Goal: Task Accomplishment & Management: Complete application form

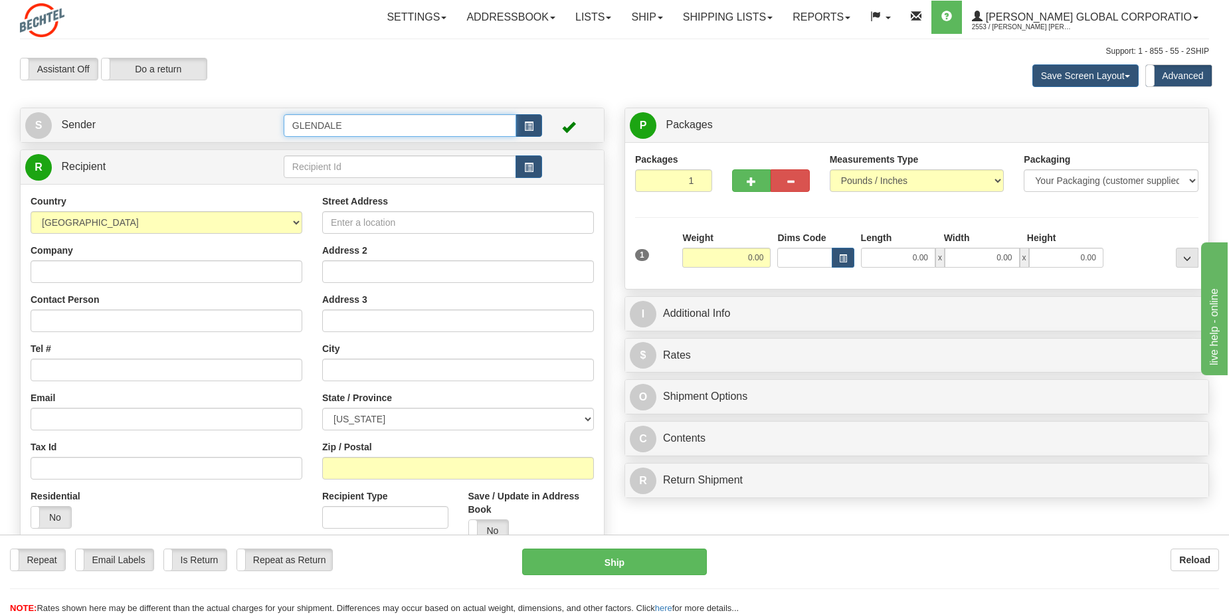
click at [404, 126] on input "GLENDALE" at bounding box center [400, 125] width 233 height 23
click at [529, 126] on span "button" at bounding box center [528, 126] width 9 height 9
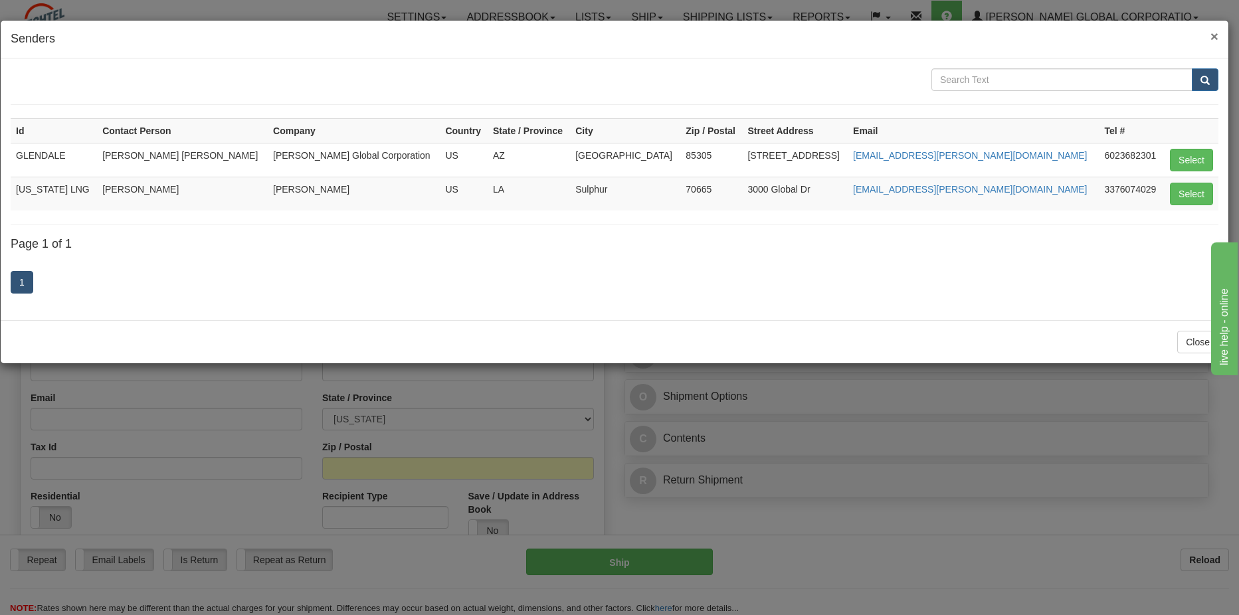
click at [1213, 37] on span "×" at bounding box center [1215, 36] width 8 height 15
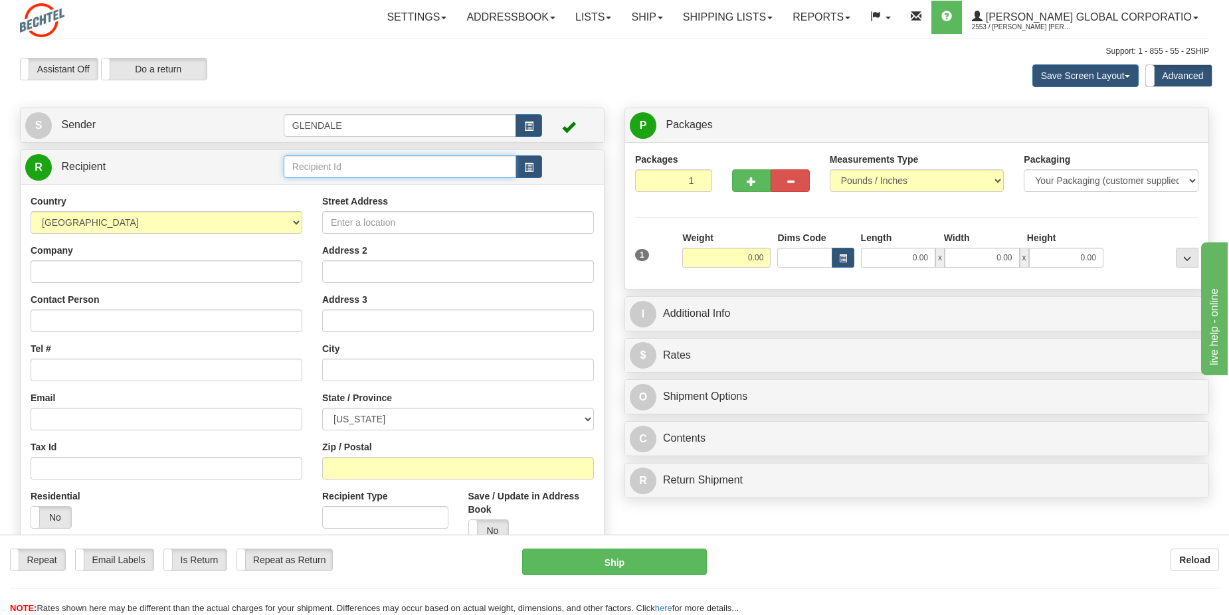
click at [365, 168] on input "text" at bounding box center [400, 166] width 233 height 23
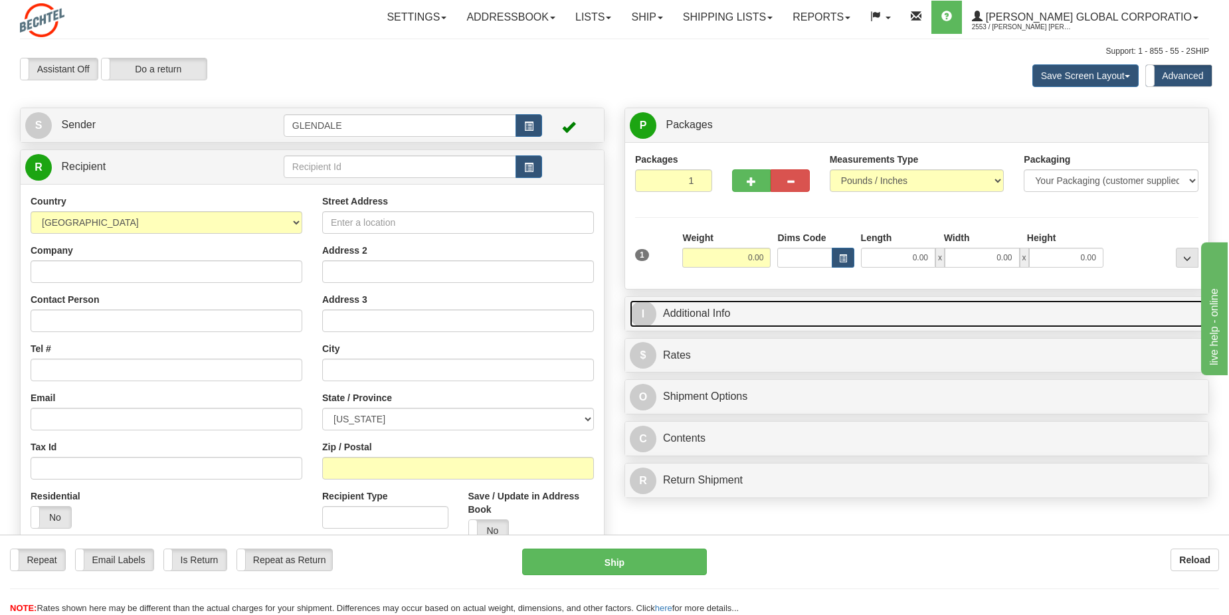
click at [774, 310] on link "I Additional Info" at bounding box center [917, 313] width 574 height 27
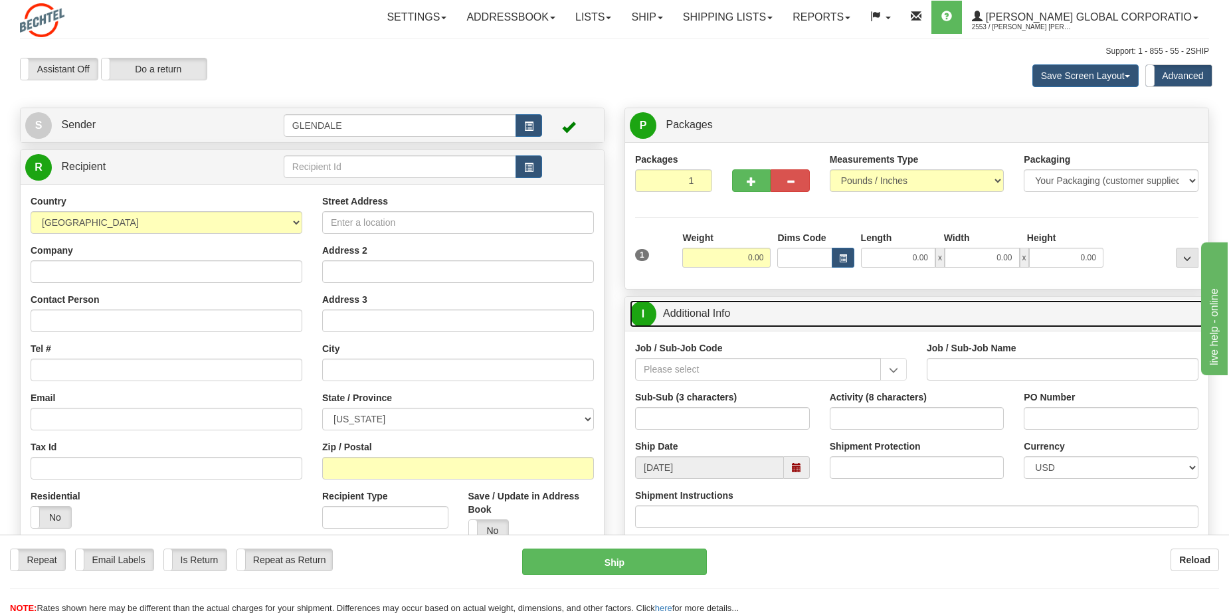
click at [777, 312] on link "I Additional Info" at bounding box center [917, 313] width 574 height 27
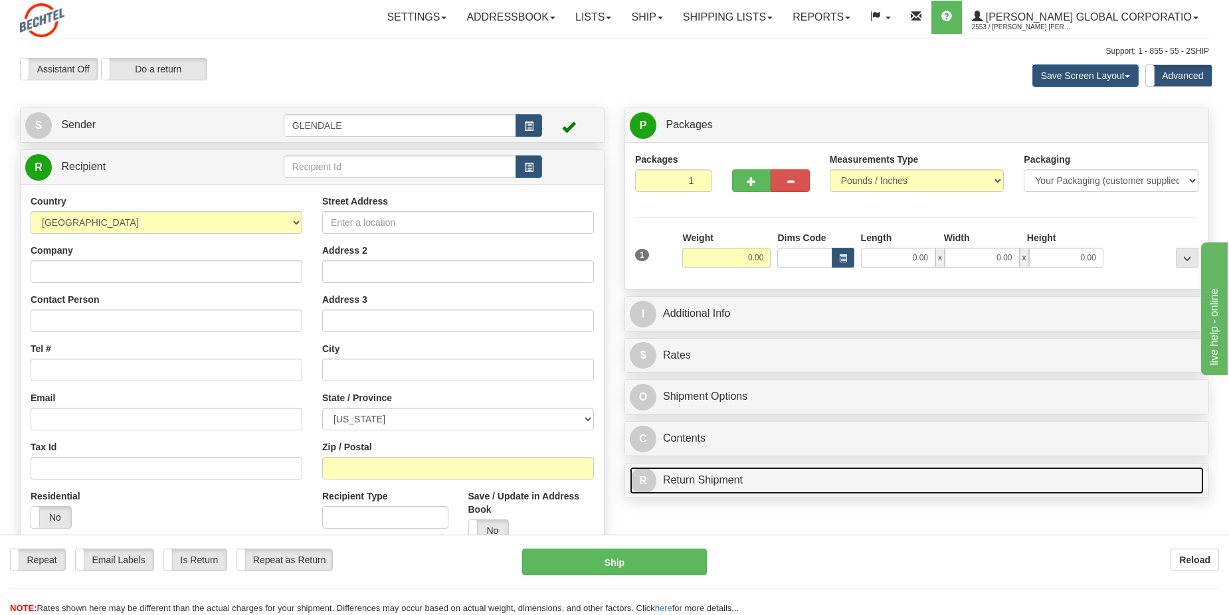
click at [708, 477] on link "R Return Shipment" at bounding box center [917, 480] width 574 height 27
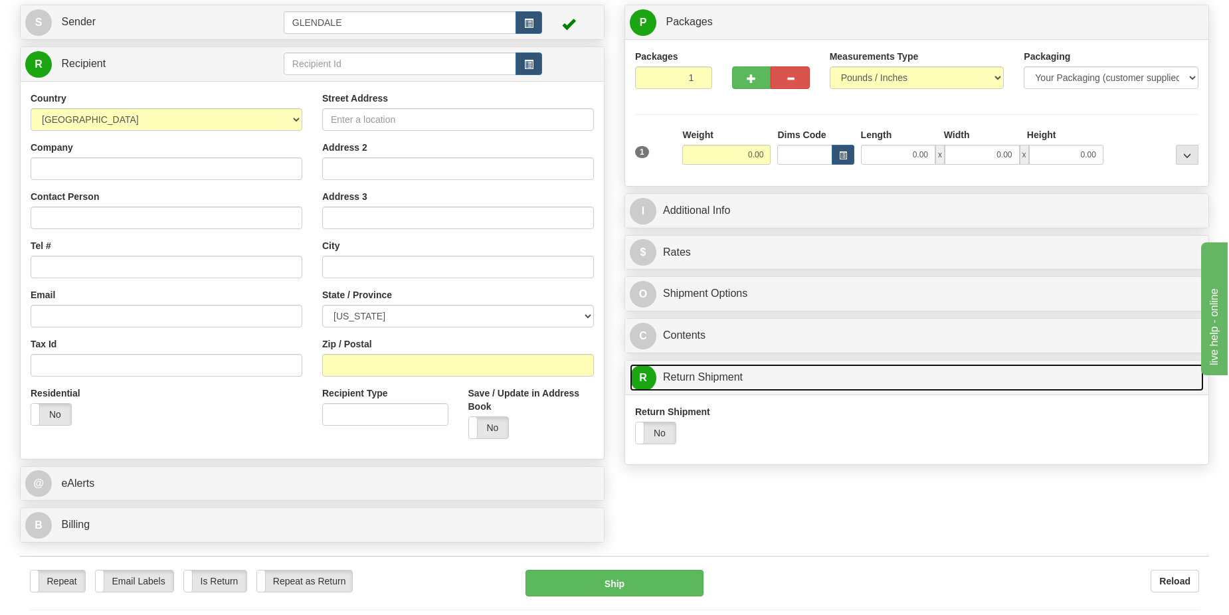
scroll to position [133, 0]
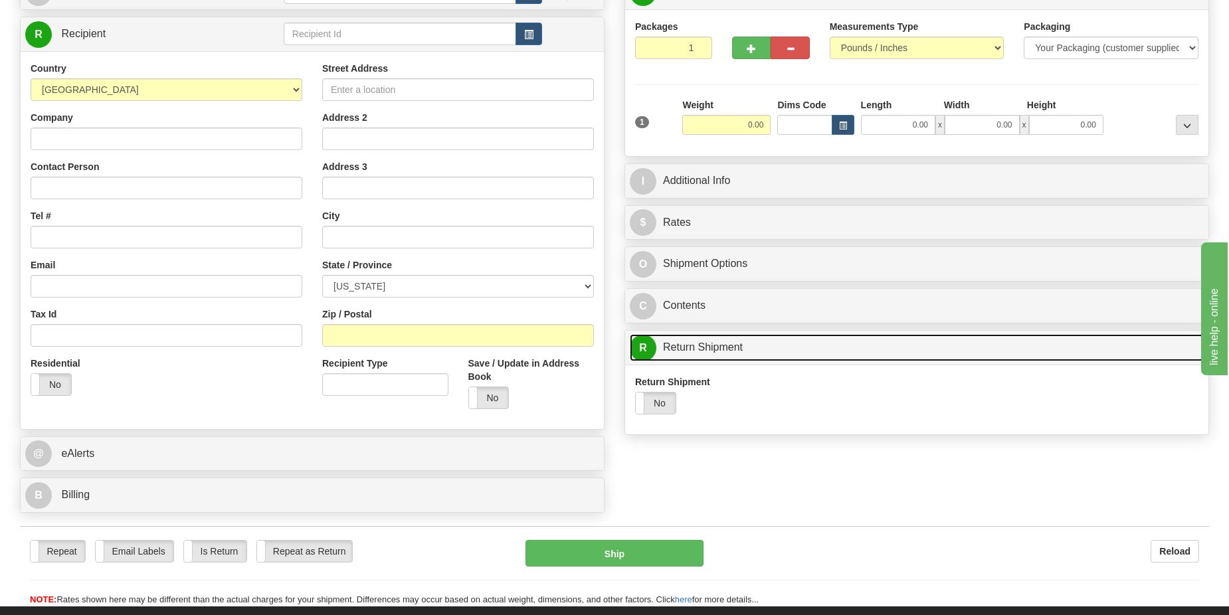
click at [801, 348] on link "R Return Shipment" at bounding box center [917, 347] width 574 height 27
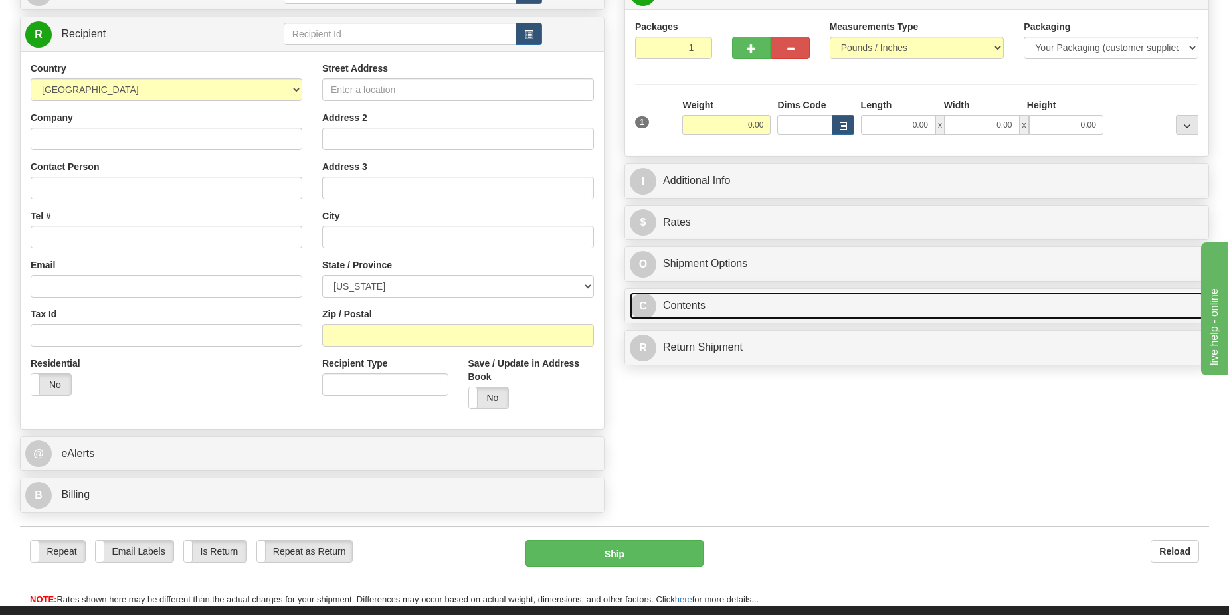
click at [809, 312] on link "C Contents" at bounding box center [917, 305] width 574 height 27
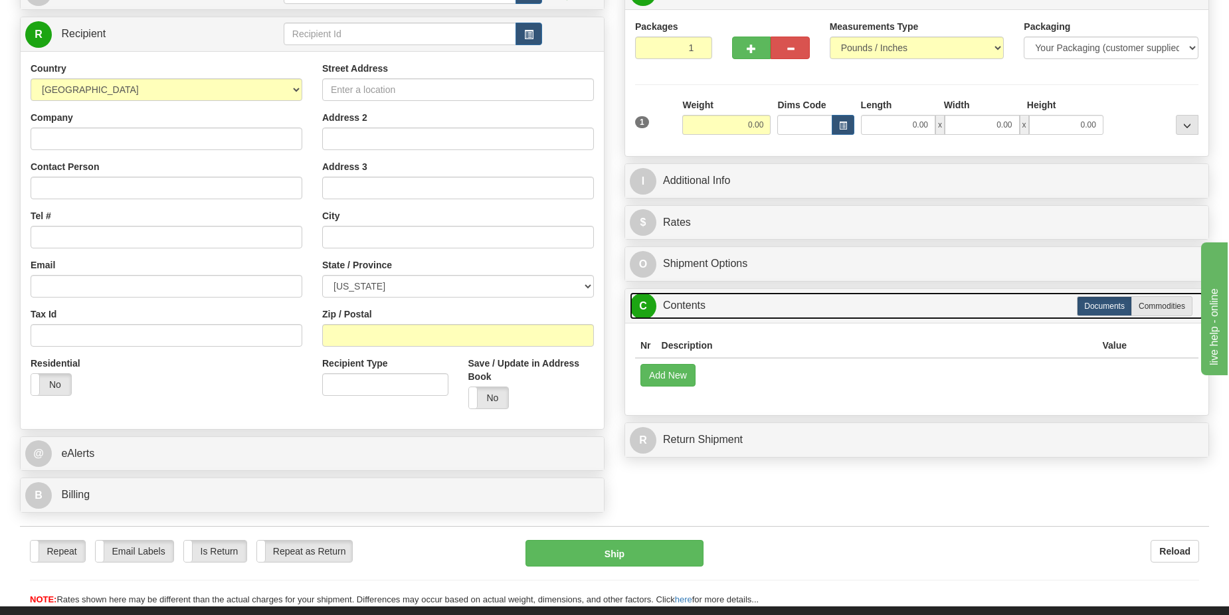
click at [815, 302] on link "C Contents" at bounding box center [917, 305] width 574 height 27
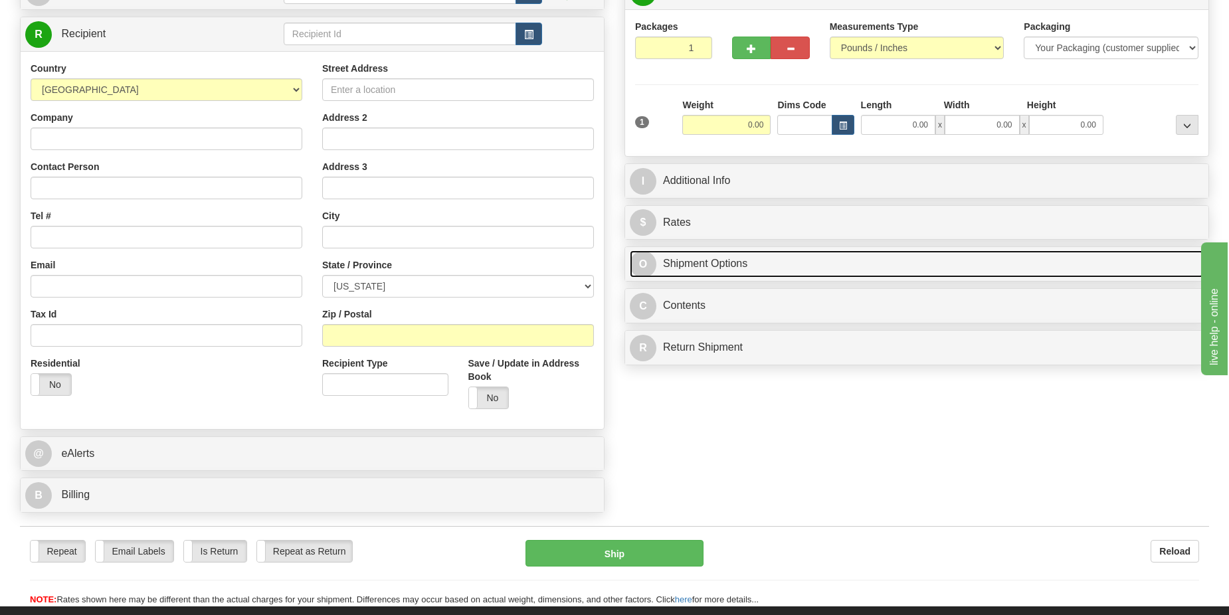
click at [831, 254] on link "O Shipment Options" at bounding box center [917, 263] width 574 height 27
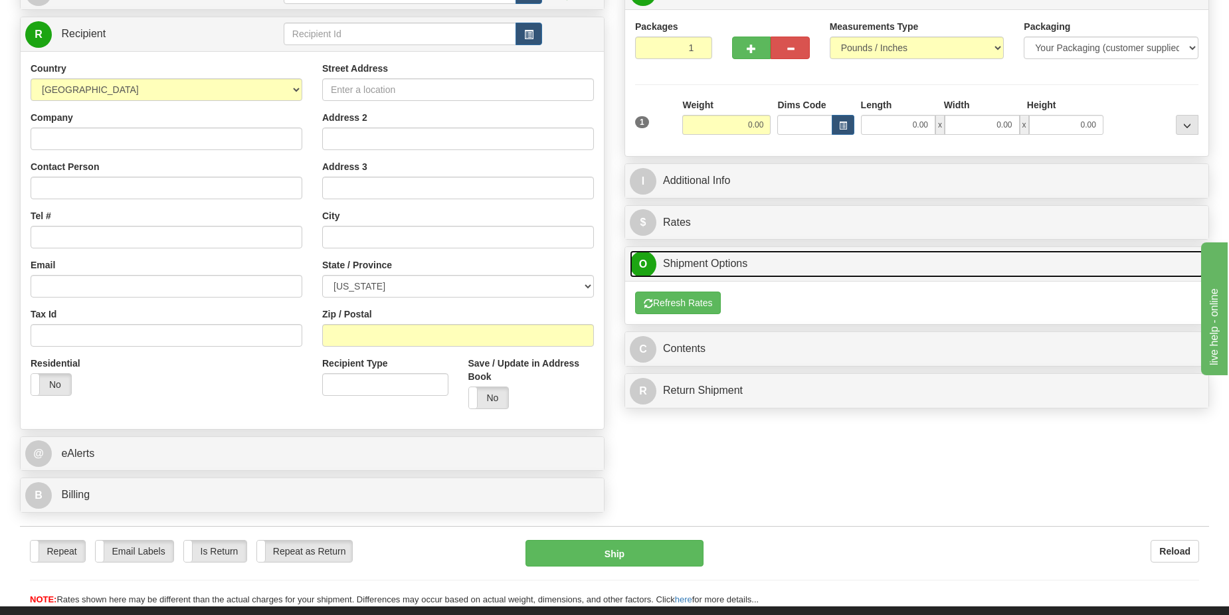
click at [826, 257] on link "O Shipment Options" at bounding box center [917, 263] width 574 height 27
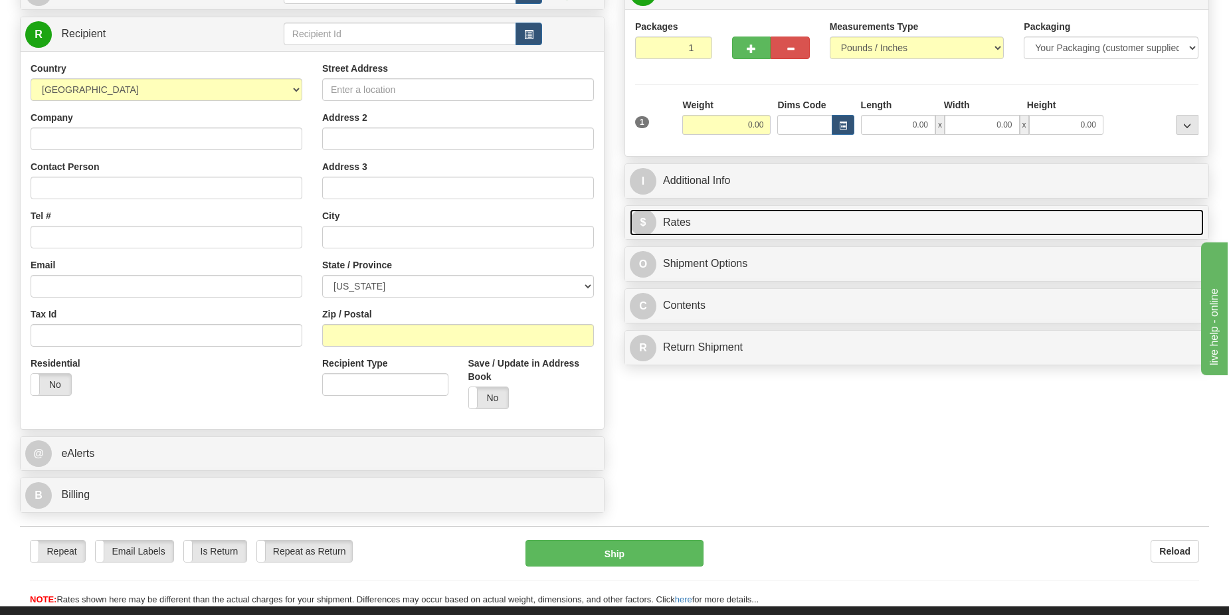
click at [829, 210] on link "$ Rates" at bounding box center [917, 222] width 574 height 27
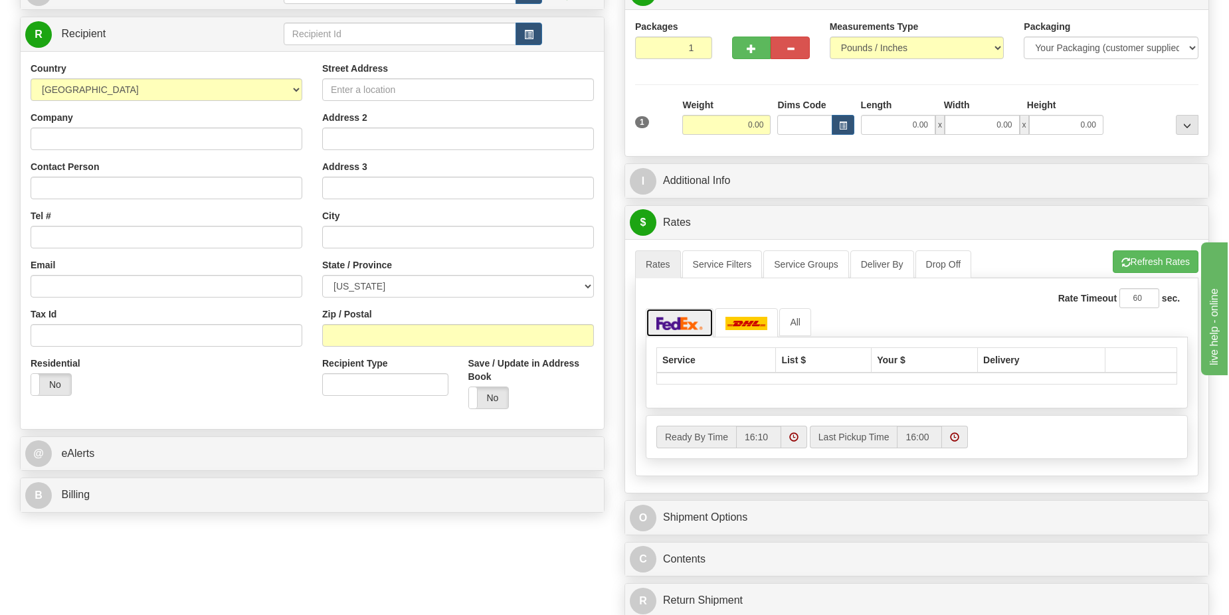
click at [692, 324] on img at bounding box center [679, 323] width 47 height 13
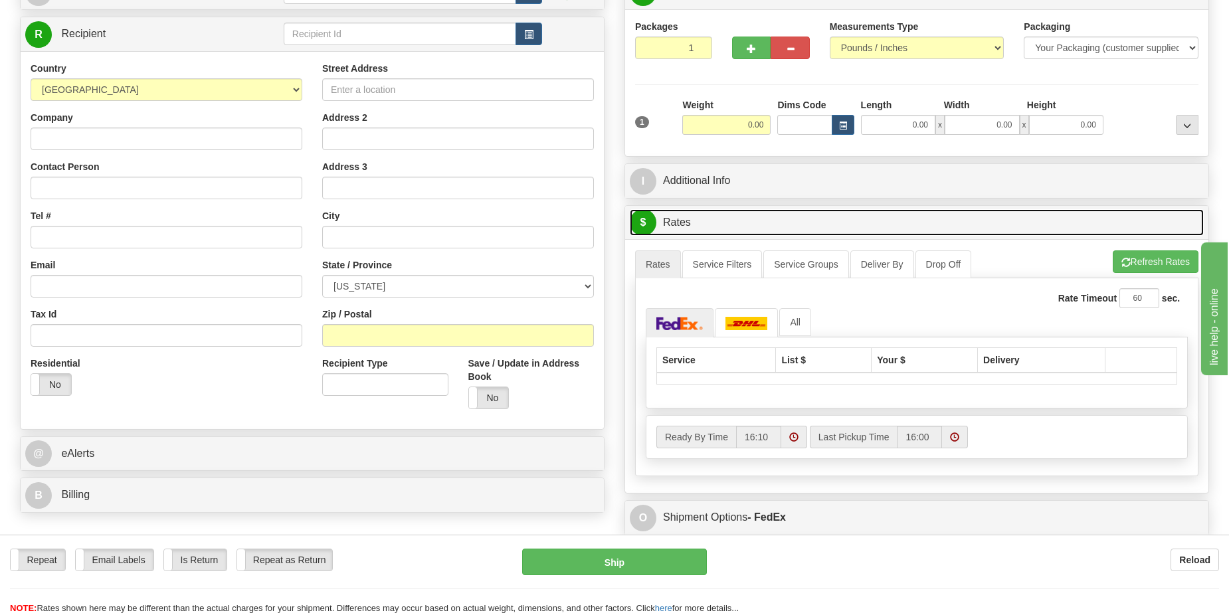
click at [678, 215] on link "$ Rates" at bounding box center [917, 222] width 574 height 27
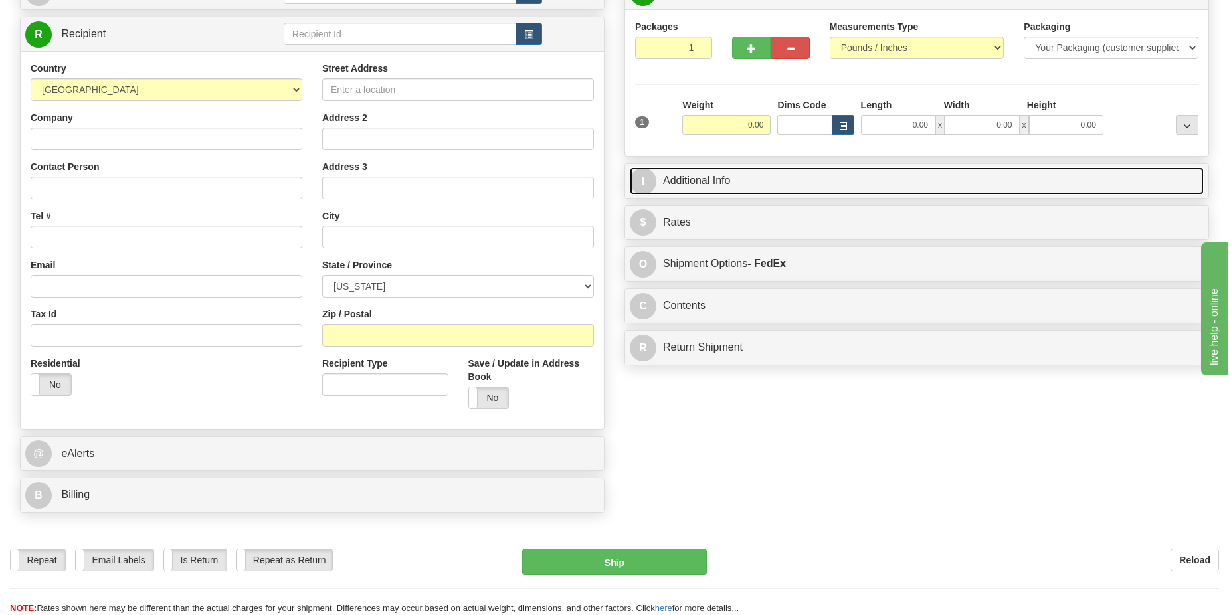
click at [706, 175] on link "I Additional Info" at bounding box center [917, 180] width 574 height 27
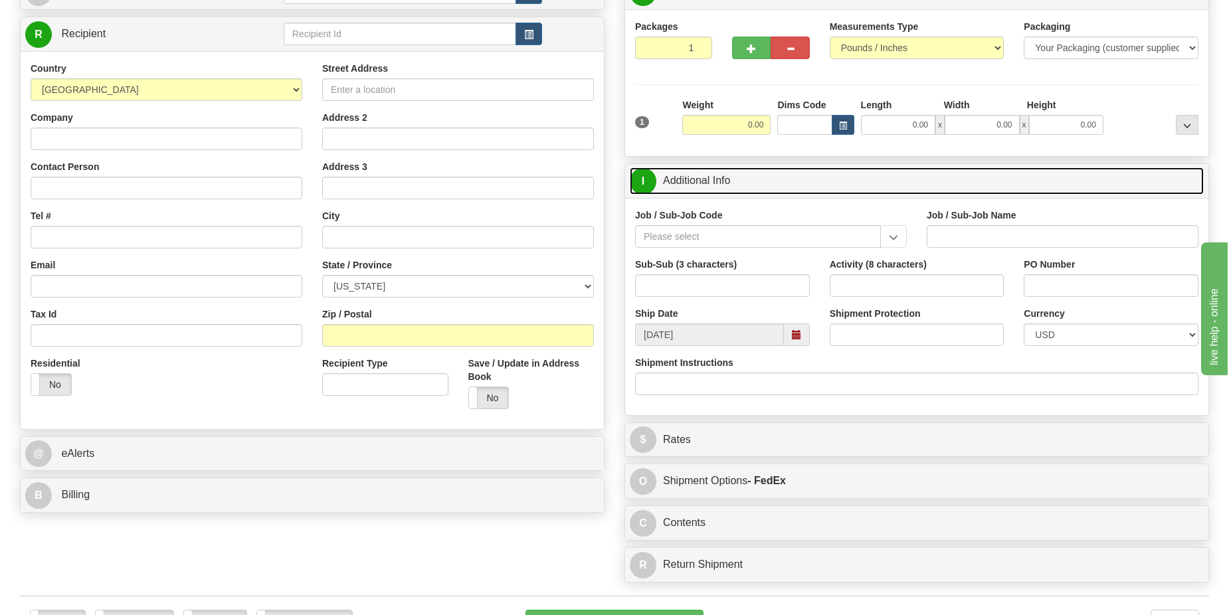
click at [706, 175] on link "I Additional Info" at bounding box center [917, 180] width 574 height 27
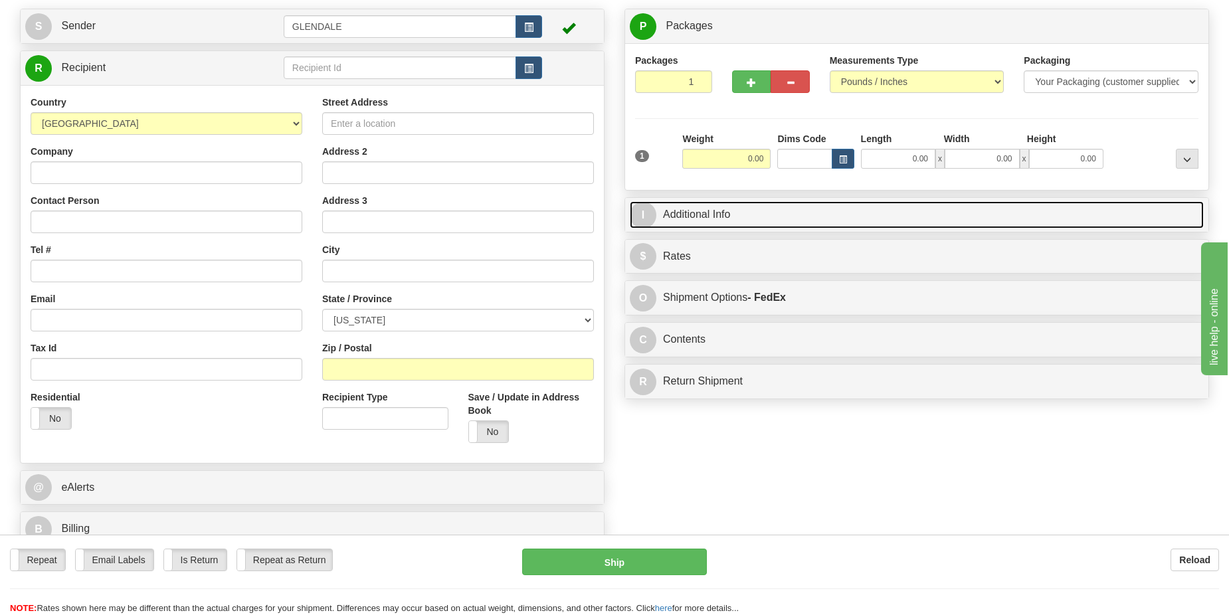
scroll to position [66, 0]
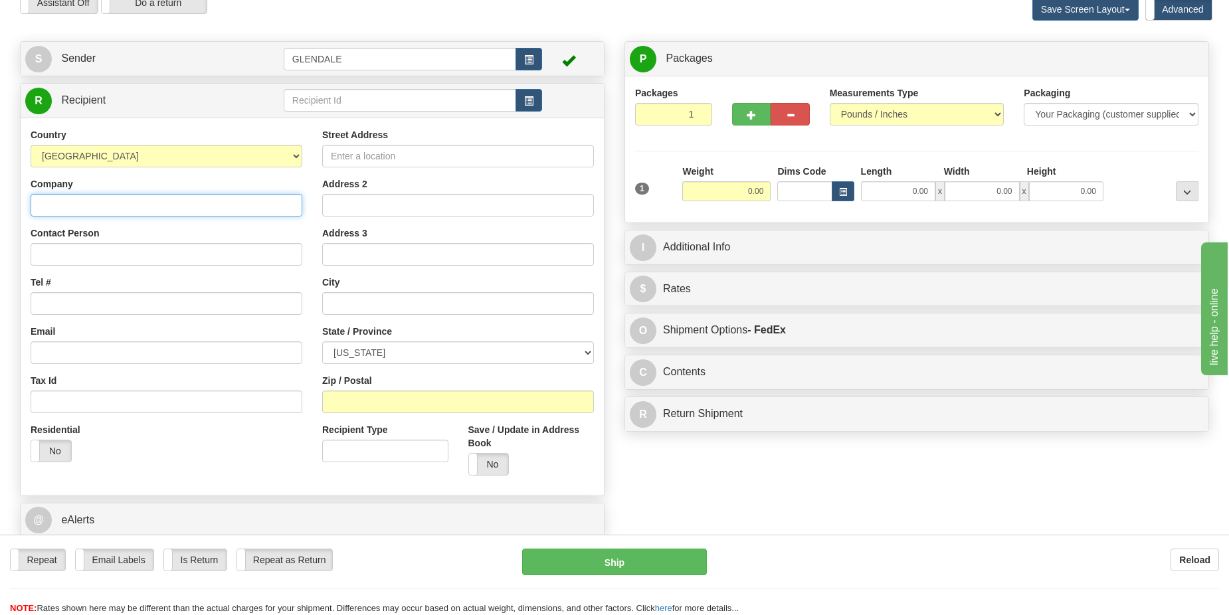
click at [183, 204] on input "Company" at bounding box center [167, 205] width 272 height 23
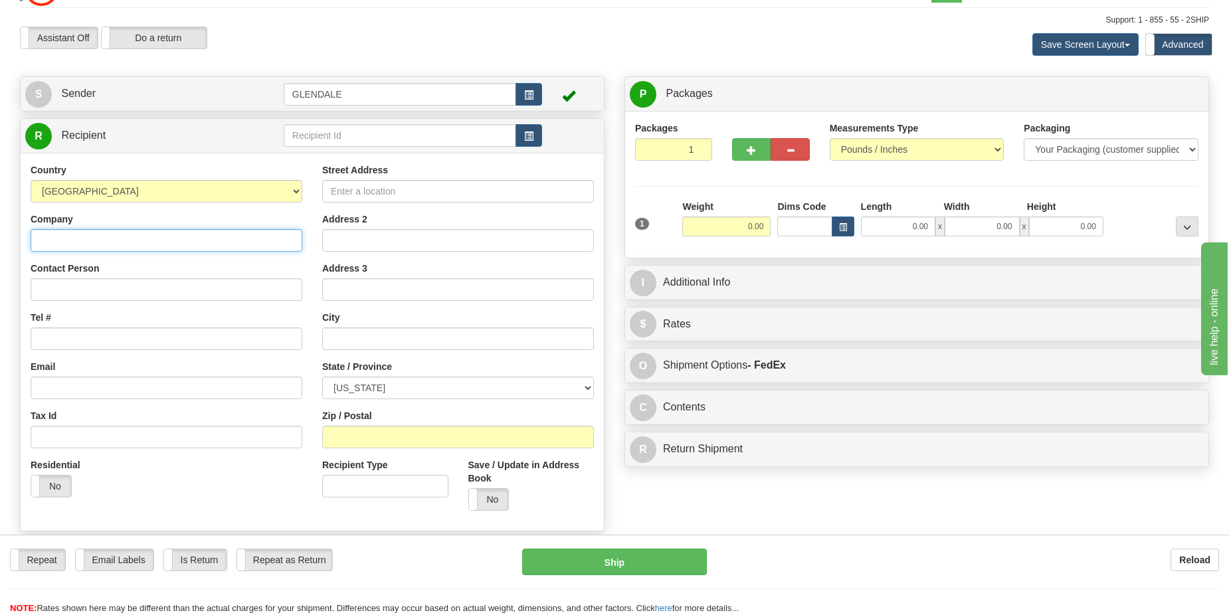
scroll to position [0, 0]
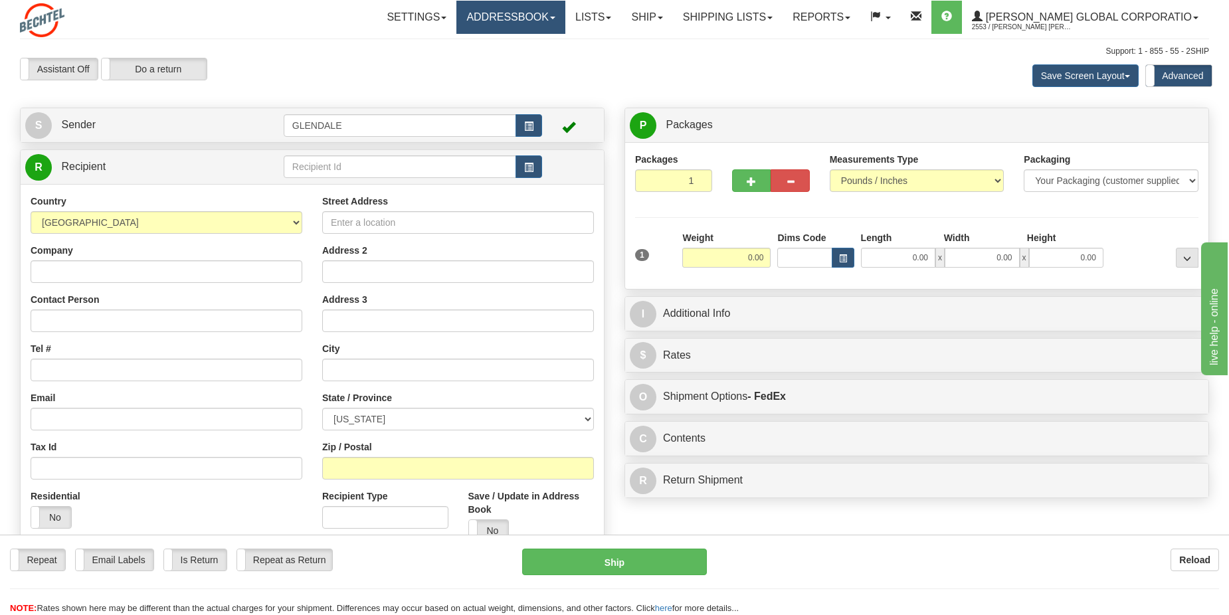
click at [565, 7] on link "Addressbook" at bounding box center [510, 17] width 109 height 33
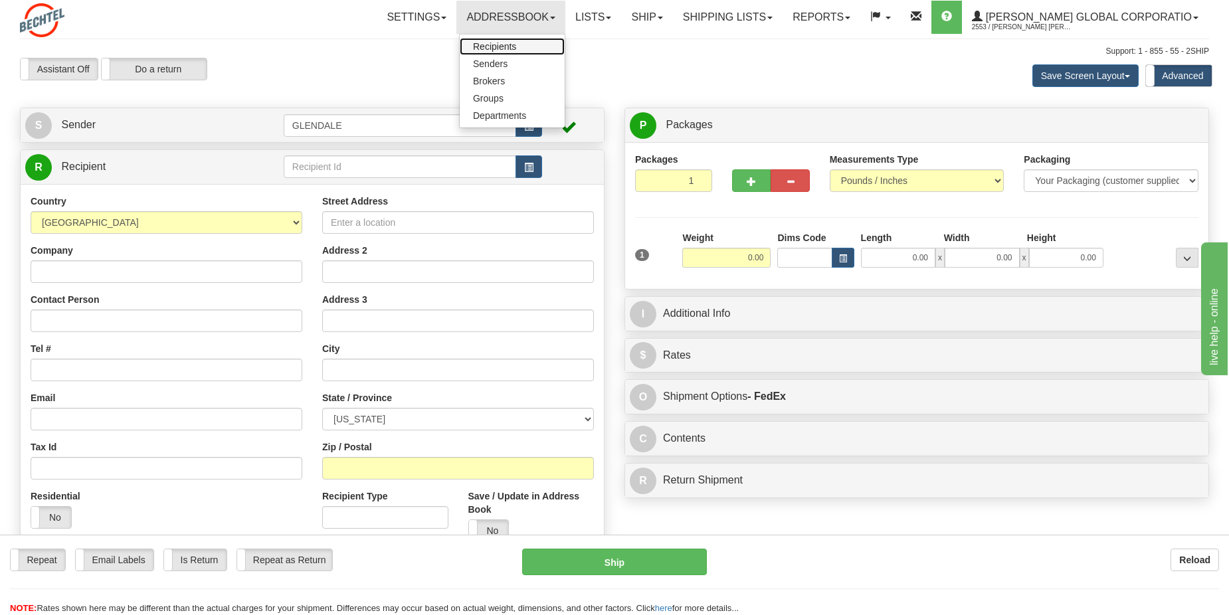
click at [516, 48] on span "Recipients" at bounding box center [494, 46] width 43 height 11
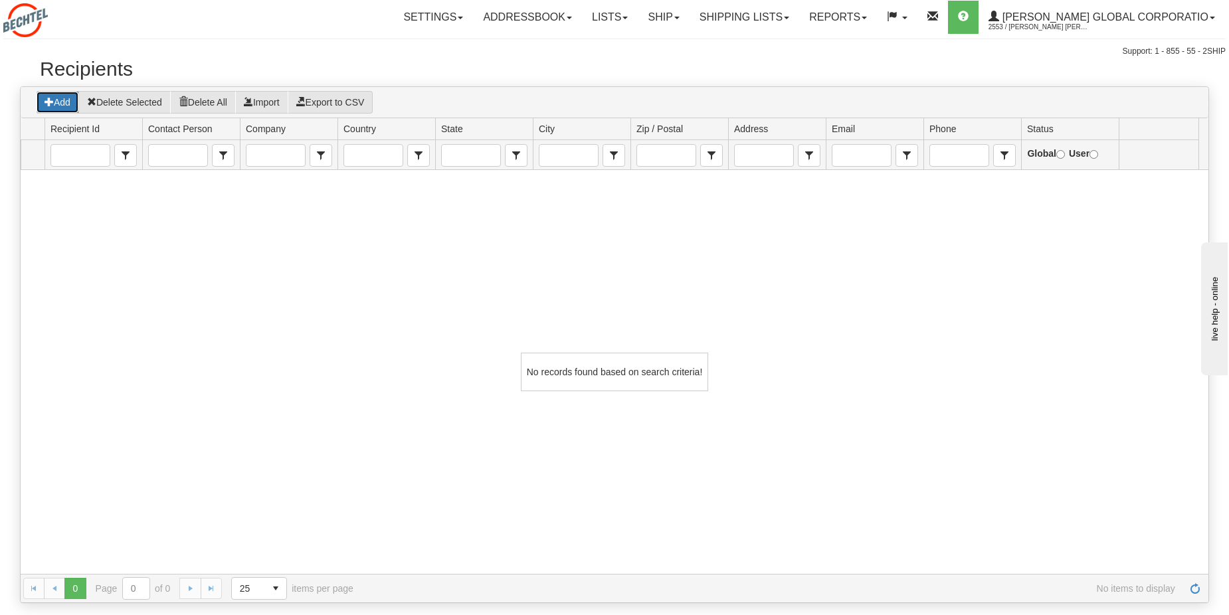
click at [58, 101] on button "Add" at bounding box center [57, 102] width 43 height 23
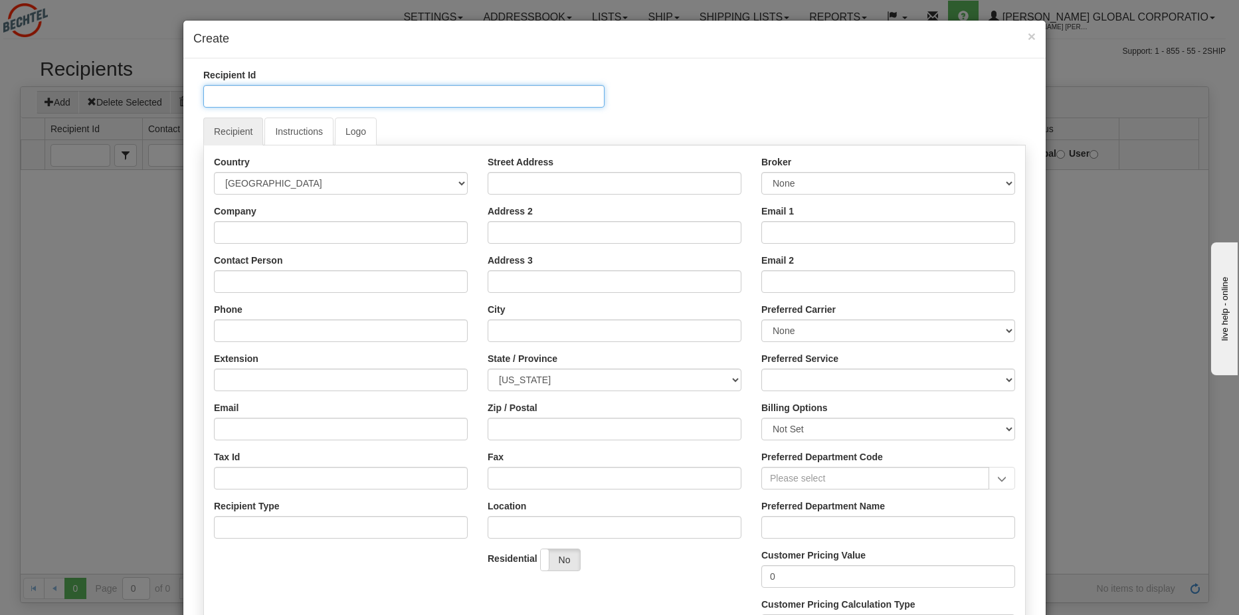
click at [263, 96] on input "Recipient Id" at bounding box center [403, 96] width 401 height 23
type input "LALNG - [PERSON_NAME]"
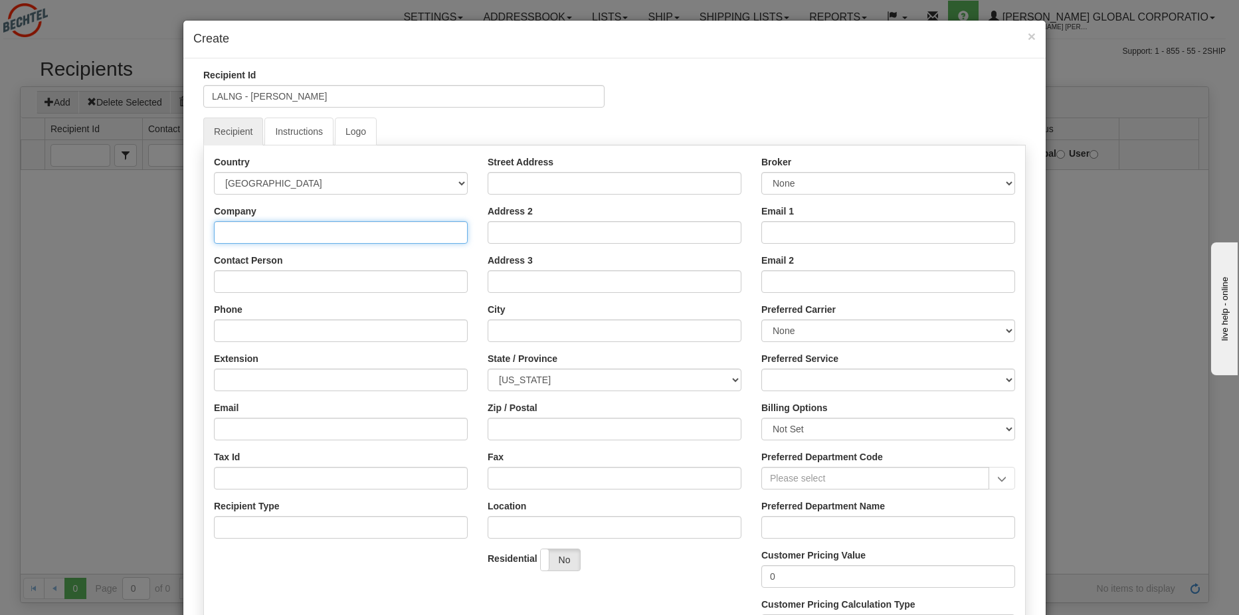
click at [263, 234] on input "Company" at bounding box center [341, 232] width 254 height 23
type input "[PERSON_NAME] Global Corporation"
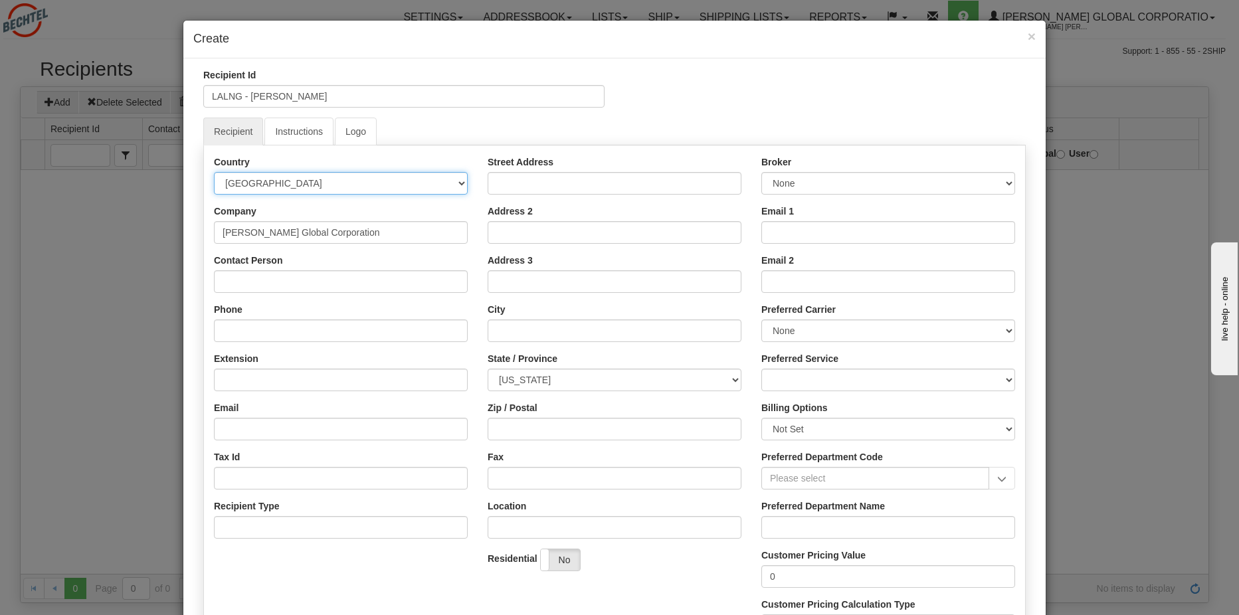
type input "[PERSON_NAME] [PERSON_NAME]"
type input "1 3376074029"
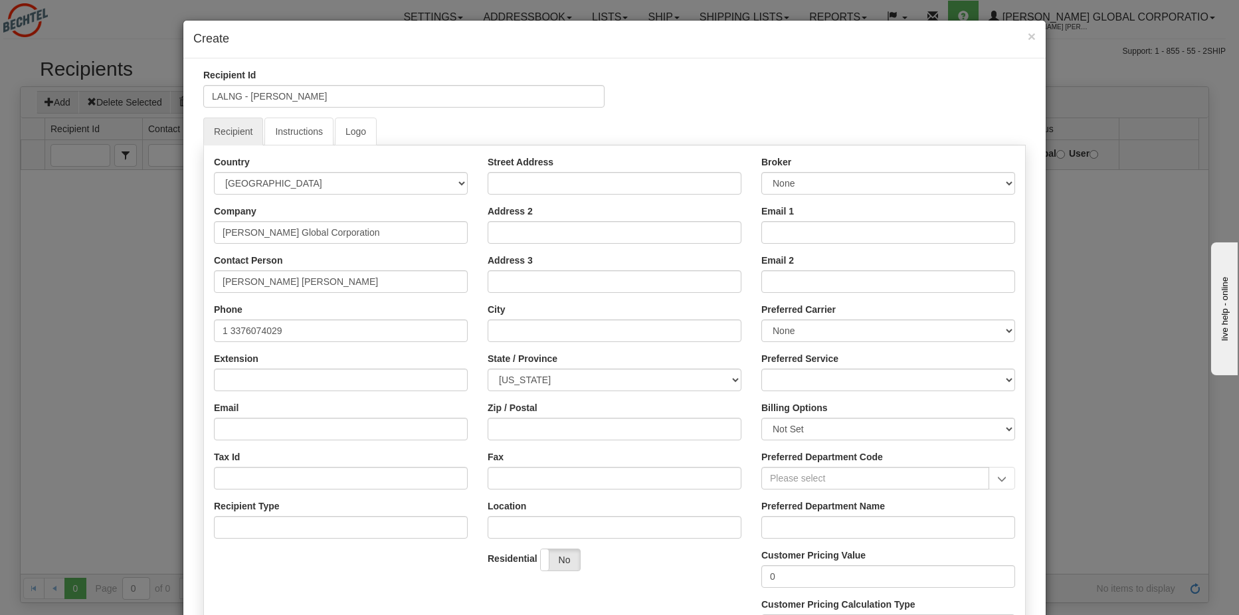
type input "[EMAIL_ADDRESS][PERSON_NAME][DOMAIN_NAME]"
type input "[STREET_ADDRESS]"
type input "[GEOGRAPHIC_DATA]"
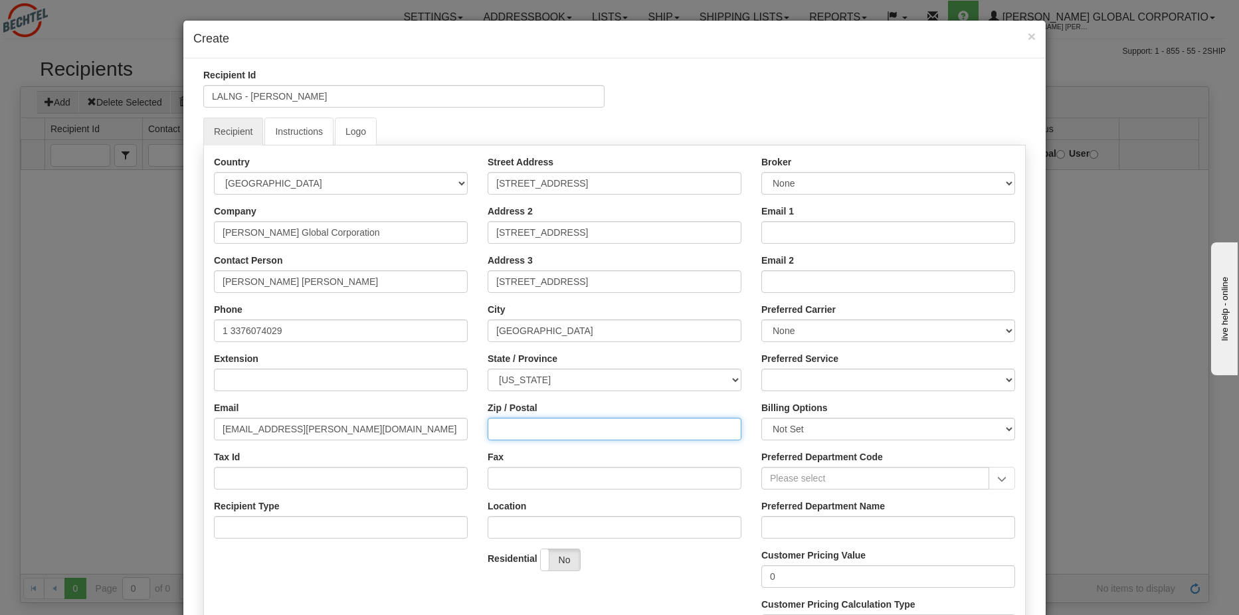
type input "85305"
type input "DWL-Driftwood LNG Project Site"
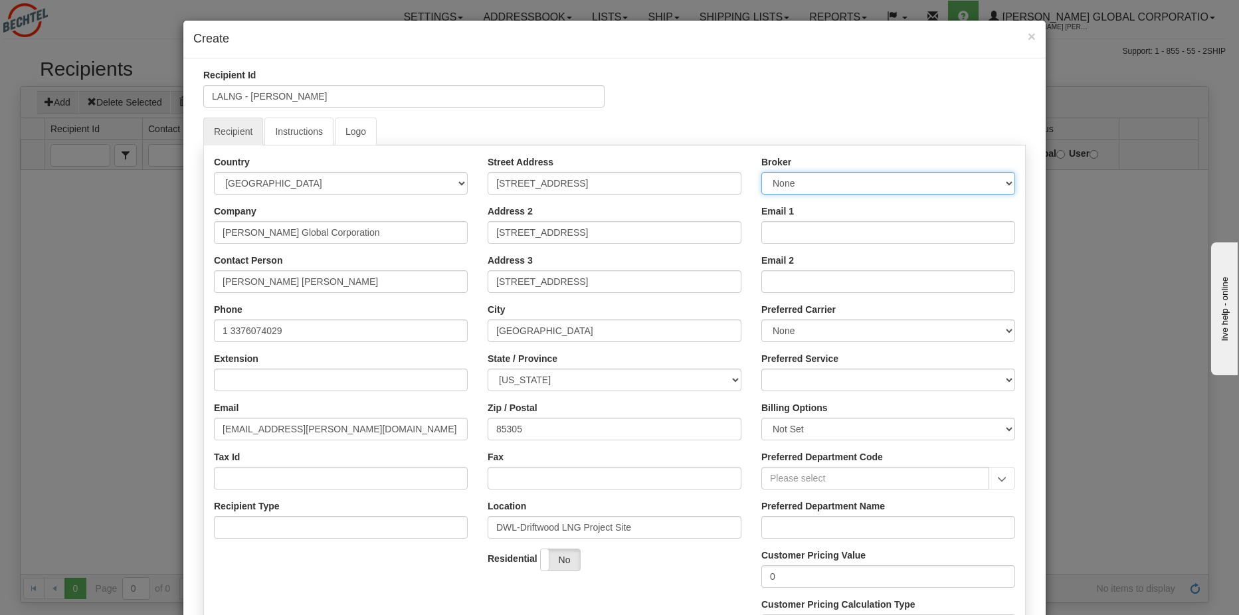
type input "[EMAIL_ADDRESS][PERSON_NAME][DOMAIN_NAME]"
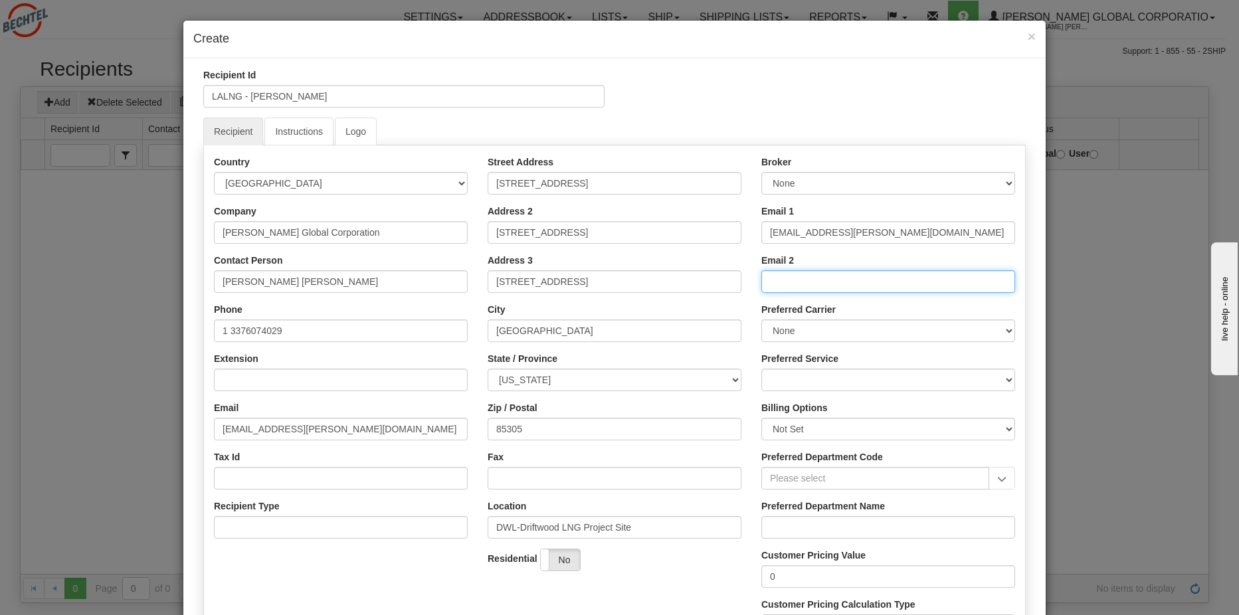
type input "[EMAIL_ADDRESS][PERSON_NAME][DOMAIN_NAME]"
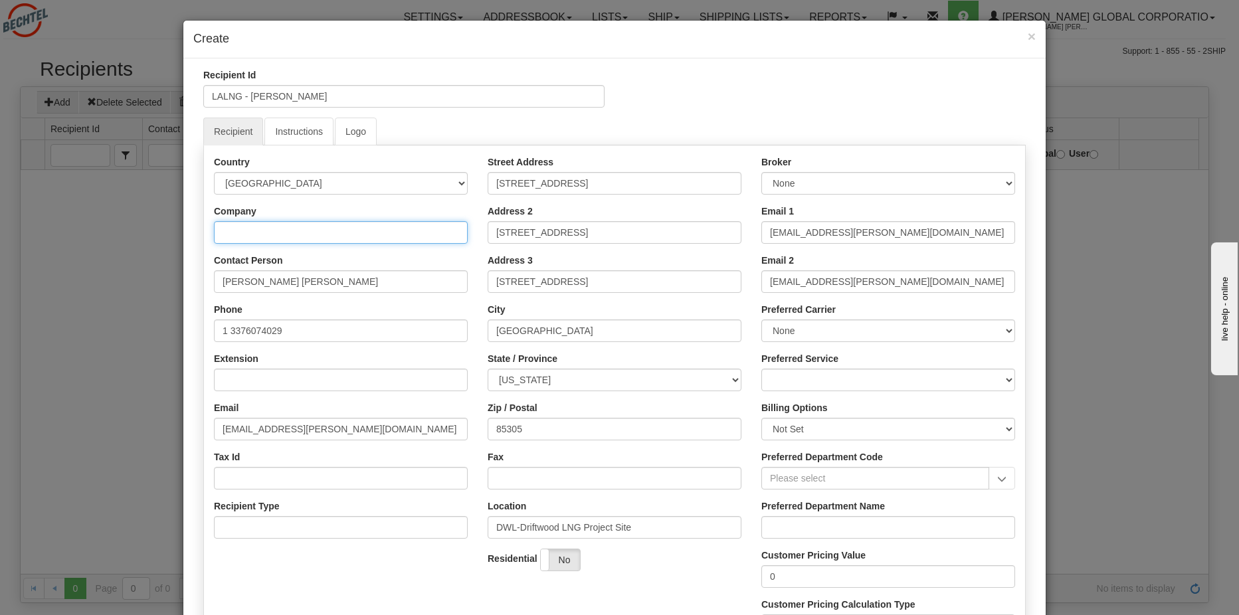
click at [353, 230] on input "Company" at bounding box center [341, 232] width 254 height 23
type input "[PERSON_NAME]"
select select "LA"
drag, startPoint x: 607, startPoint y: 187, endPoint x: 474, endPoint y: 180, distance: 132.4
click at [478, 180] on div "Street Address 5323 North 99th Ave Address 2 5323 North 99th Ave Address 3 5323…" at bounding box center [615, 368] width 274 height 426
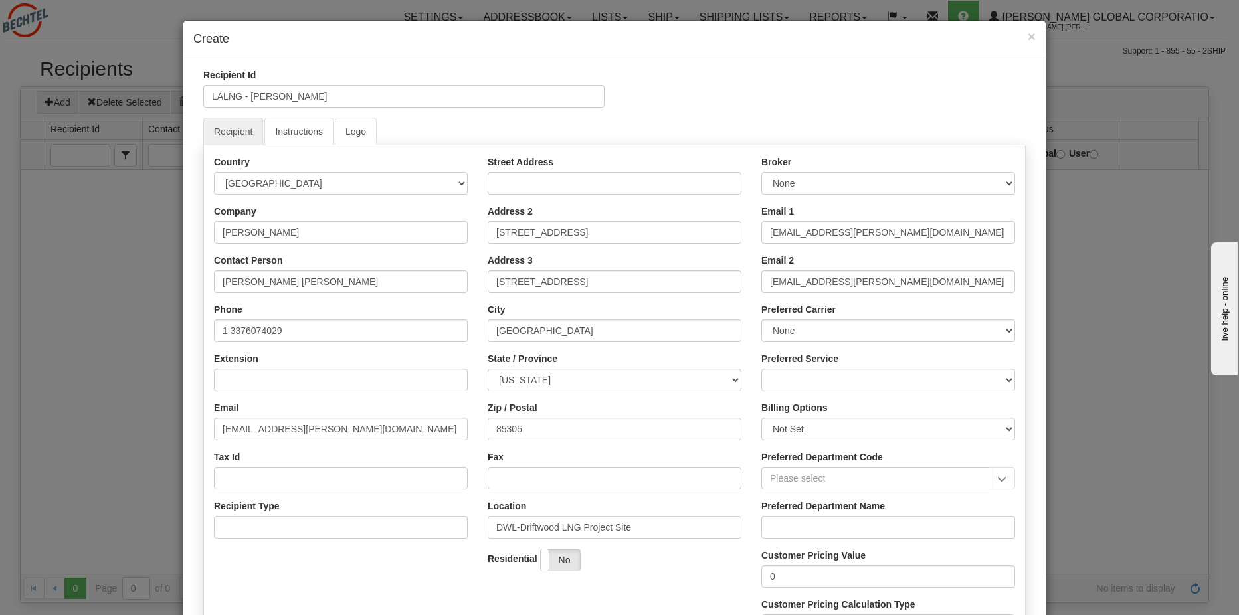
drag, startPoint x: 518, startPoint y: 170, endPoint x: 526, endPoint y: 182, distance: 14.0
click at [519, 170] on div "Street Address" at bounding box center [615, 174] width 254 height 39
click at [526, 184] on input "Street Address" at bounding box center [615, 183] width 254 height 23
type input "3000 Global Dr"
drag, startPoint x: 580, startPoint y: 239, endPoint x: 467, endPoint y: 239, distance: 113.0
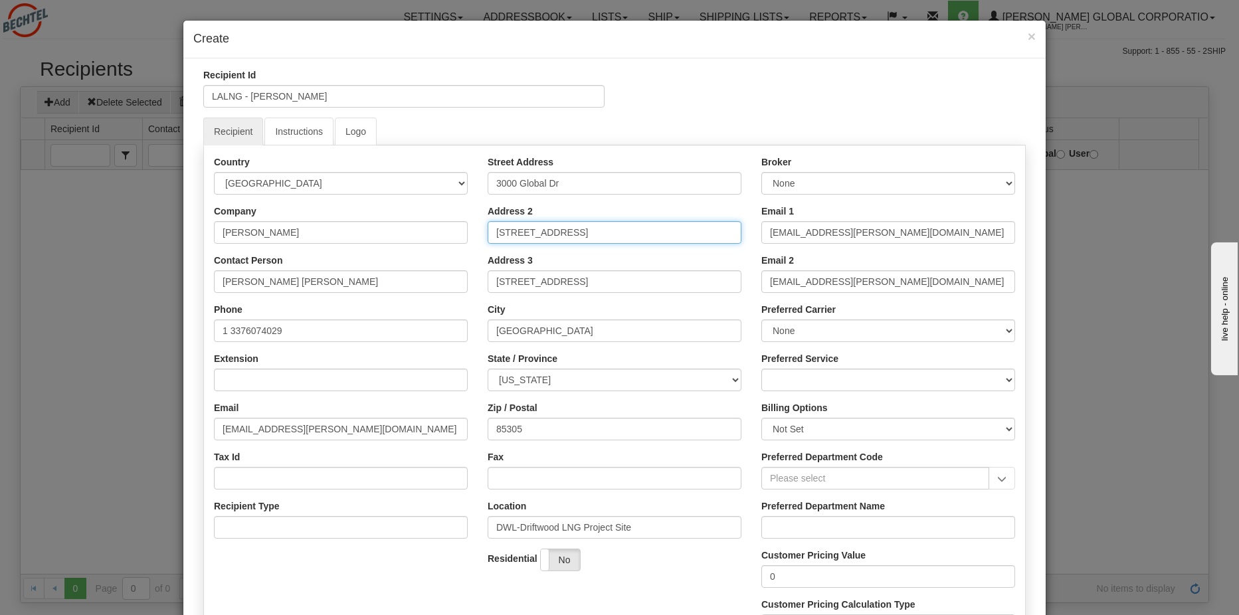
click at [467, 239] on div "Country AFGHANISTAN ALAND ISLANDS ALBANIA ALGERIA AMERICAN SAMOA ANDORRA ANGOLA…" at bounding box center [614, 401] width 821 height 492
drag, startPoint x: 607, startPoint y: 285, endPoint x: 413, endPoint y: 286, distance: 194.0
click at [413, 286] on div "Country AFGHANISTAN ALAND ISLANDS ALBANIA ALGERIA AMERICAN SAMOA ANDORRA ANGOLA…" at bounding box center [614, 401] width 821 height 492
drag, startPoint x: 552, startPoint y: 333, endPoint x: 452, endPoint y: 333, distance: 99.7
click at [452, 333] on div "Country AFGHANISTAN ALAND ISLANDS ALBANIA ALGERIA AMERICAN SAMOA ANDORRA ANGOLA…" at bounding box center [614, 401] width 821 height 492
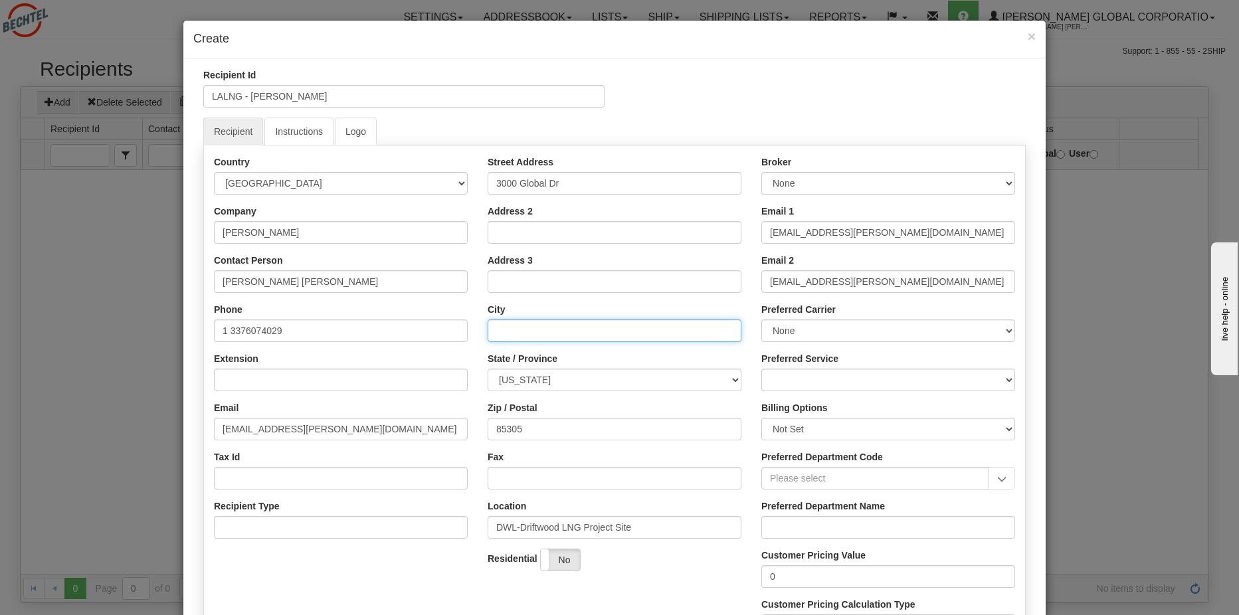
click at [502, 324] on input "City" at bounding box center [615, 331] width 254 height 23
type input "Sulphur"
click at [576, 427] on input "85305" at bounding box center [615, 429] width 254 height 23
type input "8"
click at [559, 427] on input "Zip / Postal" at bounding box center [615, 429] width 254 height 23
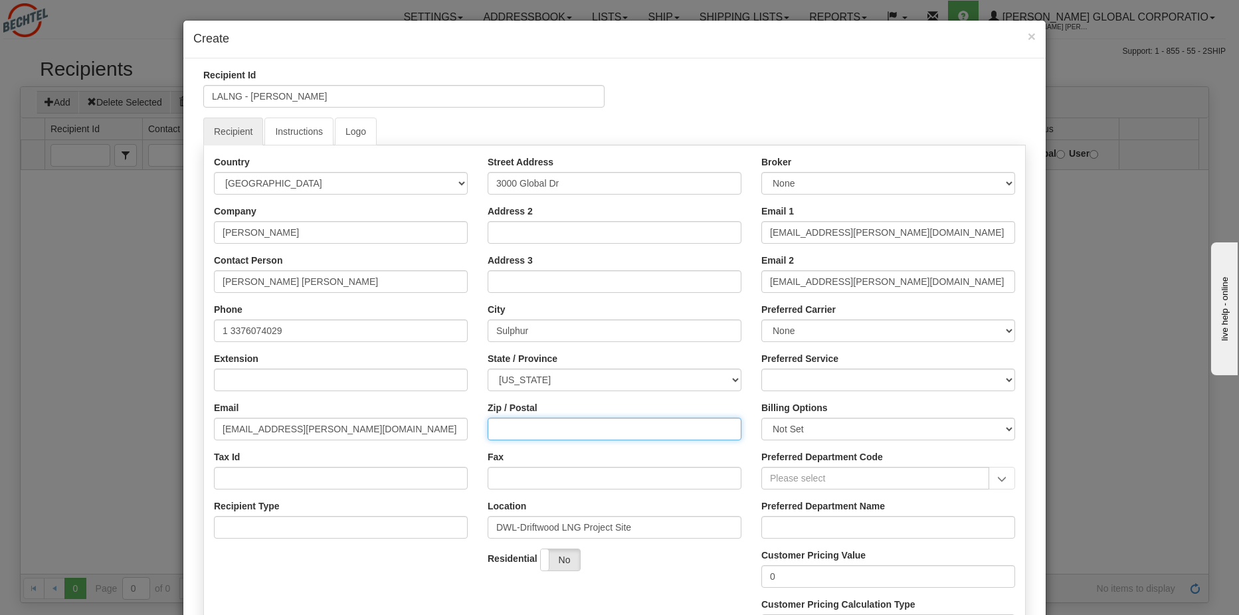
type input "70665"
drag, startPoint x: 860, startPoint y: 283, endPoint x: 746, endPoint y: 278, distance: 114.4
click at [746, 278] on div "Country AFGHANISTAN ALAND ISLANDS ALBANIA ALGERIA AMERICAN SAMOA ANDORRA ANGOLA…" at bounding box center [614, 401] width 821 height 492
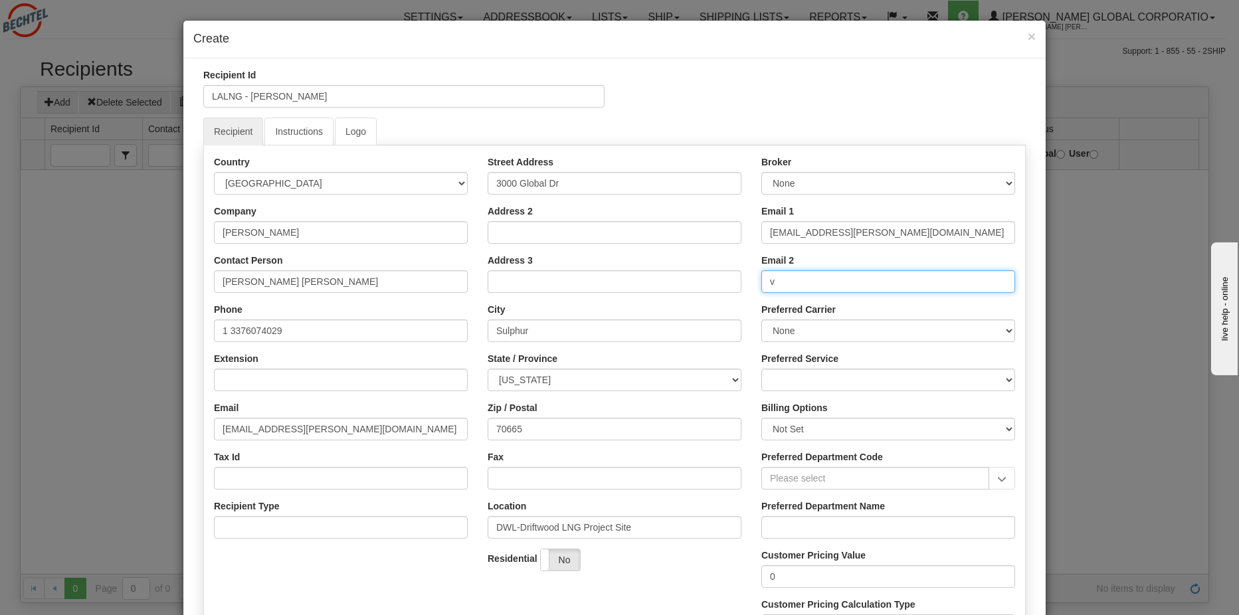
type input "vpreecha@bechtel.com"
click at [820, 334] on select "None DHL FedEx FedEx® LTL UPS USPS Maersk" at bounding box center [888, 331] width 254 height 23
select select "2"
click at [761, 320] on select "None DHL FedEx FedEx® LTL UPS USPS Maersk" at bounding box center [888, 331] width 254 height 23
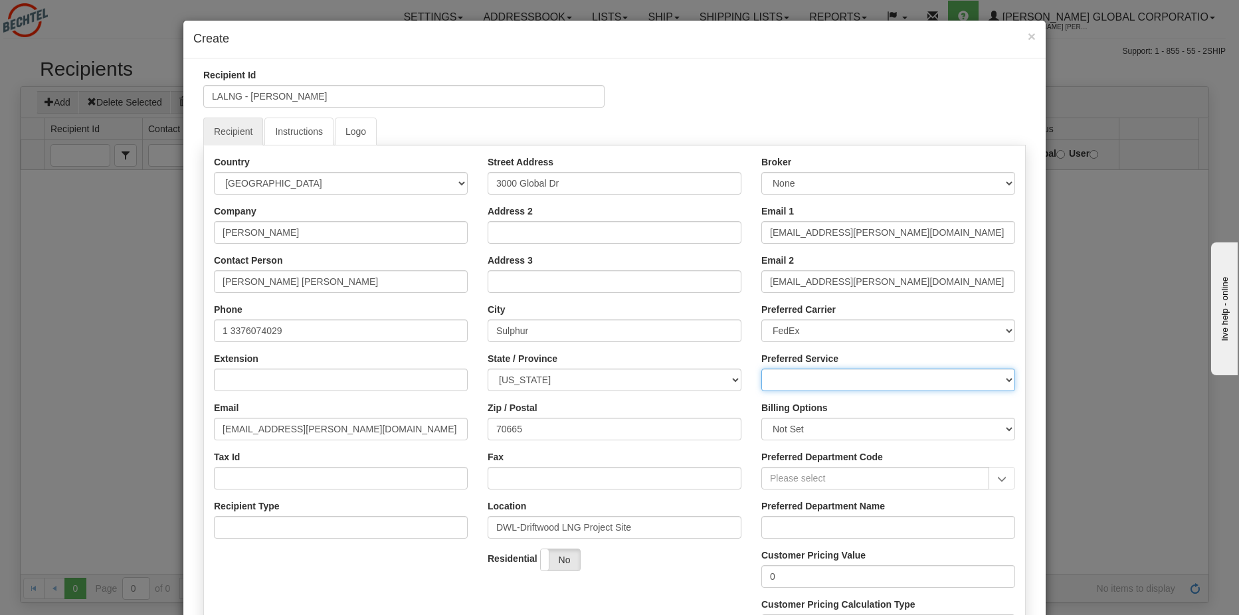
click at [875, 371] on select "FedEx International Priority® FedEx Priority Overnight® FedEx Ground PRP FedEx …" at bounding box center [888, 380] width 254 height 23
select select "018"
click at [761, 369] on select "FedEx International Priority® FedEx Priority Overnight® FedEx Ground PRP FedEx …" at bounding box center [888, 380] width 254 height 23
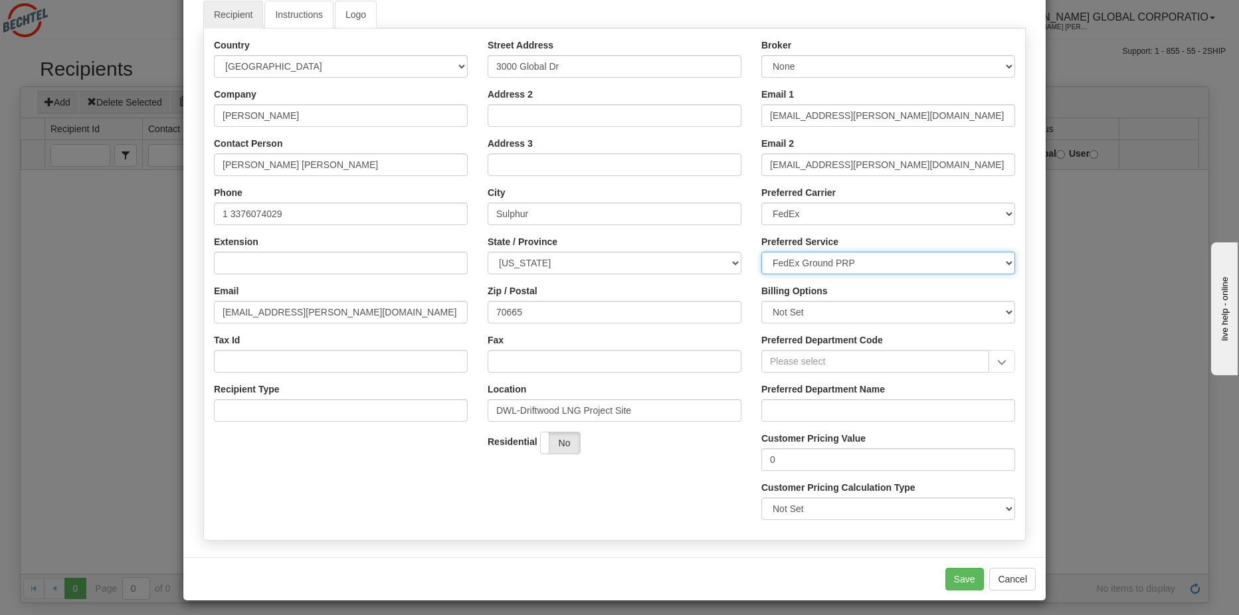
scroll to position [123, 0]
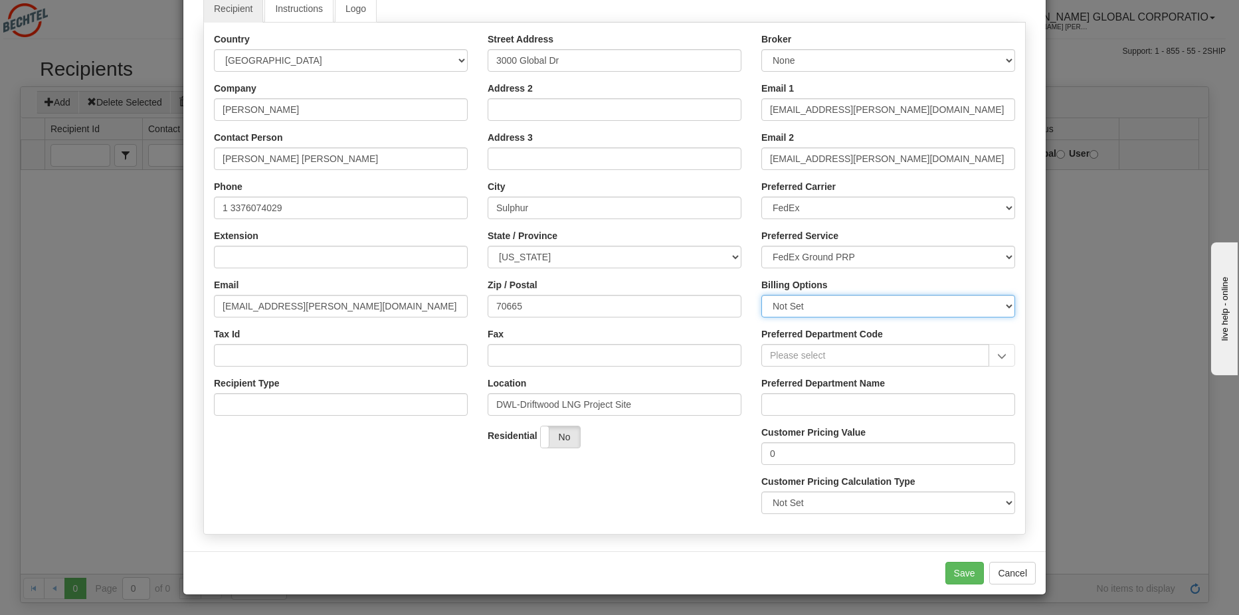
click at [831, 306] on select "Not Set Sender Recipient Third Party Collect" at bounding box center [888, 306] width 254 height 23
select select "2"
click at [761, 295] on select "Not Set Sender Recipient Third Party Collect" at bounding box center [888, 306] width 254 height 23
click at [921, 355] on input "Preferred Department Code" at bounding box center [875, 355] width 228 height 23
click at [901, 352] on input "Preferred Department Code" at bounding box center [875, 355] width 228 height 23
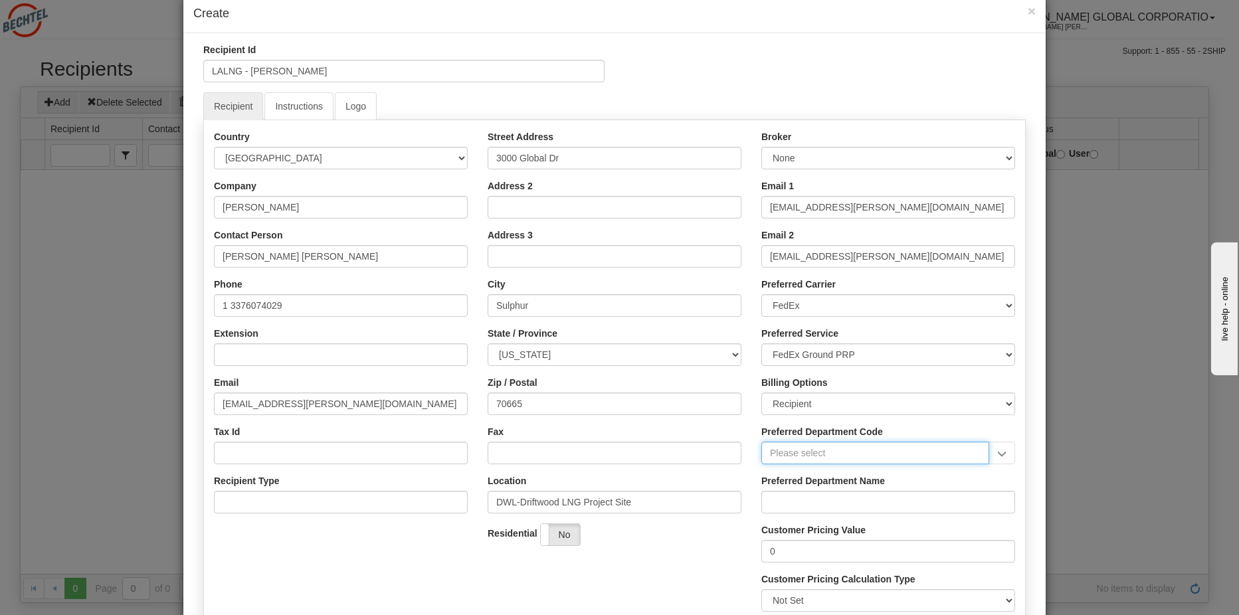
scroll to position [0, 0]
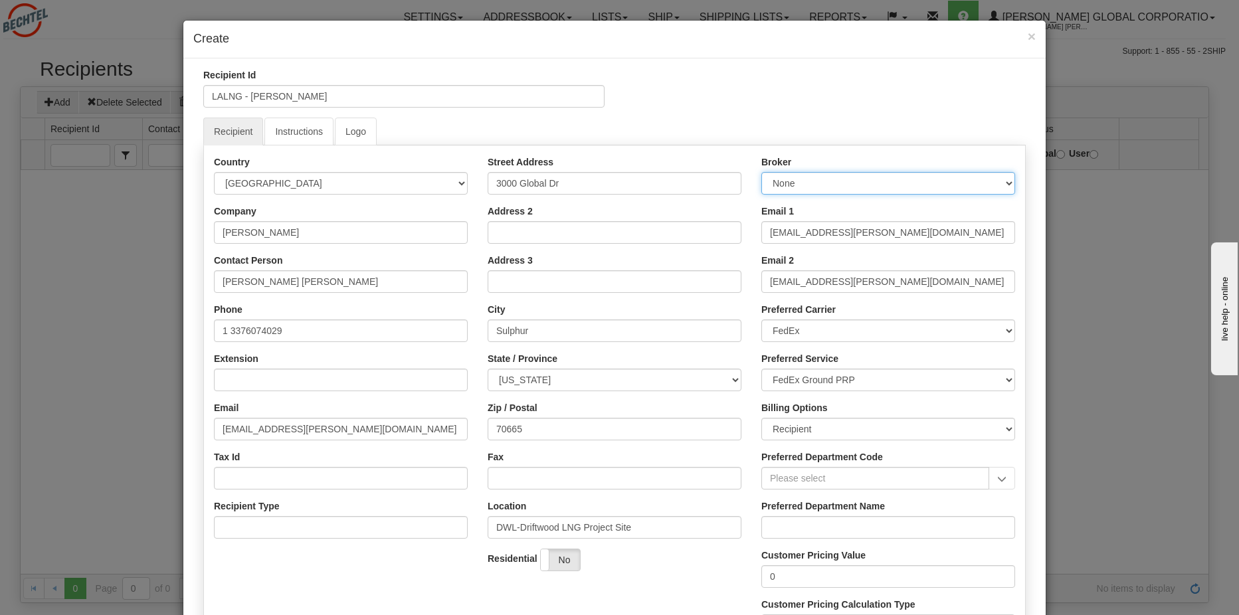
click at [889, 186] on select "None" at bounding box center [888, 183] width 254 height 23
click at [892, 181] on select "None" at bounding box center [888, 183] width 254 height 23
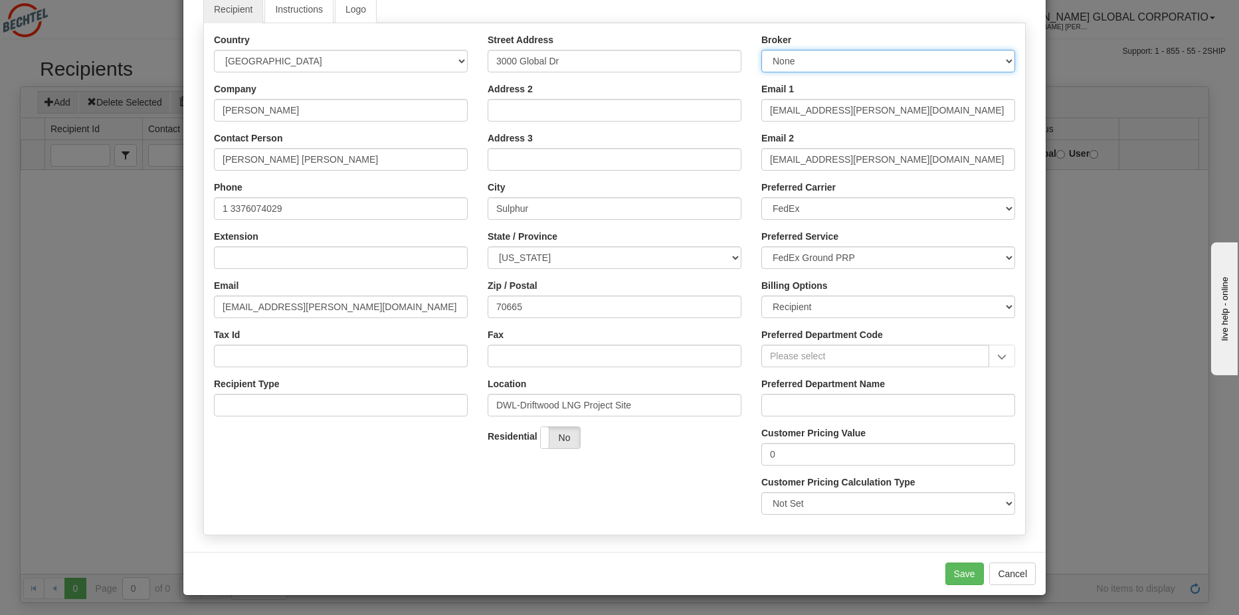
scroll to position [123, 0]
click at [956, 574] on button "Save" at bounding box center [965, 573] width 39 height 23
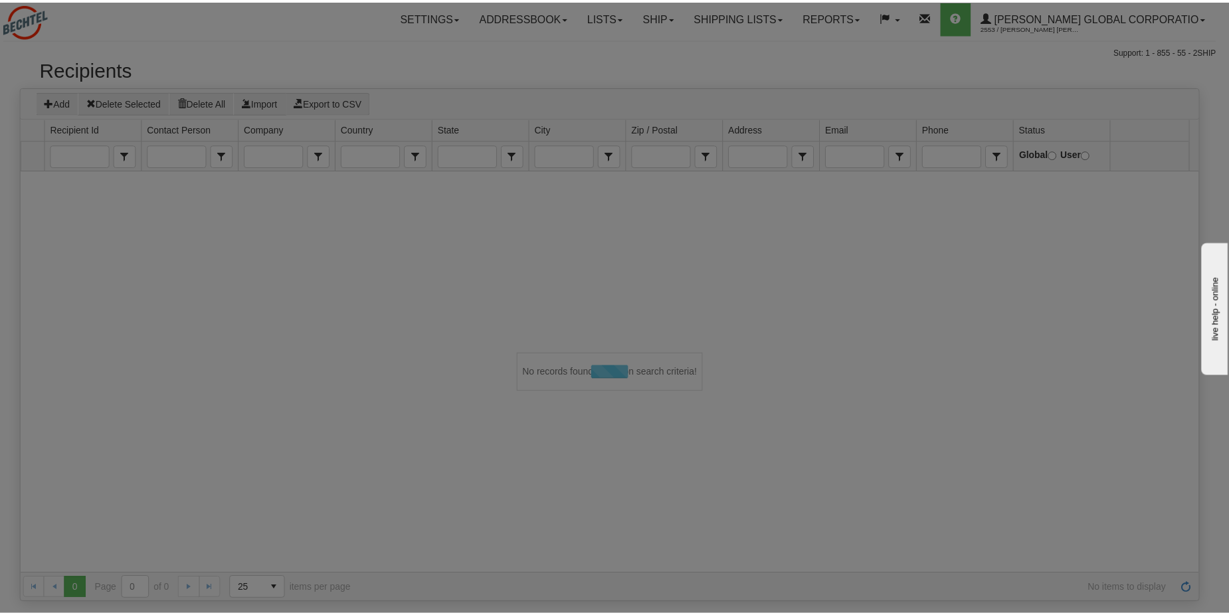
scroll to position [0, 0]
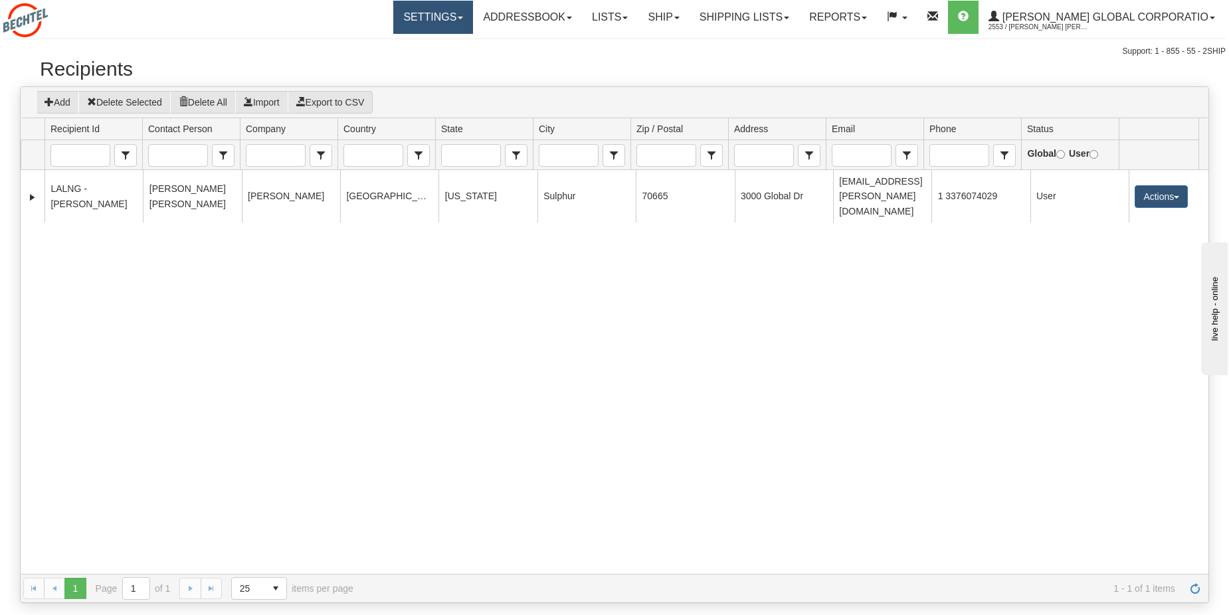
click at [448, 21] on link "Settings" at bounding box center [433, 17] width 80 height 33
click at [533, 49] on div "Support: 1 - 855 - 55 - 2SHIP" at bounding box center [614, 51] width 1223 height 11
click at [542, 25] on link "Addressbook" at bounding box center [527, 17] width 109 height 33
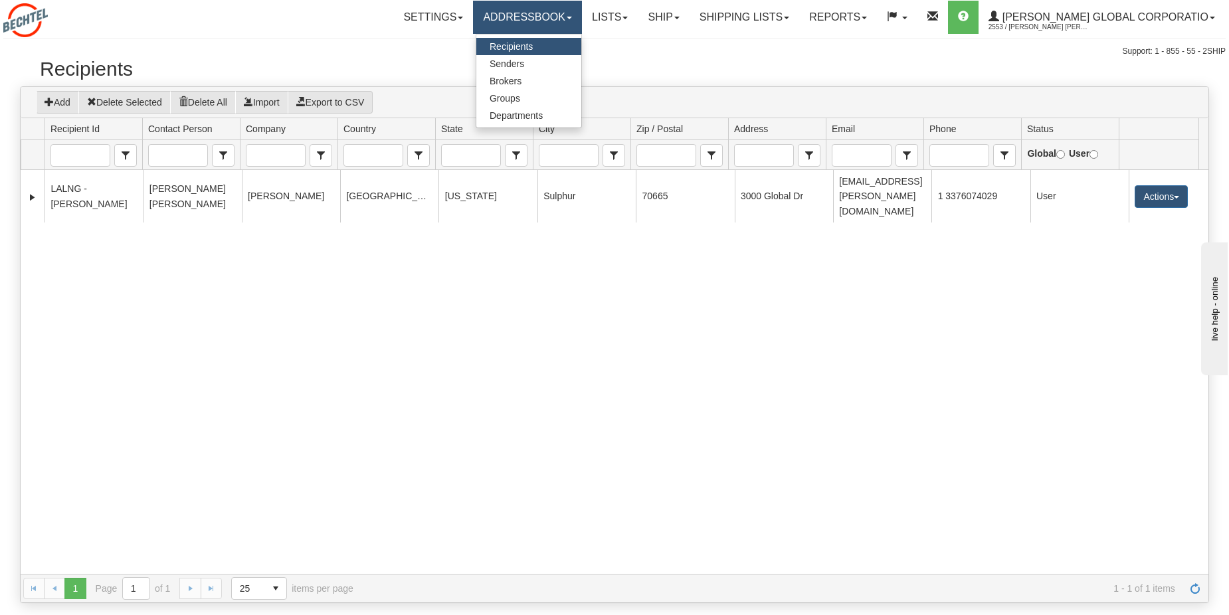
click at [548, 21] on link "Addressbook" at bounding box center [527, 17] width 109 height 33
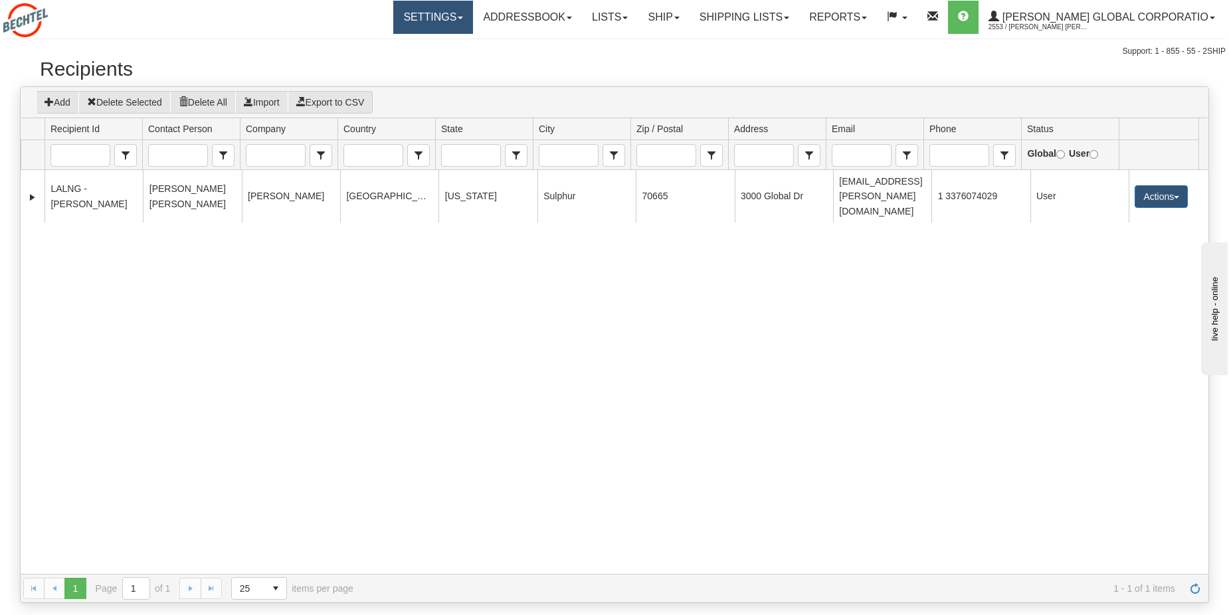
click at [472, 18] on link "Settings" at bounding box center [433, 17] width 80 height 33
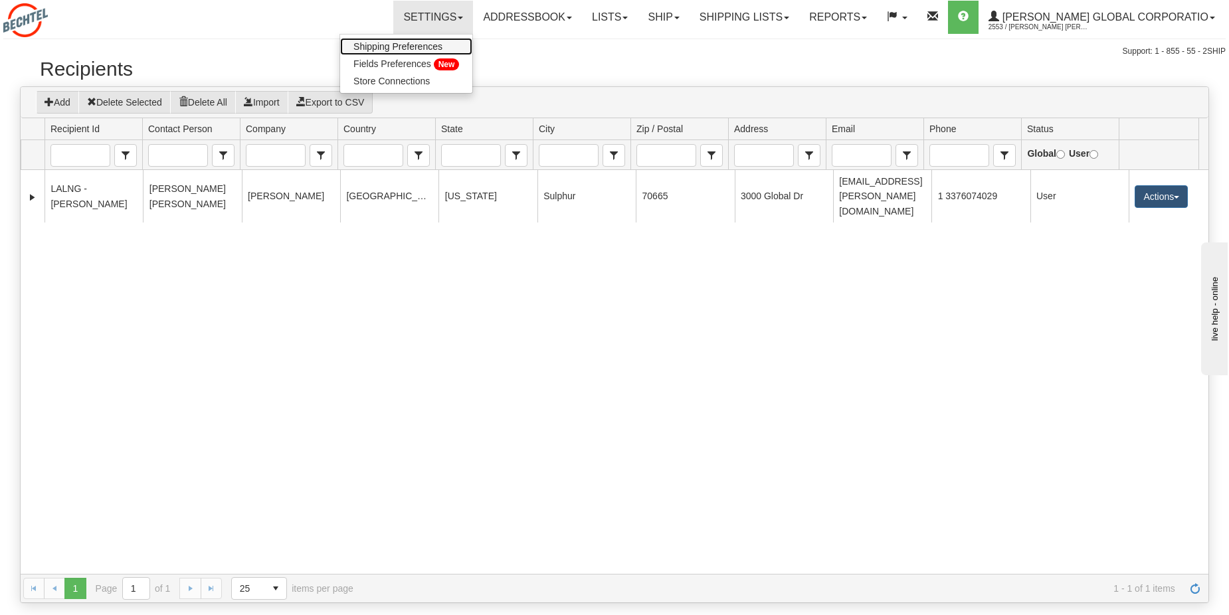
click at [437, 48] on span "Shipping Preferences" at bounding box center [397, 46] width 89 height 11
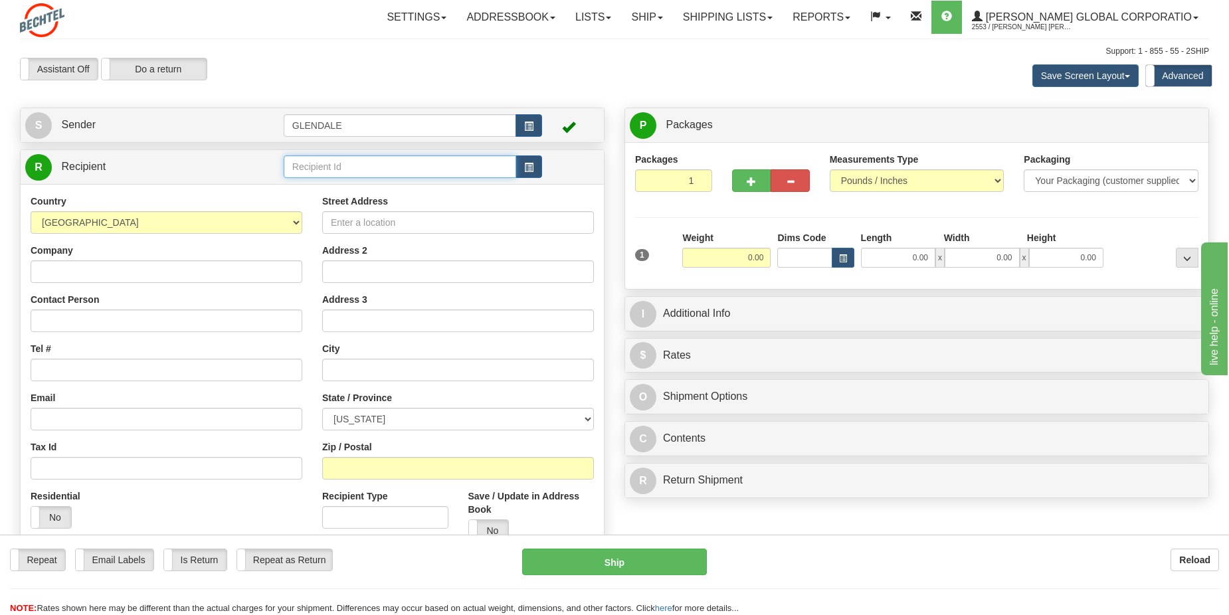
click at [433, 174] on input "text" at bounding box center [400, 166] width 233 height 23
click at [534, 168] on button "button" at bounding box center [529, 166] width 27 height 23
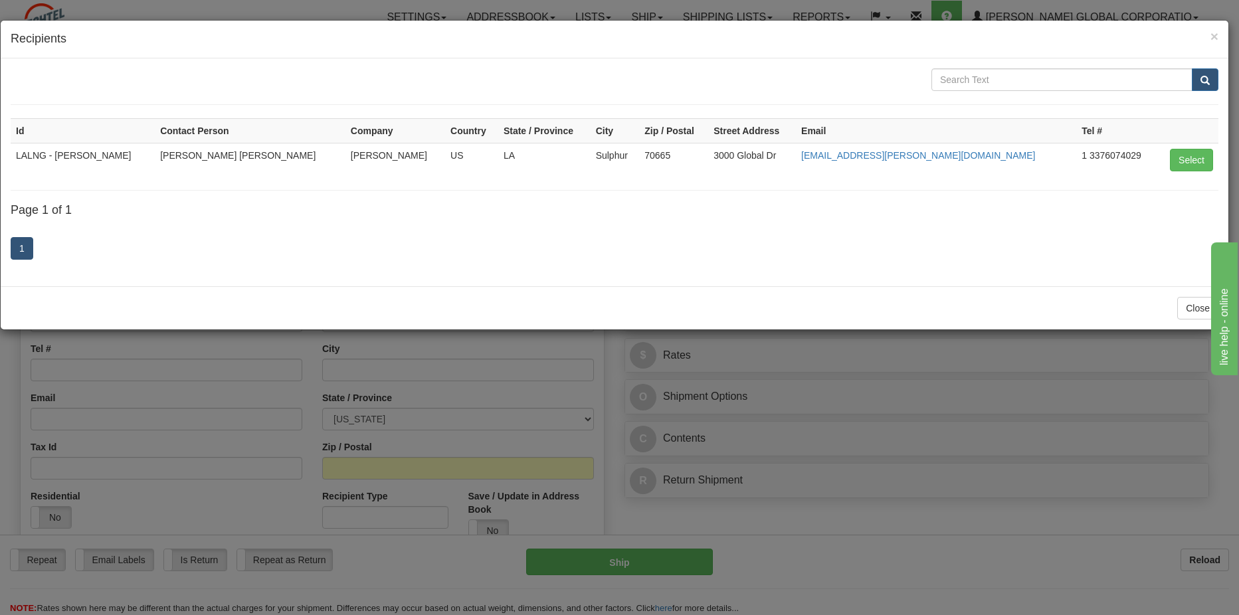
click at [74, 167] on td "LALNG - John Pullin" at bounding box center [83, 160] width 144 height 34
click at [1179, 160] on button "Select" at bounding box center [1191, 160] width 43 height 23
type input "LALNG - John Pullin"
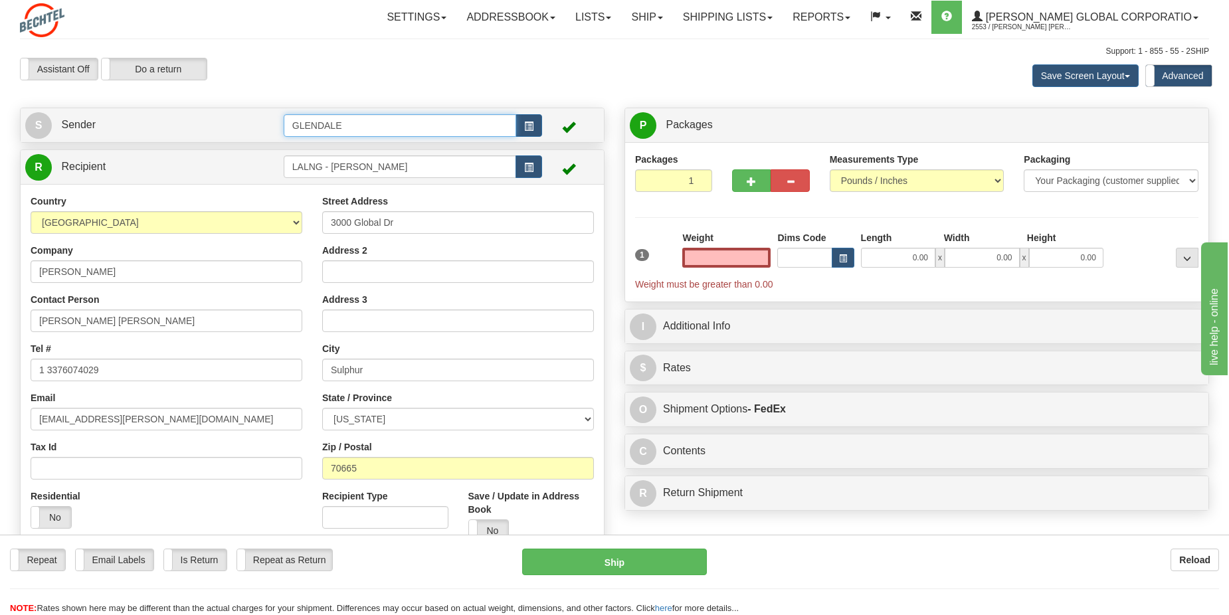
type input "0.00"
click at [386, 128] on input "GLENDALE" at bounding box center [400, 125] width 233 height 23
click at [433, 122] on input "GLENDALE" at bounding box center [400, 125] width 233 height 23
click at [522, 123] on button "button" at bounding box center [529, 125] width 27 height 23
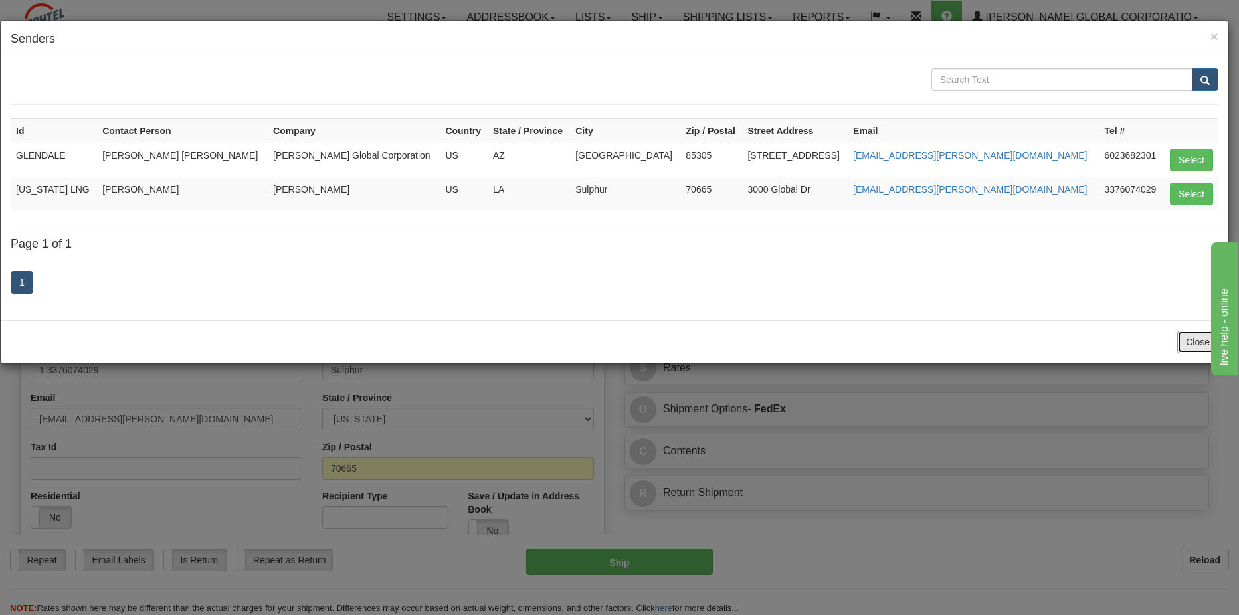
click at [1186, 342] on button "Close" at bounding box center [1197, 342] width 41 height 23
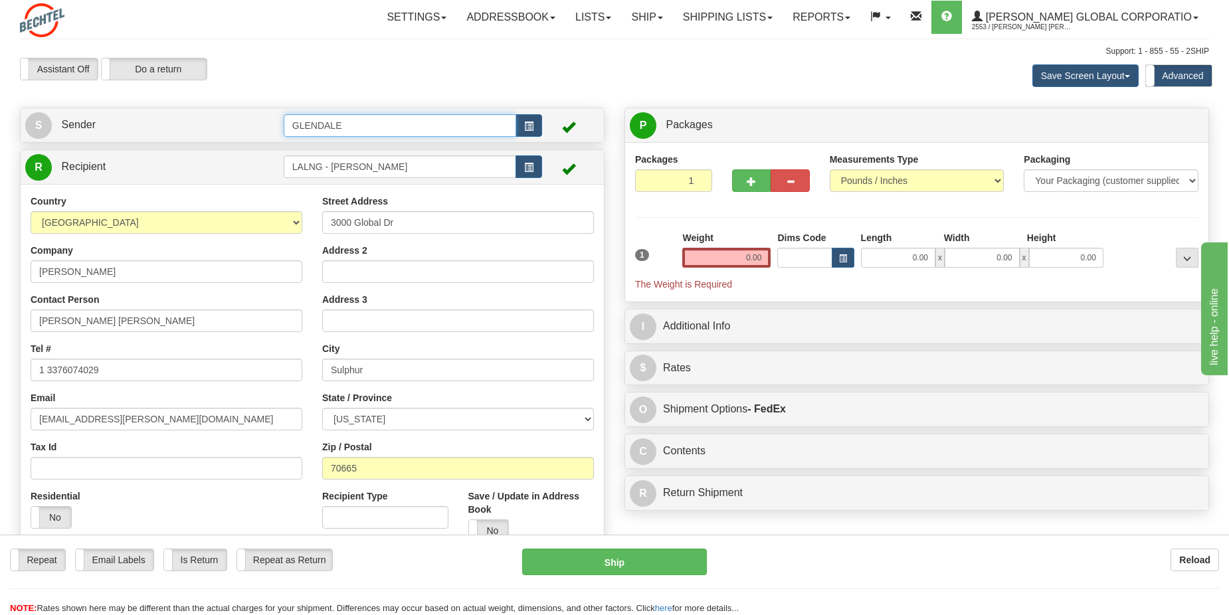
click at [383, 124] on input "GLENDALE" at bounding box center [400, 125] width 233 height 23
click at [524, 120] on button "button" at bounding box center [529, 125] width 27 height 23
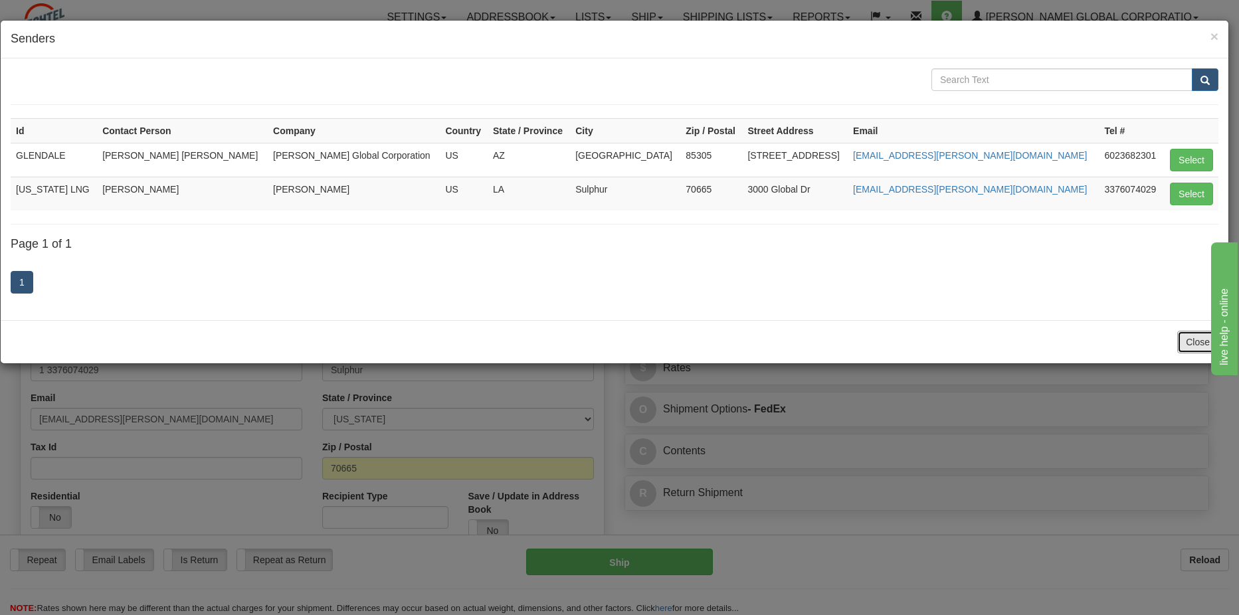
click at [1194, 339] on button "Close" at bounding box center [1197, 342] width 41 height 23
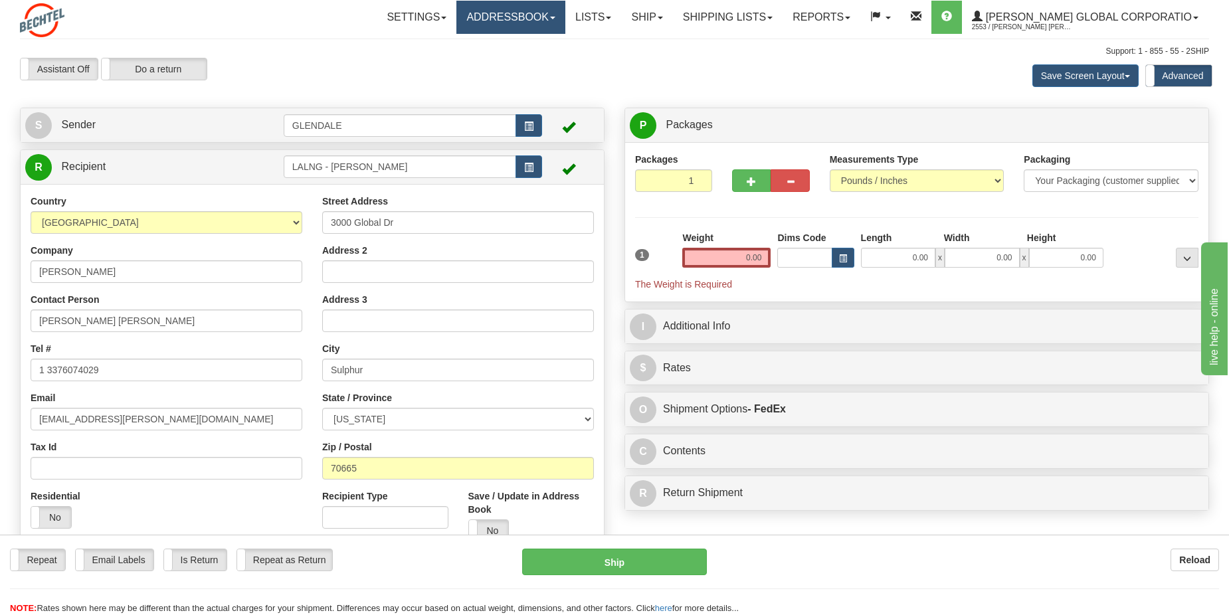
click at [565, 21] on link "Addressbook" at bounding box center [510, 17] width 109 height 33
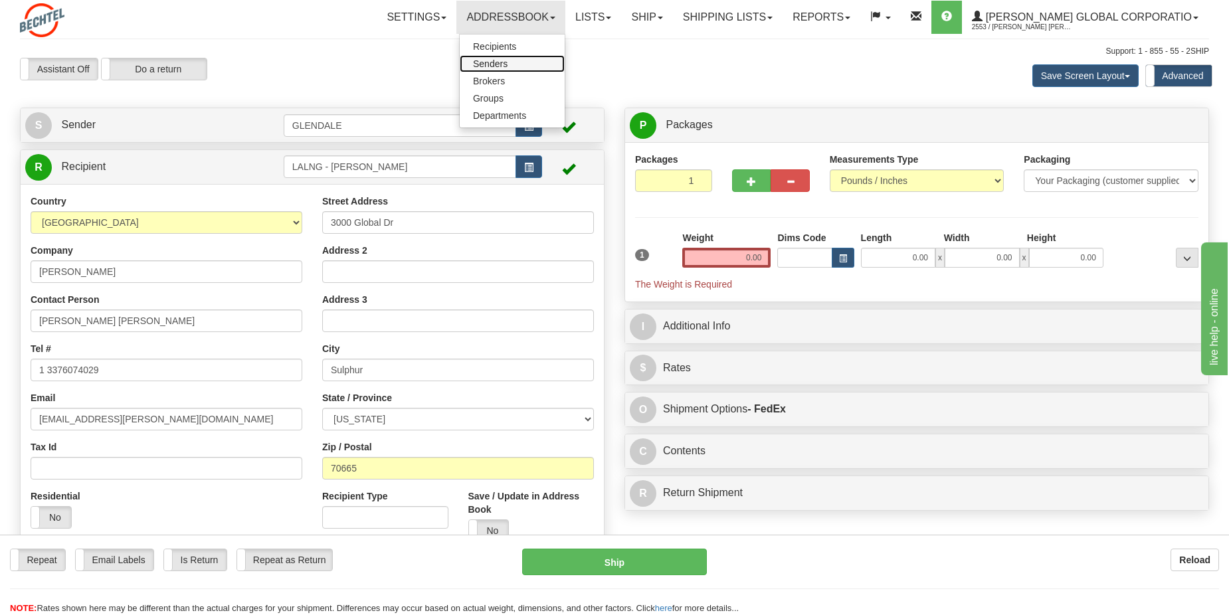
click at [537, 67] on link "Senders" at bounding box center [512, 63] width 105 height 17
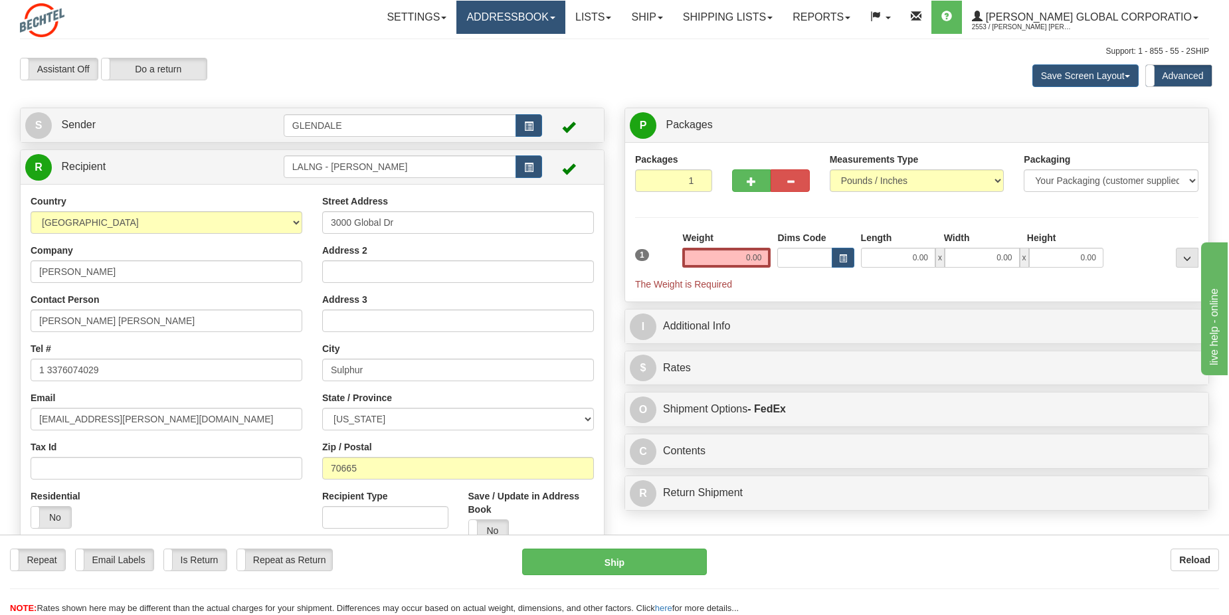
click at [557, 24] on link "Addressbook" at bounding box center [510, 17] width 109 height 33
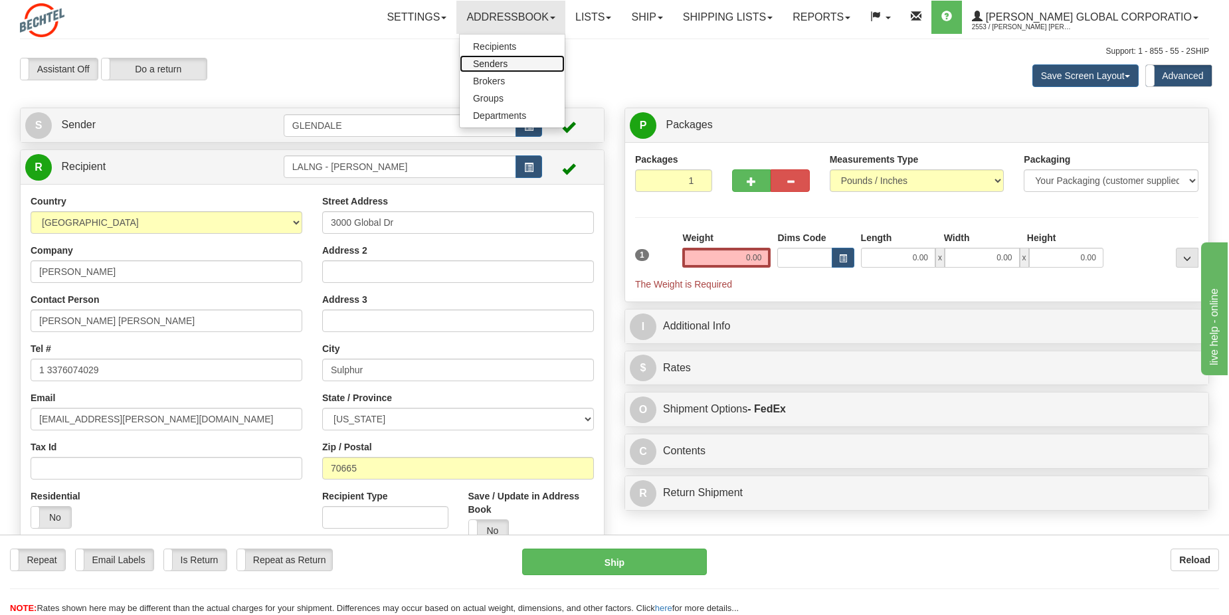
click at [508, 63] on span "Senders" at bounding box center [490, 63] width 35 height 11
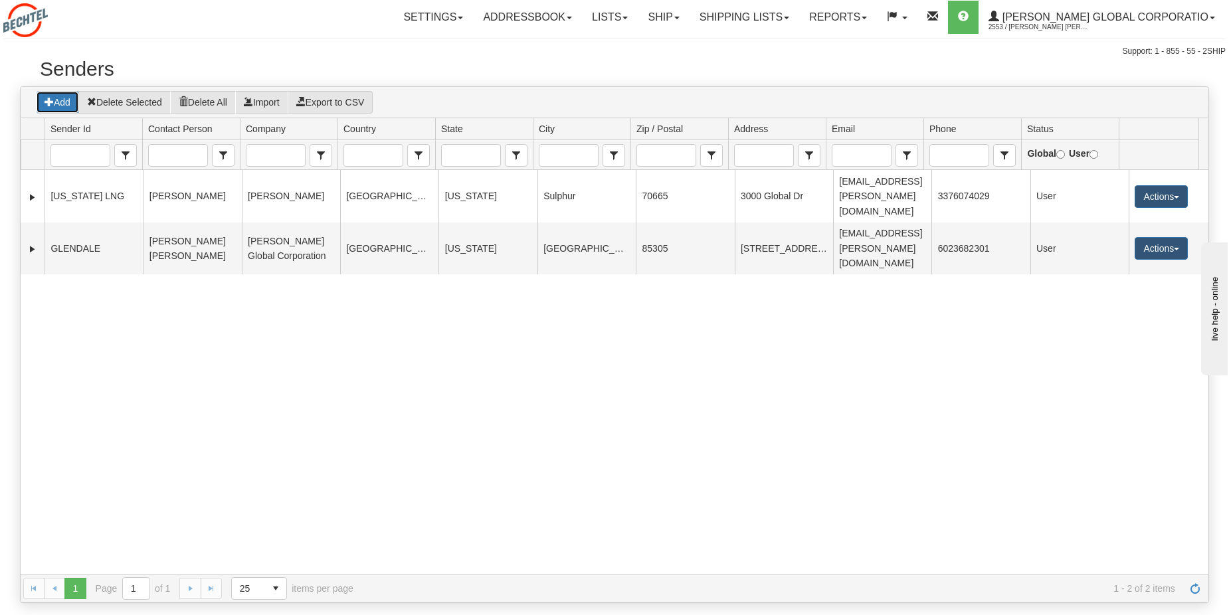
click at [58, 103] on button "Add" at bounding box center [57, 102] width 43 height 23
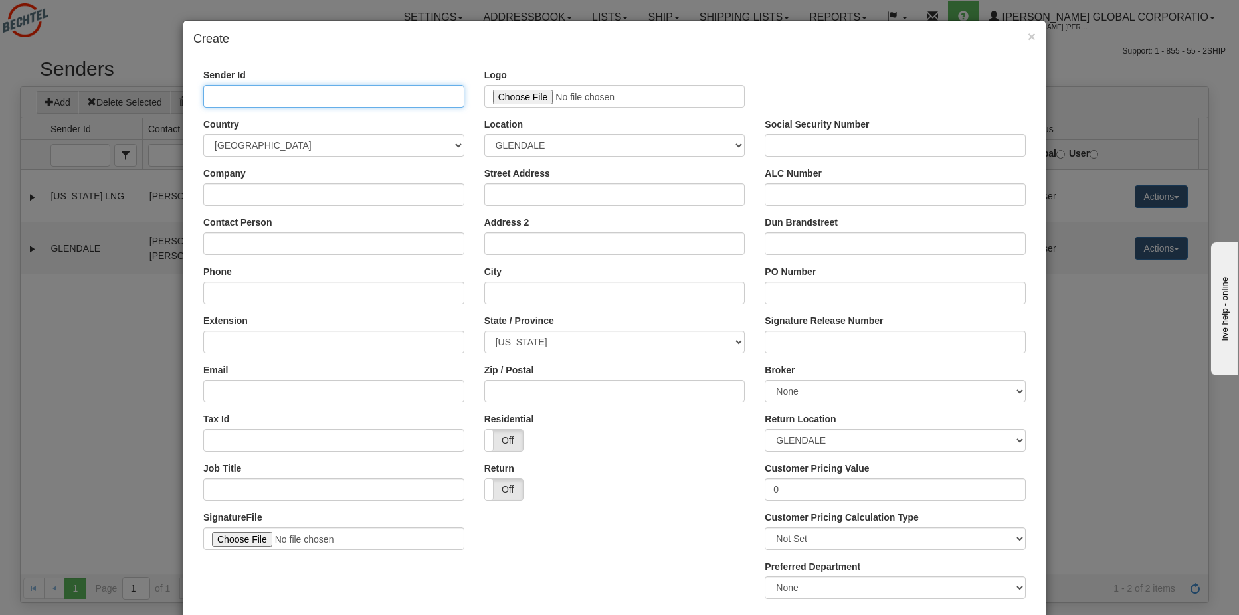
click at [290, 93] on input "Sender Id" at bounding box center [333, 96] width 261 height 23
type input "ML2 - [PERSON_NAME][GEOGRAPHIC_DATA]"
type input "[PERSON_NAME] Global Corporation"
type input "B"
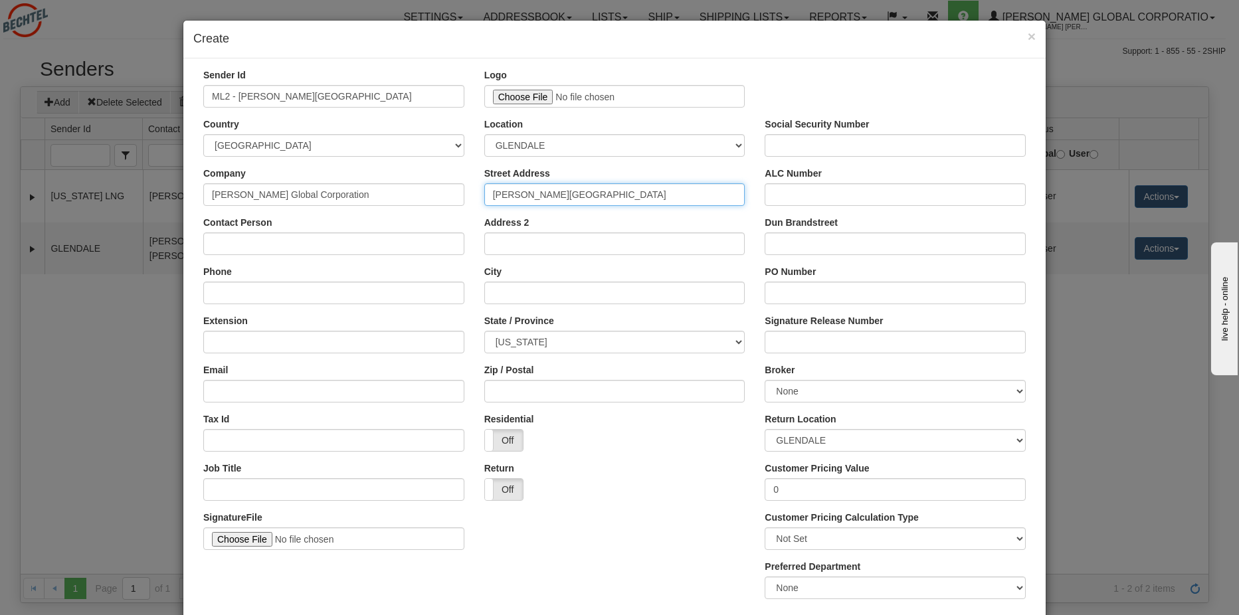
type input "[PERSON_NAME][GEOGRAPHIC_DATA]"
type input "Bldg. K6-109 2nd Floor, Room C09"
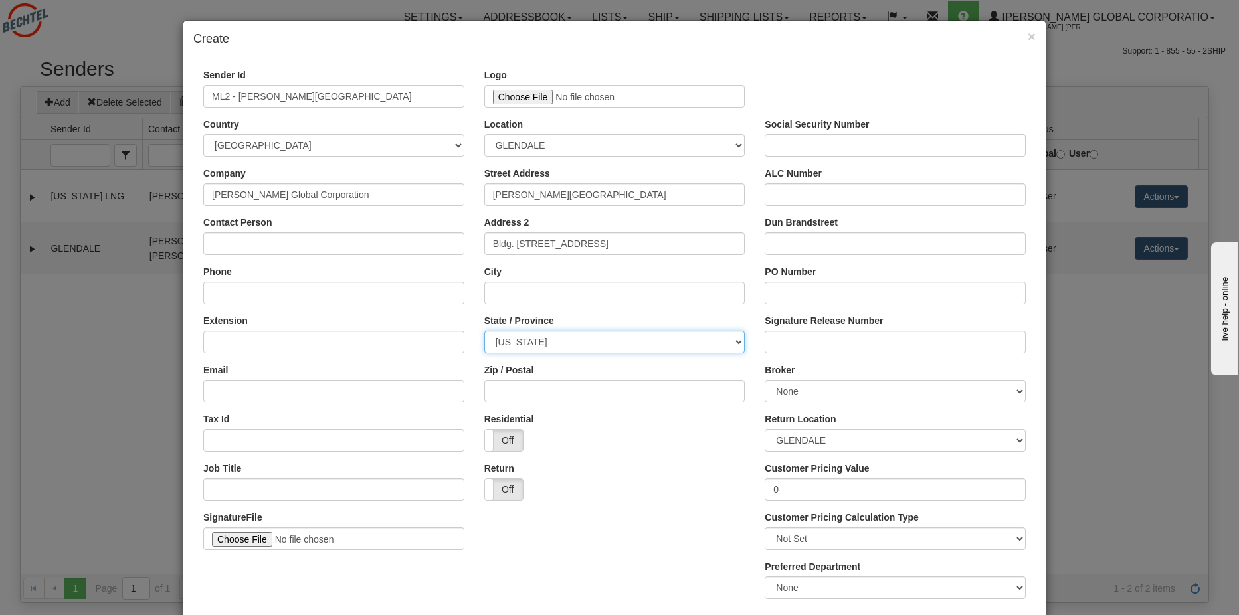
click at [548, 338] on select "ALABAMA ALASKA ARIZONA ARKANSAS Armed Forces America Armed Forces Europe Armed …" at bounding box center [614, 342] width 261 height 23
select select "FL"
click at [484, 331] on select "ALABAMA ALASKA ARIZONA ARKANSAS Armed Forces America Armed Forces Europe Armed …" at bounding box center [614, 342] width 261 height 23
click at [526, 296] on input "City" at bounding box center [614, 293] width 261 height 23
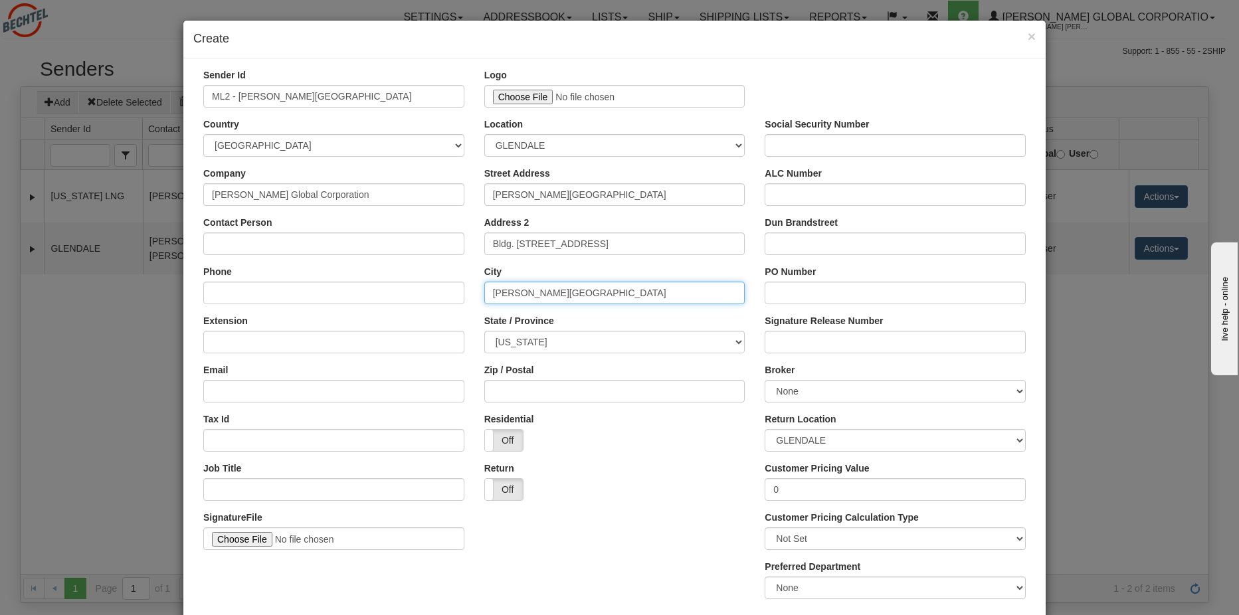
type input "[PERSON_NAME][GEOGRAPHIC_DATA]"
drag, startPoint x: 615, startPoint y: 195, endPoint x: 446, endPoint y: 190, distance: 168.9
click at [446, 190] on div "Company Bechtel Global Corporation Street Address Kennedy Space Center ALC Numb…" at bounding box center [614, 191] width 843 height 49
drag, startPoint x: 543, startPoint y: 245, endPoint x: 471, endPoint y: 245, distance: 71.8
click at [474, 245] on div "Address 2 Bldg. K6-109 2nd Floor, Room C09" at bounding box center [614, 240] width 281 height 49
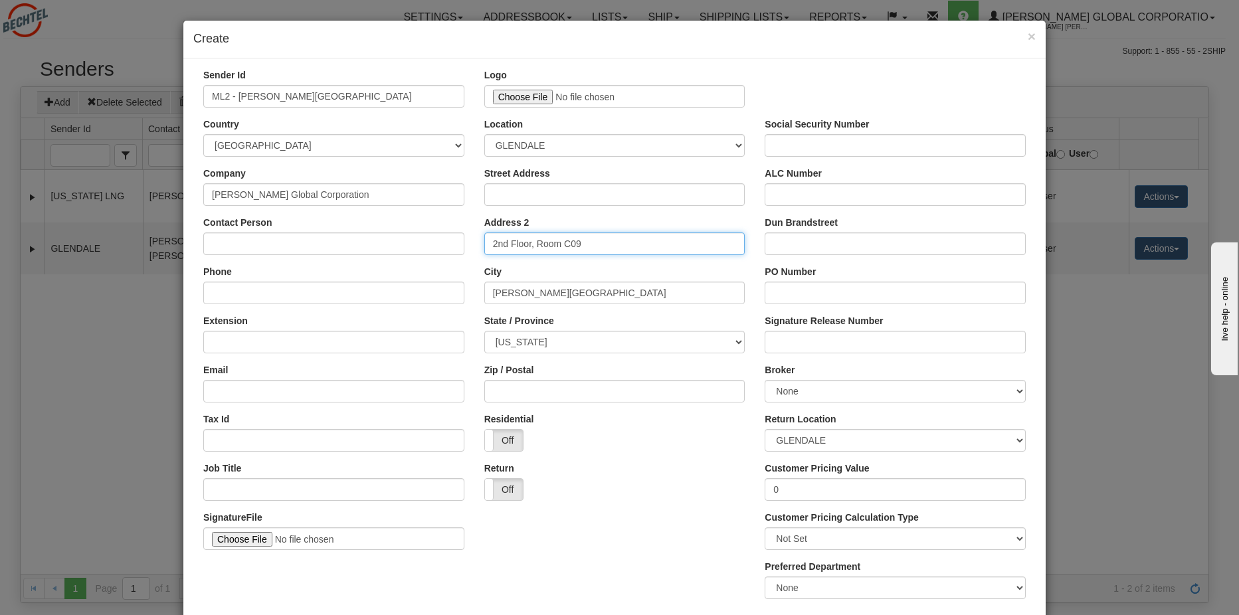
type input "2nd Floor, Room C09"
click at [516, 197] on input "Street Address" at bounding box center [614, 194] width 261 height 23
paste input "Bldg. K6-109"
type input "Bldg. K6-109"
click at [491, 243] on input "2nd Floor, Room C09" at bounding box center [614, 244] width 261 height 23
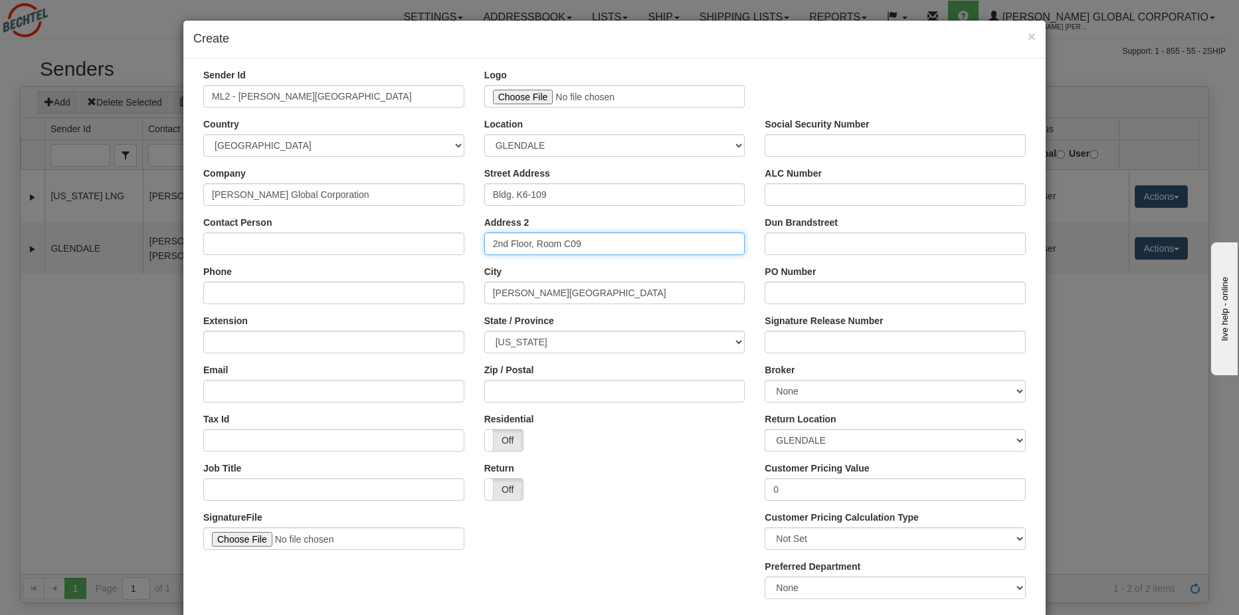
type input "2nd Floor, Room C09"
click at [237, 243] on input "Contact Person" at bounding box center [333, 244] width 261 height 23
type input "[PERSON_NAME]"
type input "[PHONE_NUMBER]"
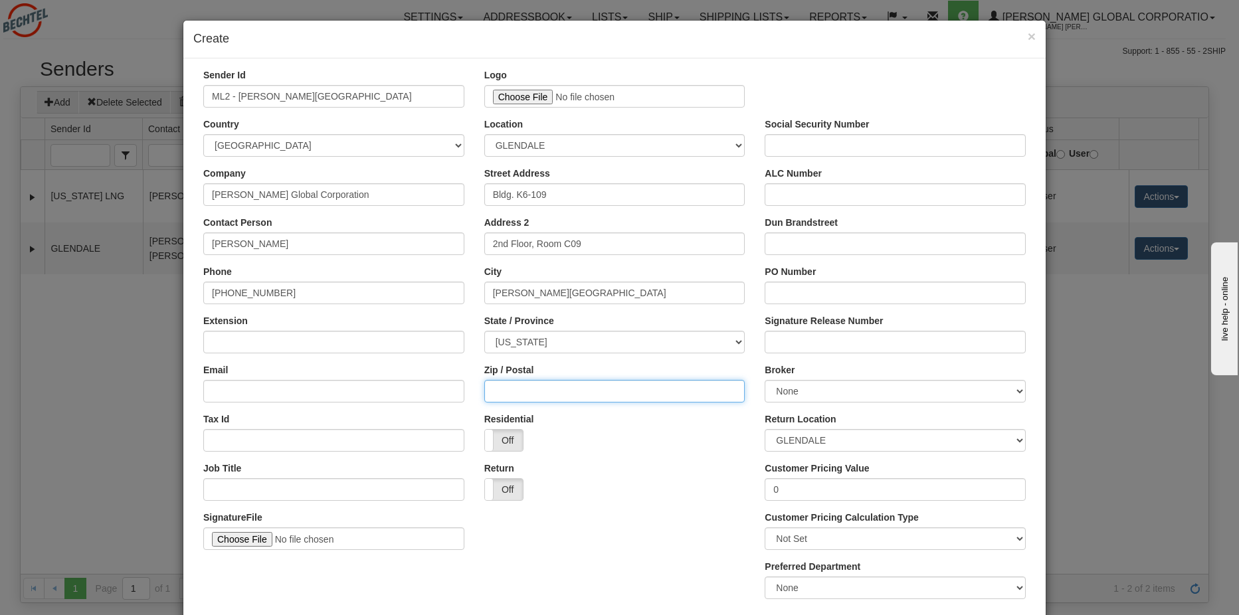
click at [518, 383] on input "Zip / Postal" at bounding box center [614, 391] width 261 height 23
type input "32815"
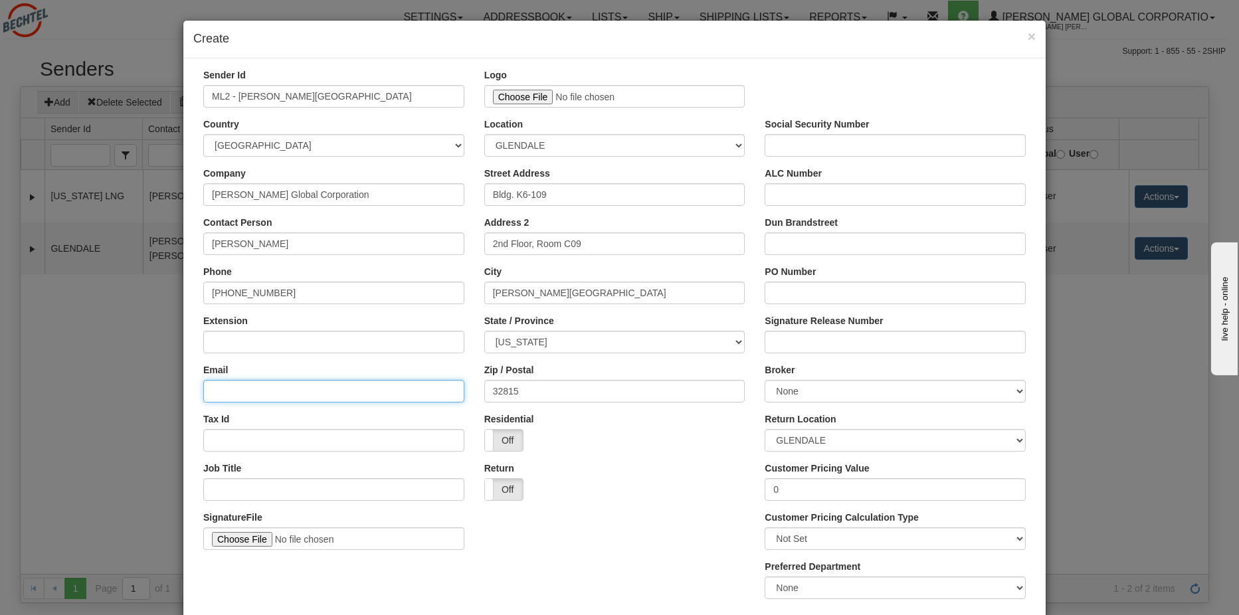
click at [312, 388] on input "Email" at bounding box center [333, 391] width 261 height 23
click at [234, 391] on input "Email" at bounding box center [333, 391] width 261 height 23
paste input "mailto:Actyler@bechtel.us|"
click at [341, 383] on input "Actyler@bechtel.us|" at bounding box center [333, 391] width 261 height 23
type input "[EMAIL_ADDRESS][PERSON_NAME][DOMAIN_NAME]"
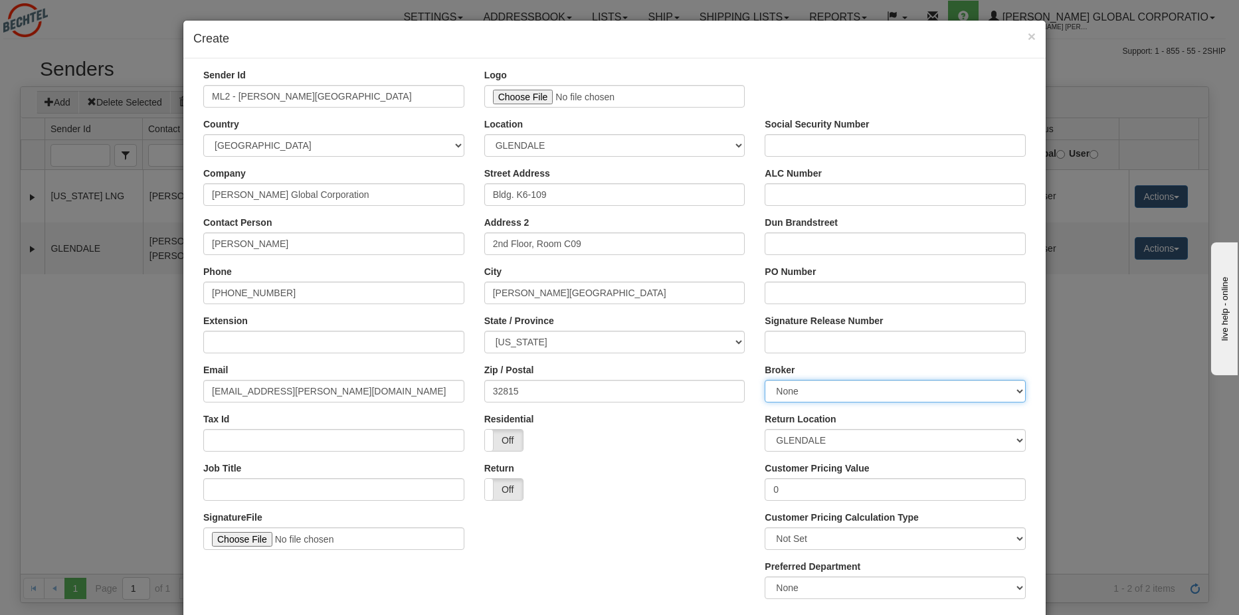
click at [858, 389] on select "None" at bounding box center [895, 391] width 261 height 23
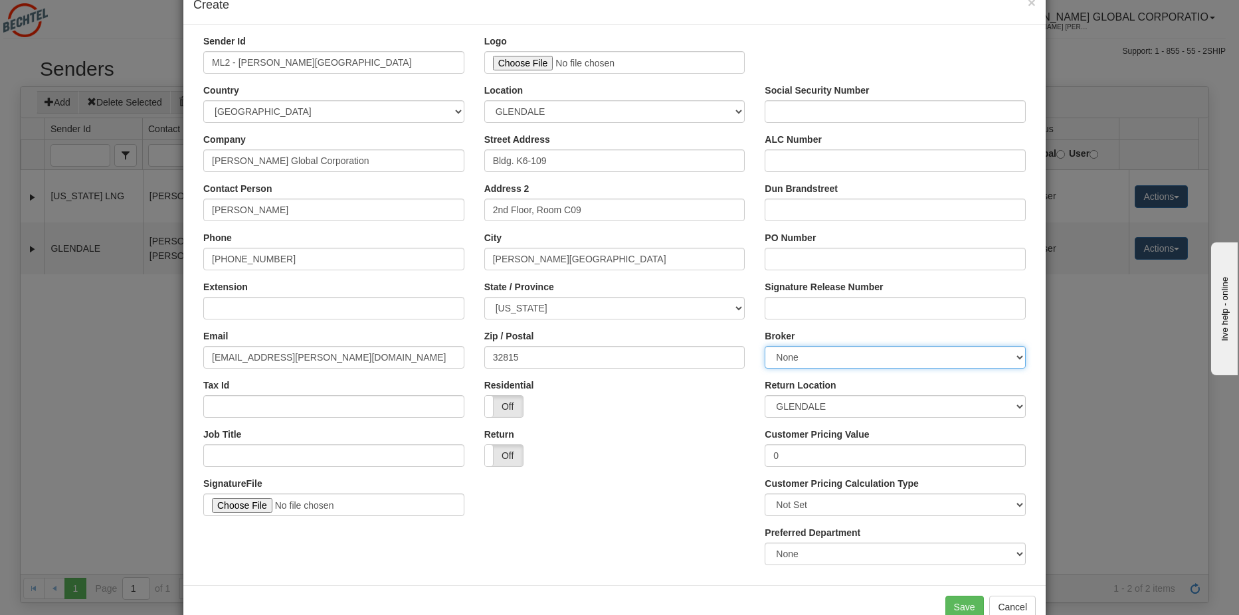
scroll to position [68, 0]
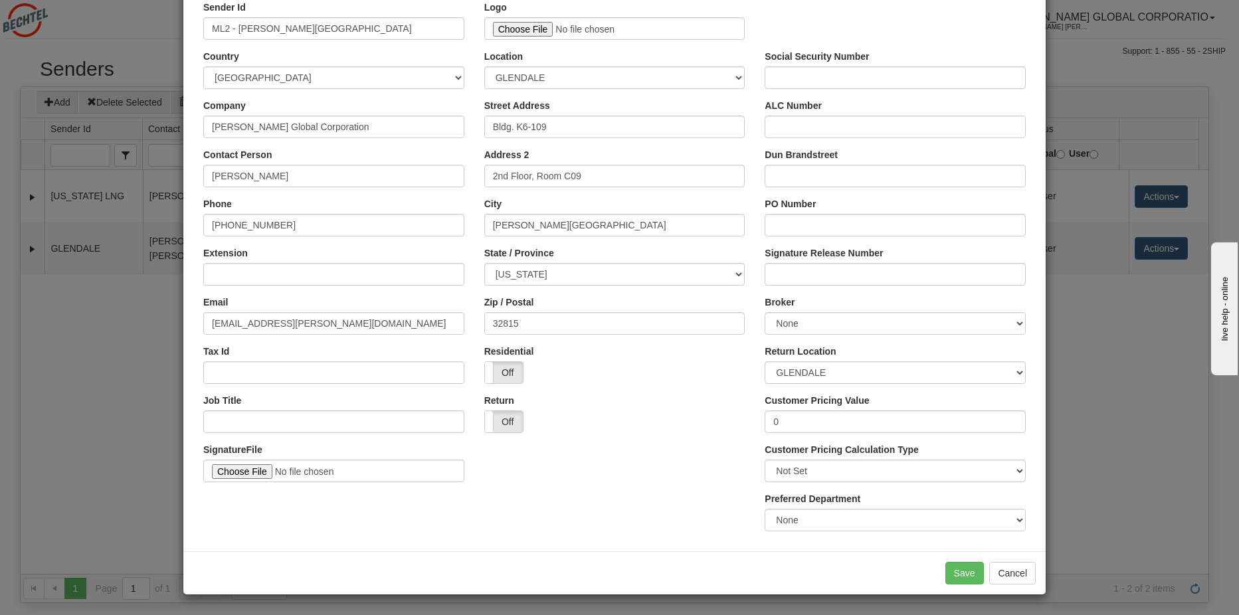
click at [856, 353] on div "Return Location GLENDALE" at bounding box center [895, 364] width 261 height 39
click at [862, 375] on select "GLENDALE" at bounding box center [895, 372] width 261 height 23
click at [956, 571] on button "Save" at bounding box center [965, 573] width 39 height 23
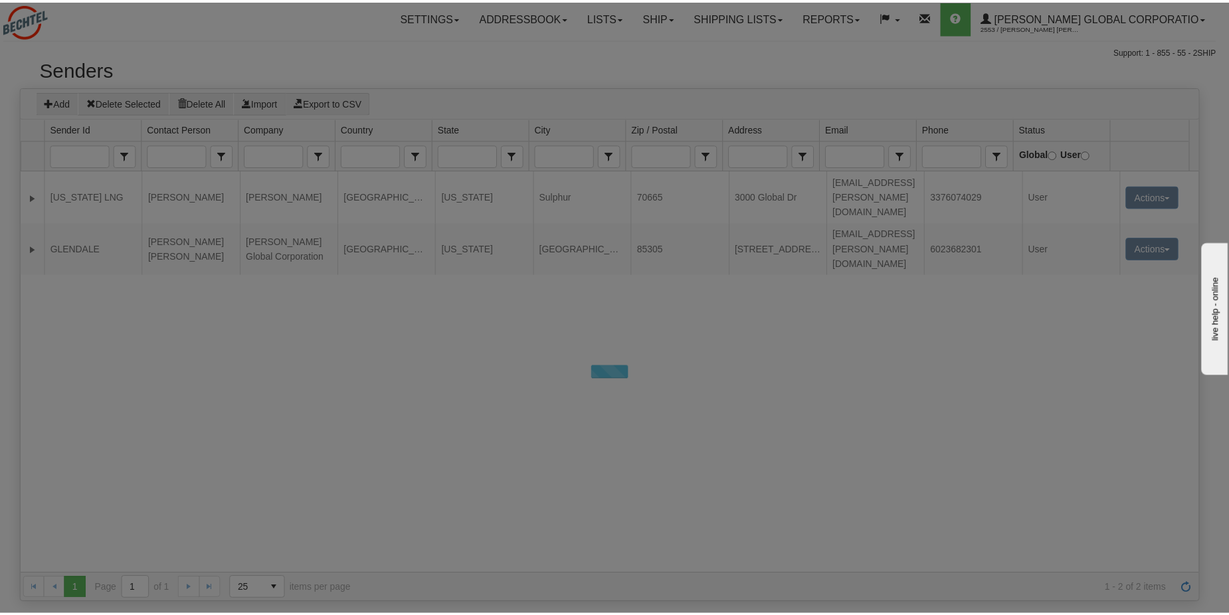
scroll to position [0, 0]
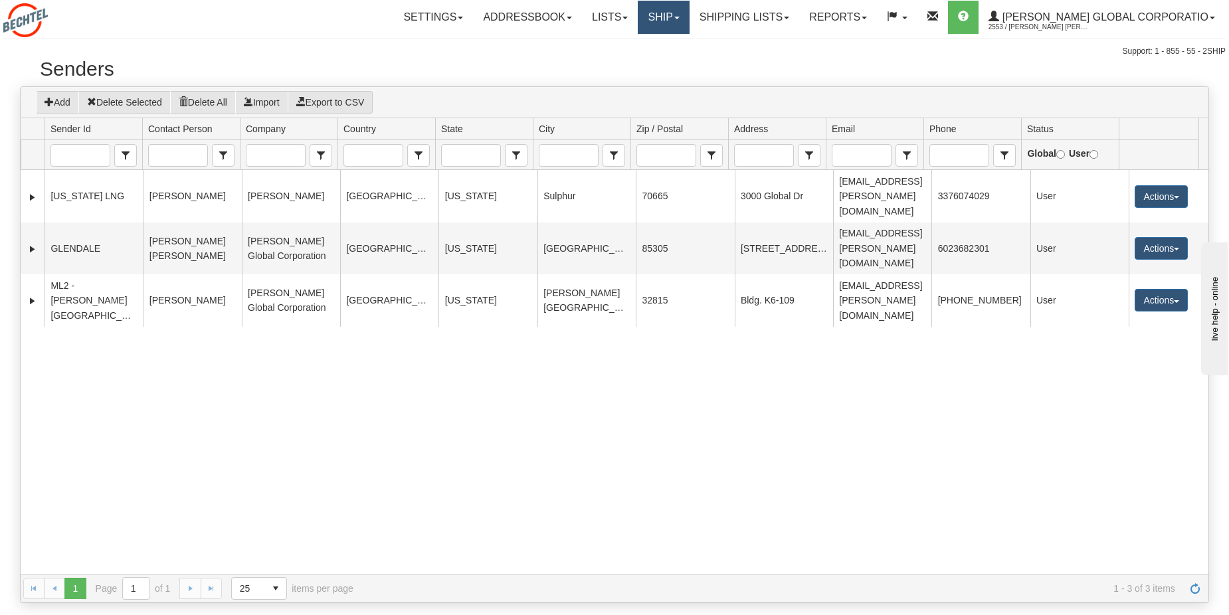
click at [689, 20] on link "Ship" at bounding box center [663, 17] width 51 height 33
click at [682, 48] on link "Ship Screen" at bounding box center [636, 46] width 105 height 17
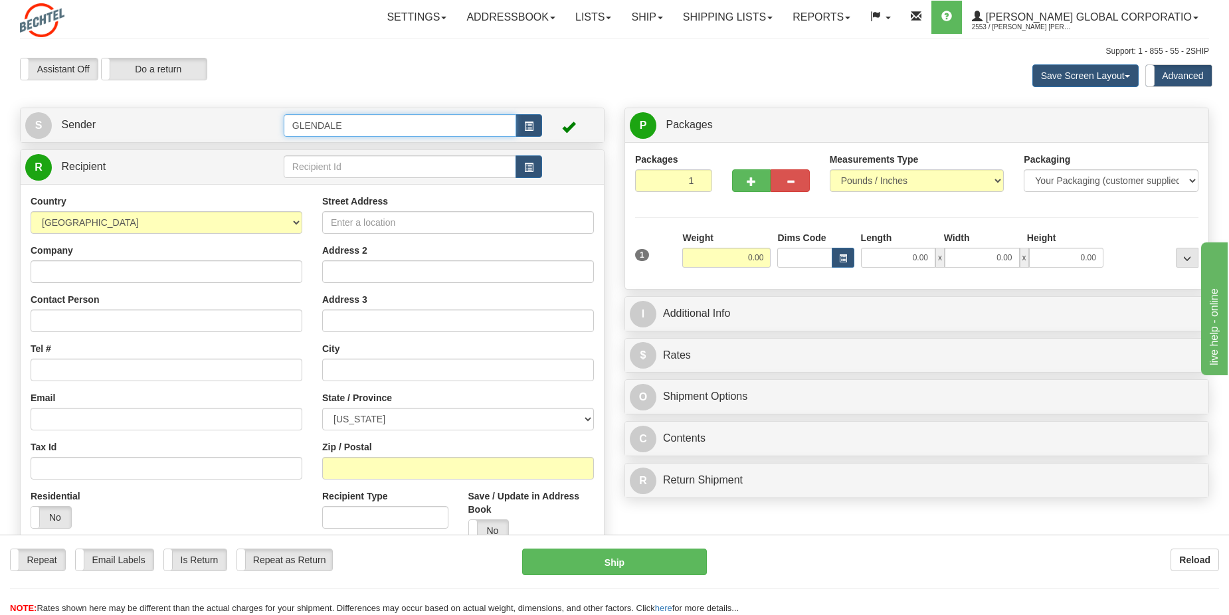
click at [407, 122] on input "GLENDALE" at bounding box center [400, 125] width 233 height 23
click at [536, 125] on button "button" at bounding box center [529, 125] width 27 height 23
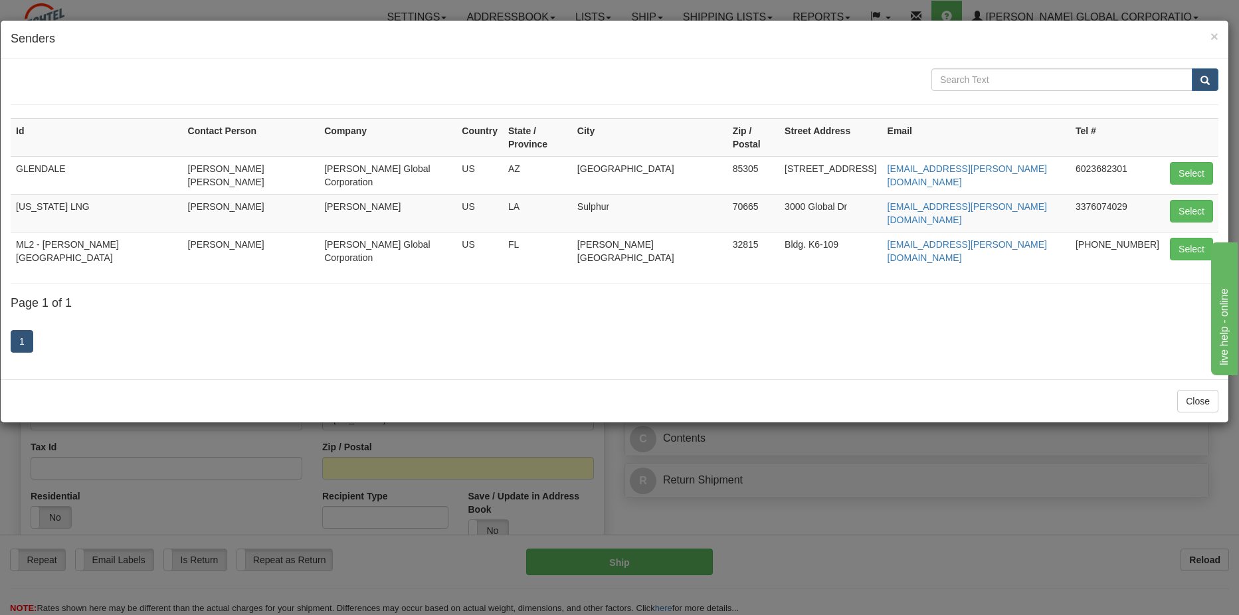
drag, startPoint x: 122, startPoint y: 223, endPoint x: 506, endPoint y: 238, distance: 383.7
click at [122, 232] on td "ML2 - [PERSON_NAME][GEOGRAPHIC_DATA]" at bounding box center [97, 251] width 172 height 38
click at [1183, 238] on button "Select" at bounding box center [1191, 249] width 43 height 23
type input "ML2 - [PERSON_NAME][GEOGRAPHIC_DATA]"
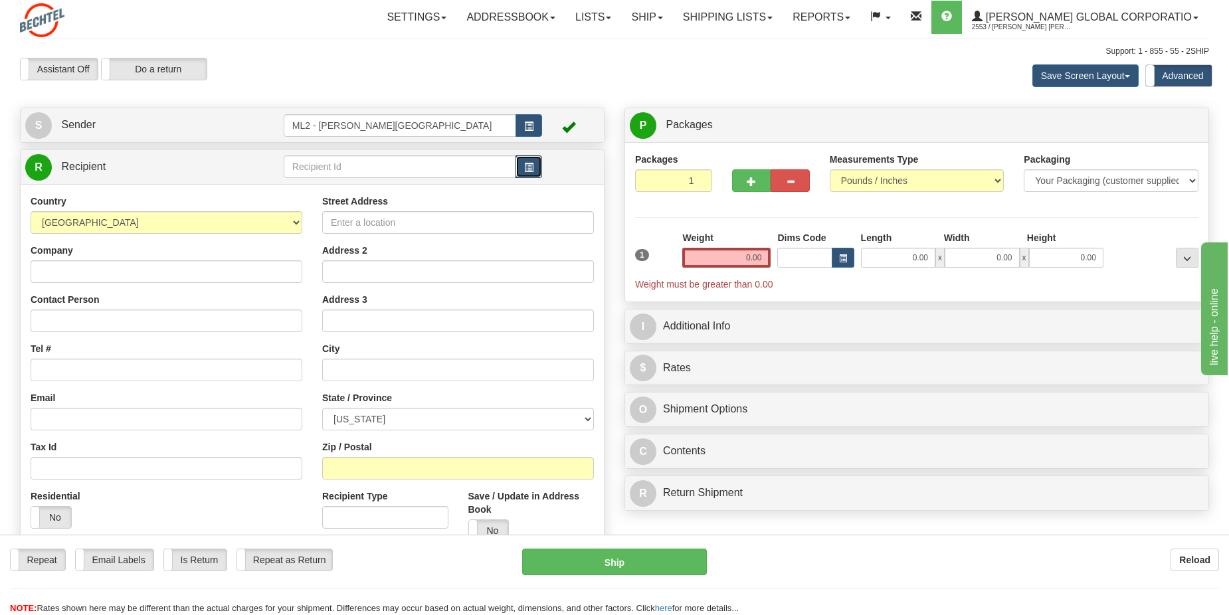
click at [522, 157] on button "button" at bounding box center [529, 166] width 27 height 23
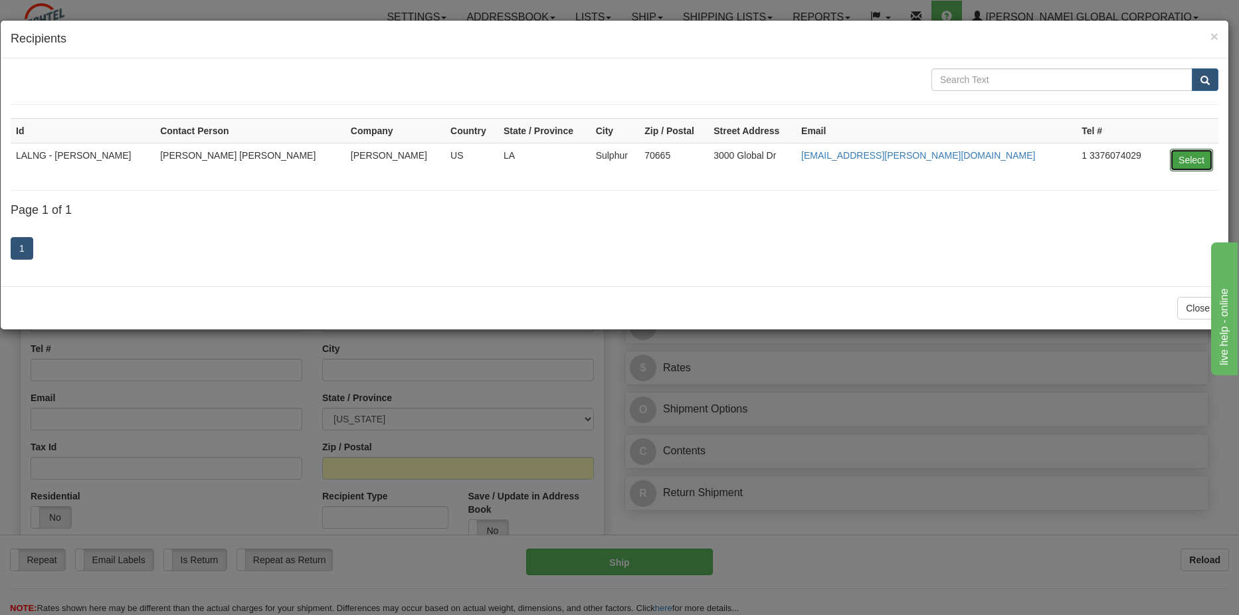
click at [1181, 161] on button "Select" at bounding box center [1191, 160] width 43 height 23
type input "LALNG - [PERSON_NAME]"
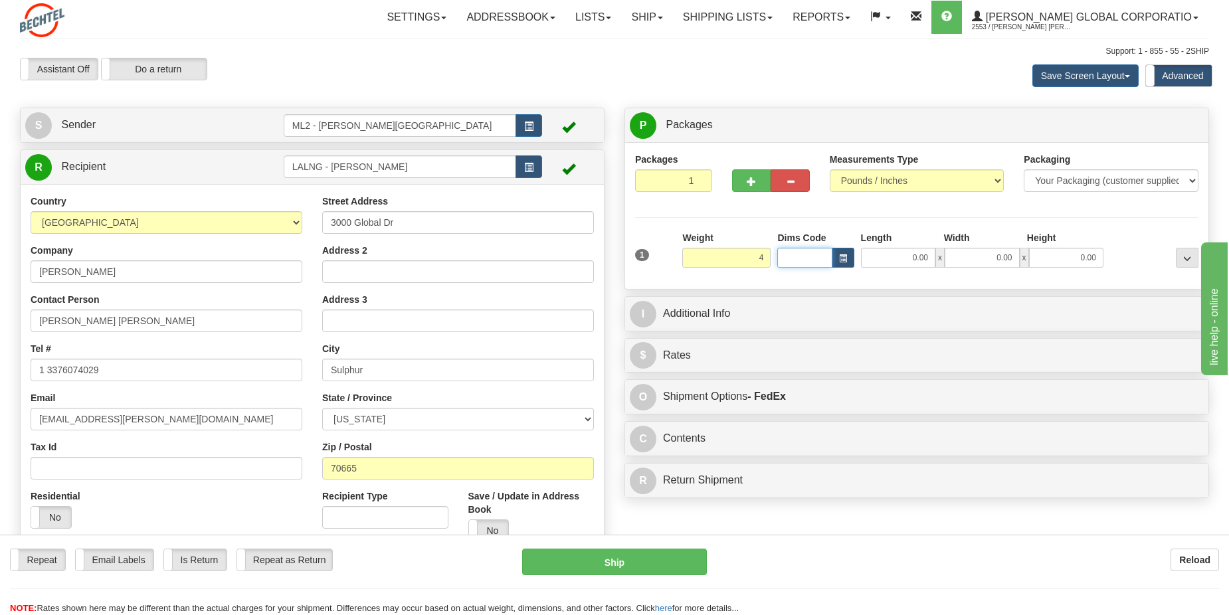
type input "4.00"
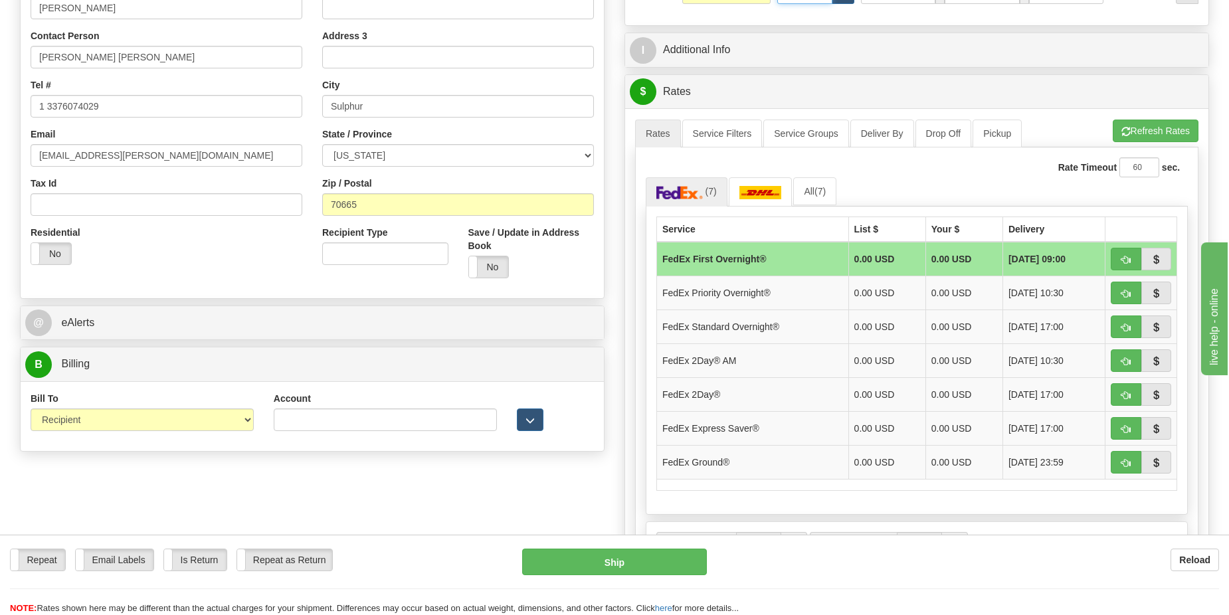
scroll to position [266, 0]
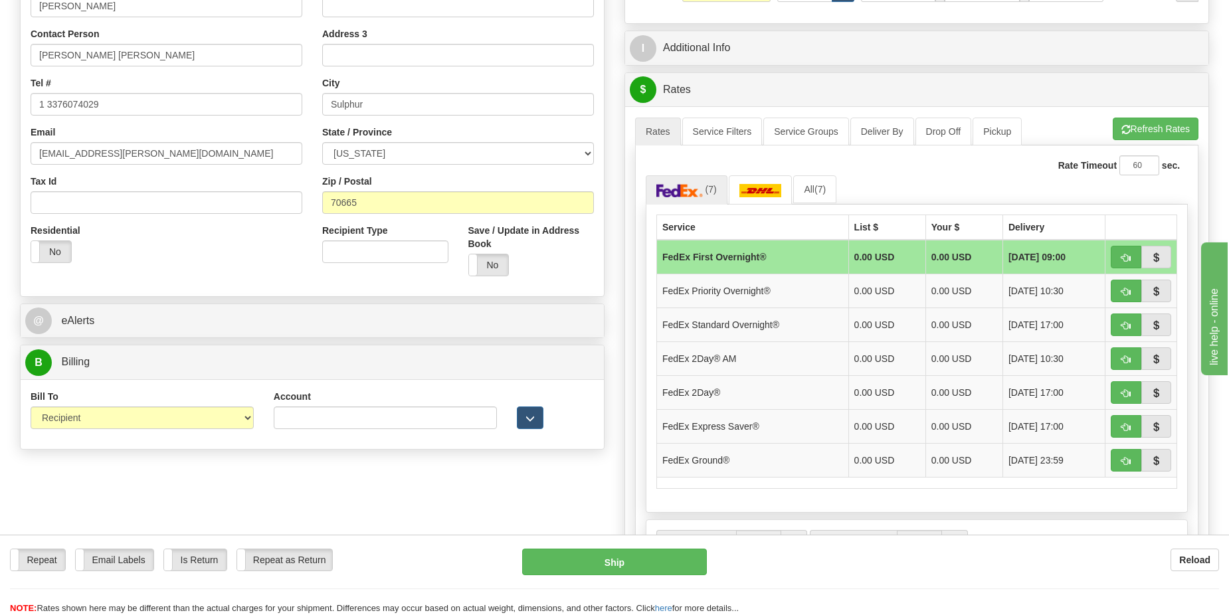
click at [715, 463] on td "FedEx Ground®" at bounding box center [753, 460] width 192 height 34
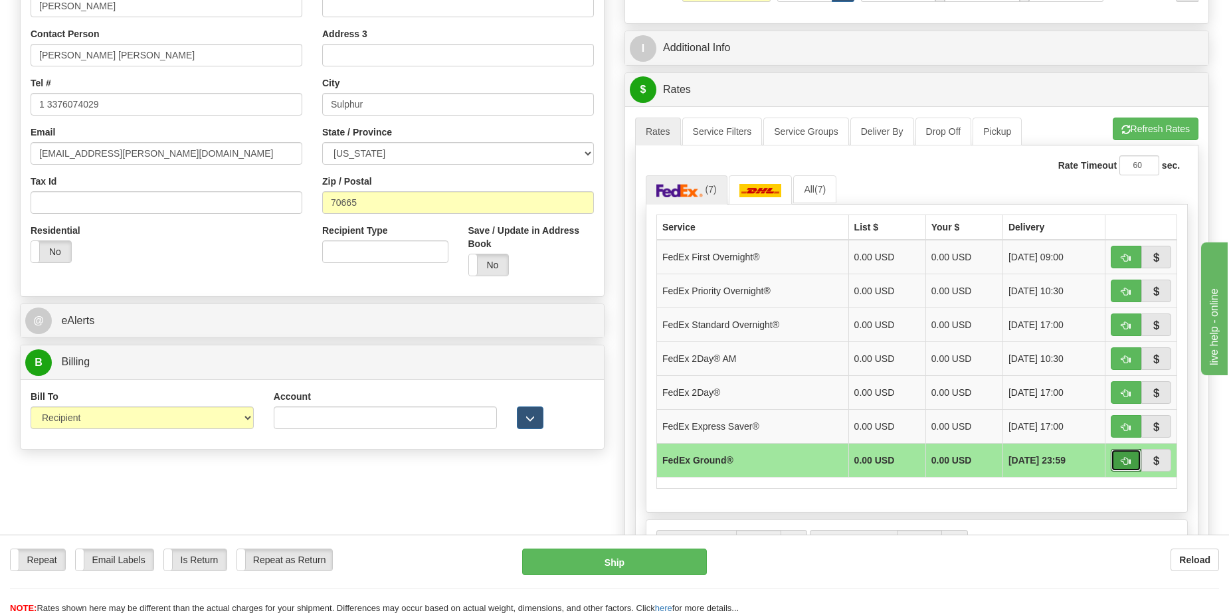
click at [1126, 460] on span "button" at bounding box center [1126, 461] width 9 height 9
type input "92"
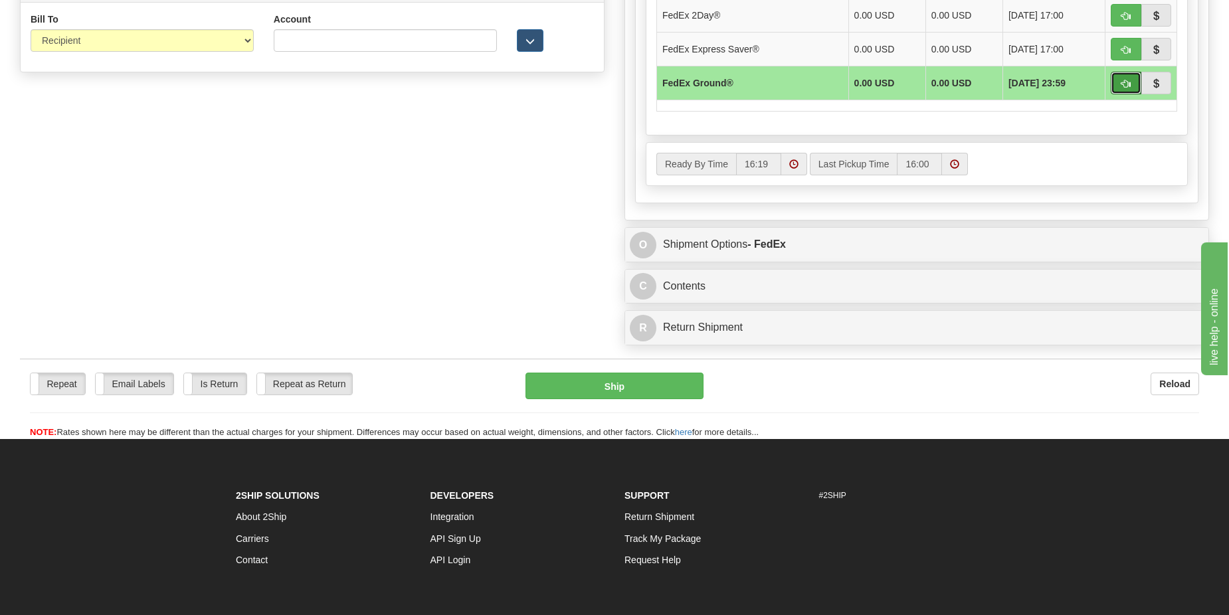
scroll to position [676, 0]
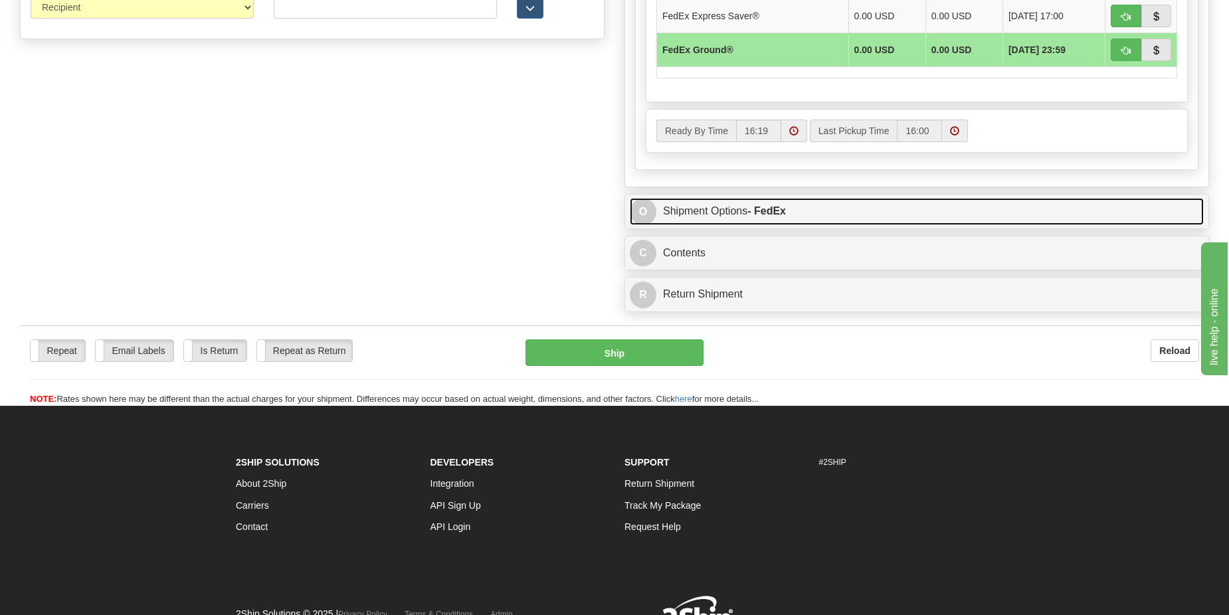
click at [782, 218] on link "O Shipment Options - FedEx" at bounding box center [917, 211] width 574 height 27
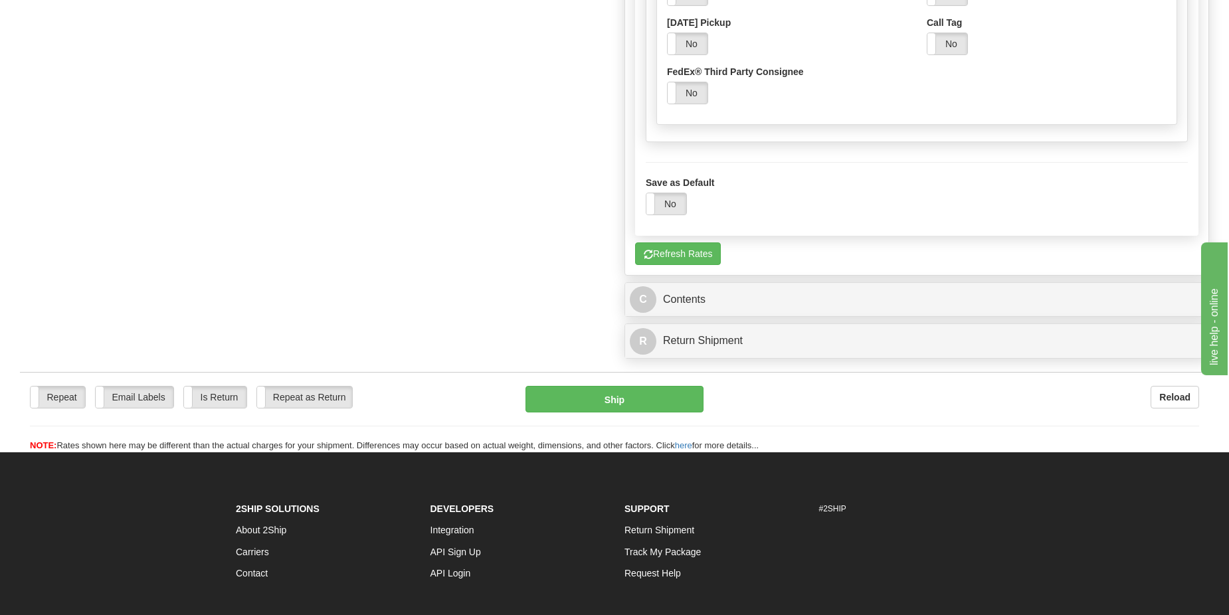
scroll to position [1208, 0]
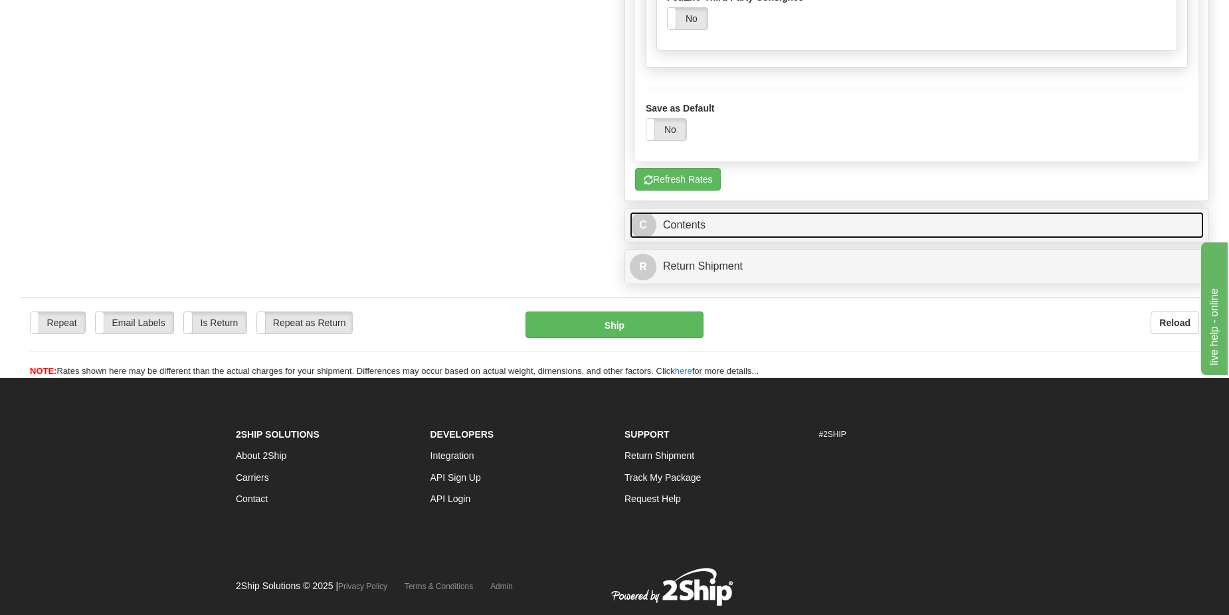
click at [707, 227] on link "C Contents" at bounding box center [917, 225] width 574 height 27
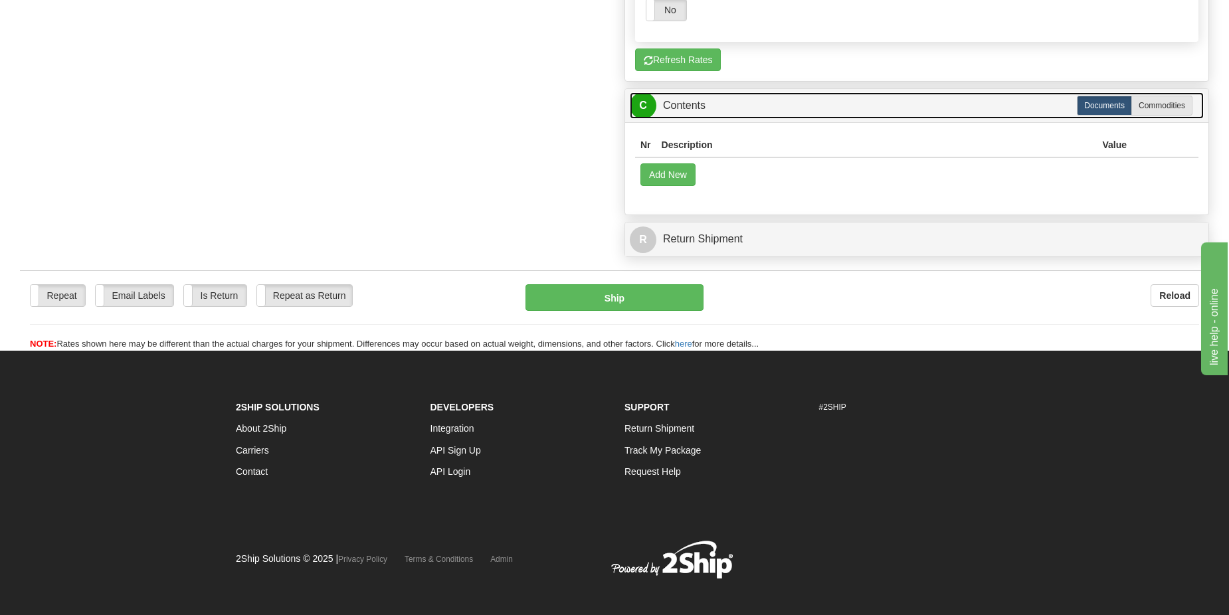
scroll to position [1339, 0]
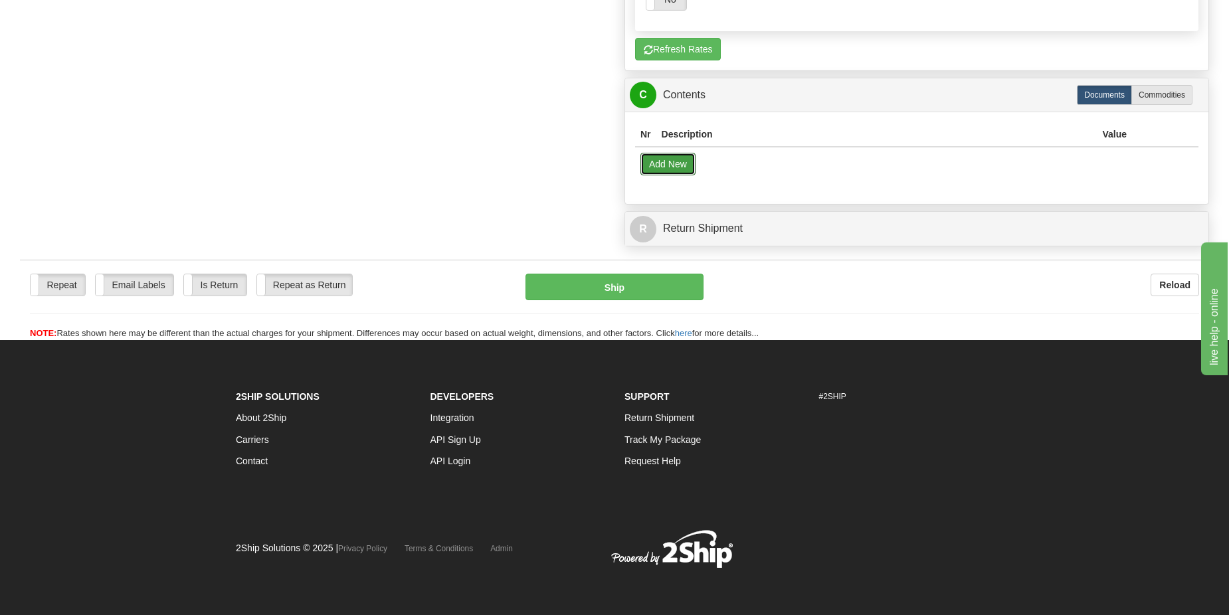
click at [673, 169] on button "Add New" at bounding box center [668, 164] width 55 height 23
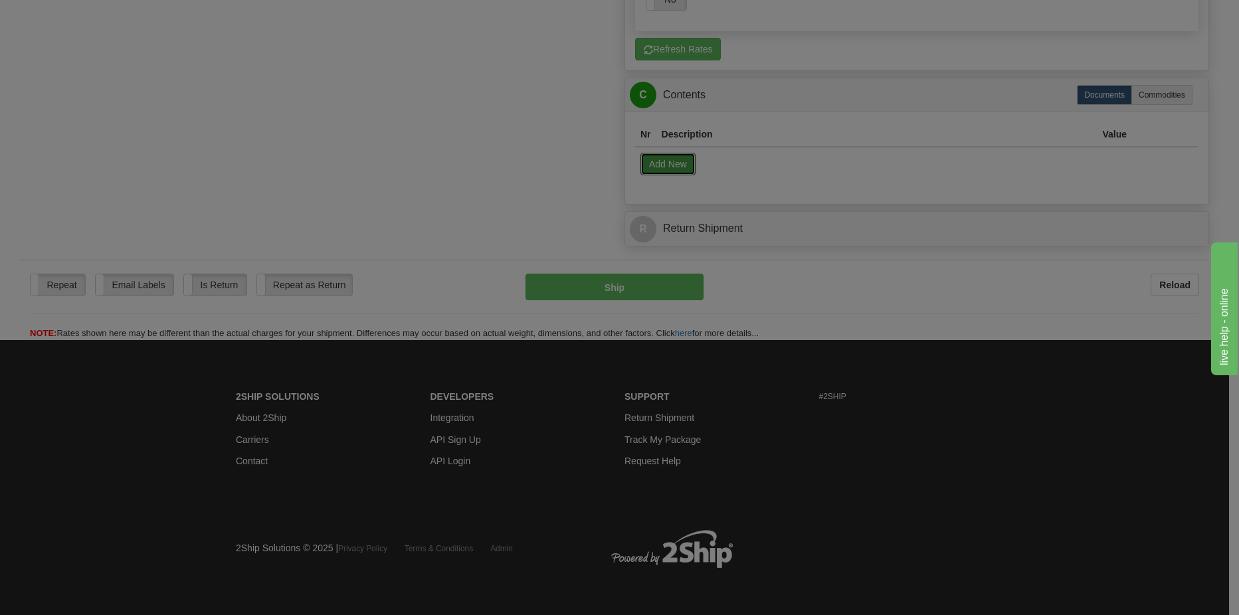
select select "US"
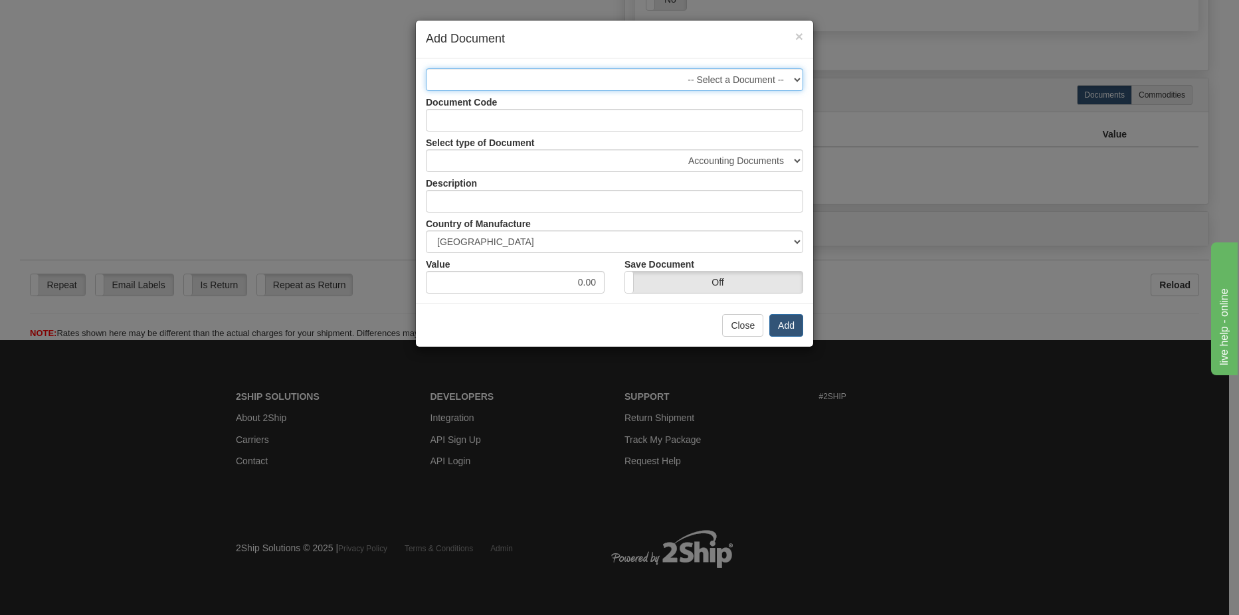
click at [758, 89] on select "-- Select a Document --" at bounding box center [614, 79] width 377 height 23
click at [765, 82] on select "-- Select a Document --" at bounding box center [614, 79] width 377 height 23
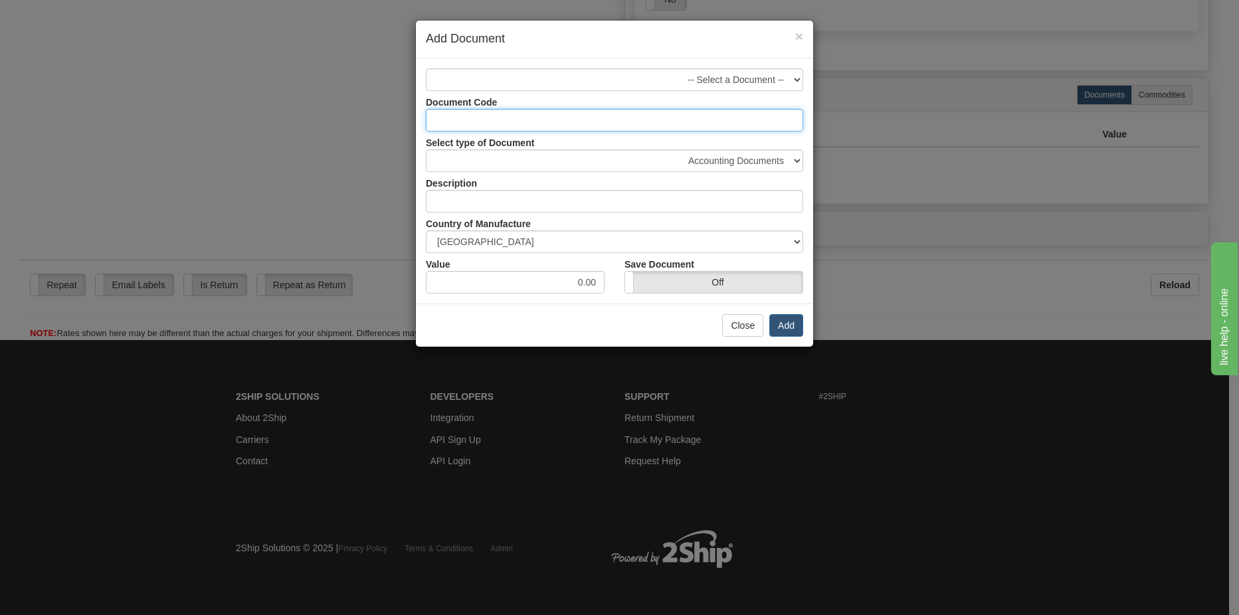
click at [751, 114] on input "Document Code" at bounding box center [614, 120] width 377 height 23
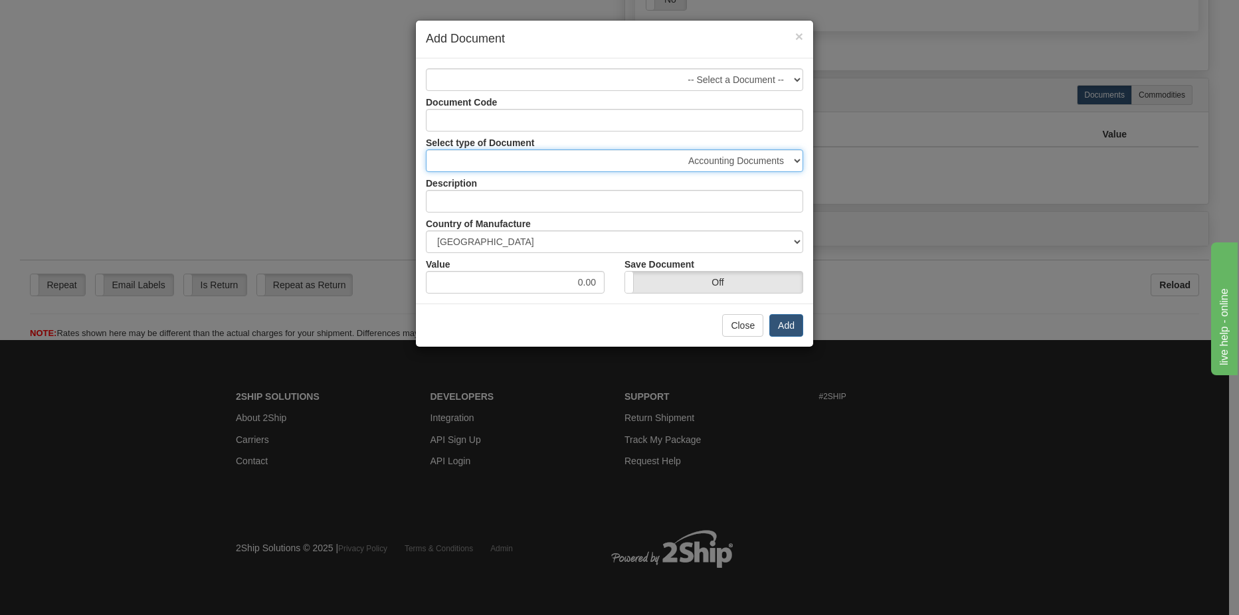
click at [770, 167] on select "Accounting Documents Analysis Reports Applications (Completed) Bank Statements …" at bounding box center [614, 161] width 377 height 23
click at [774, 98] on div "Document Code" at bounding box center [614, 111] width 397 height 41
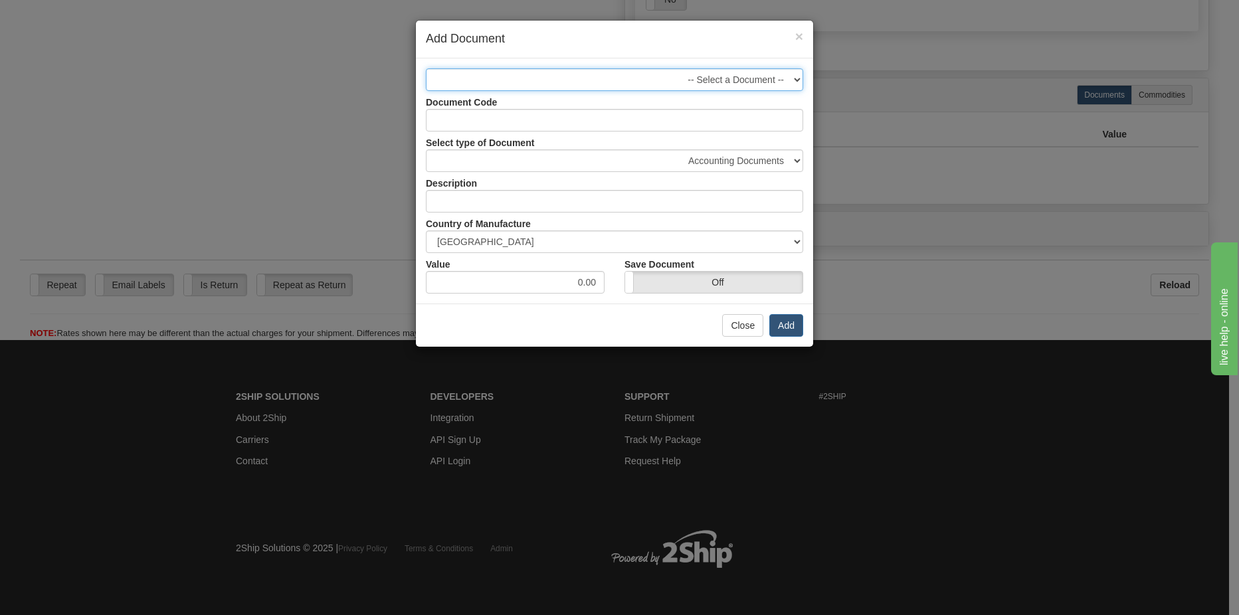
click at [778, 85] on select "-- Select a Document --" at bounding box center [614, 79] width 377 height 23
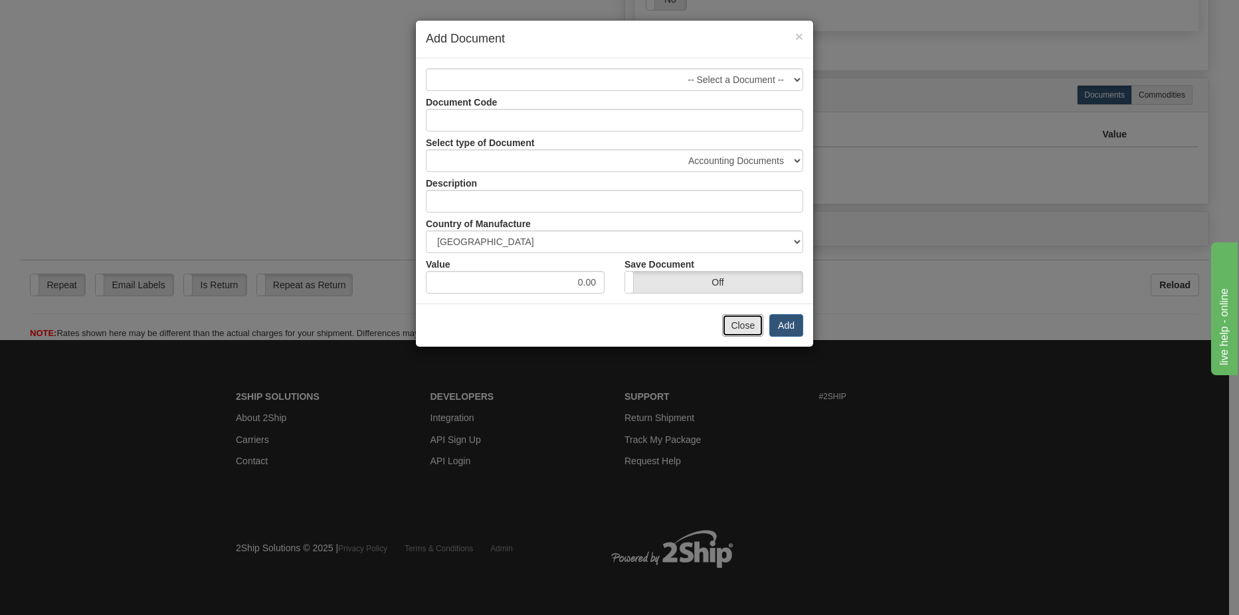
click at [752, 323] on button "Close" at bounding box center [742, 325] width 41 height 23
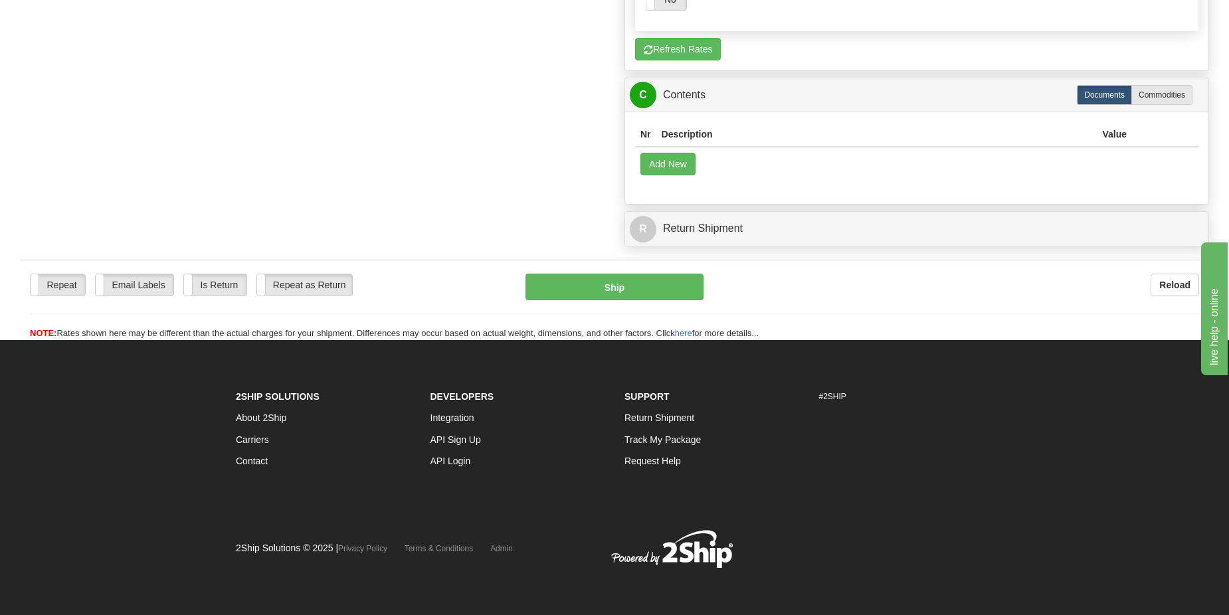
click at [1171, 97] on label "Commodities" at bounding box center [1162, 95] width 61 height 20
type input "92"
radio input "true"
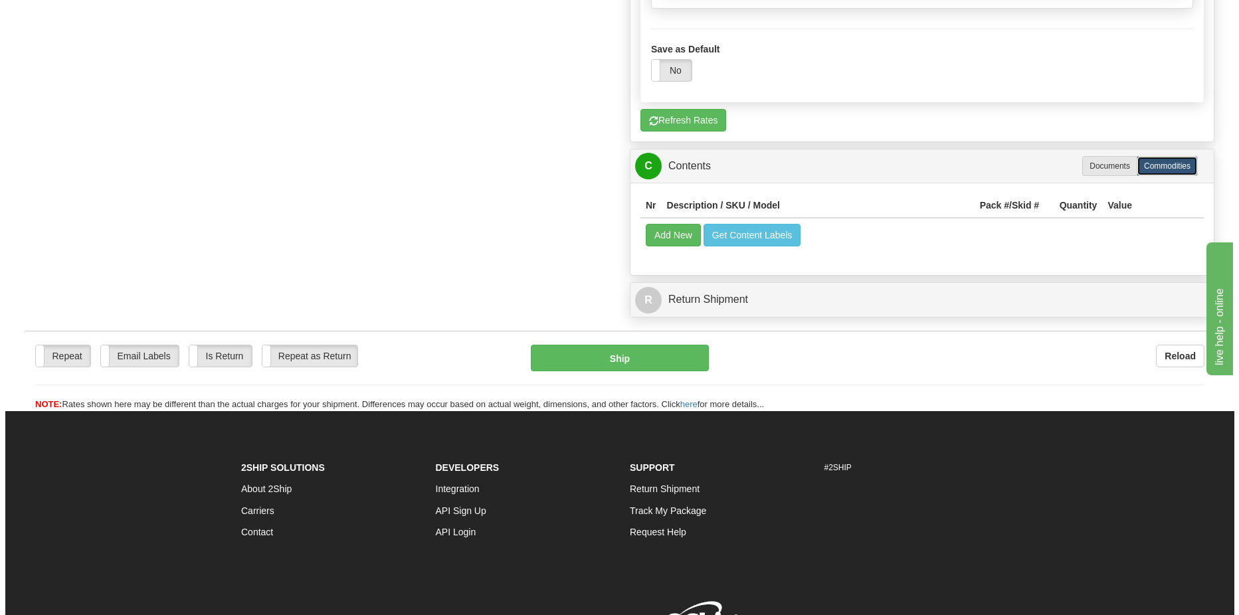
scroll to position [1064, 0]
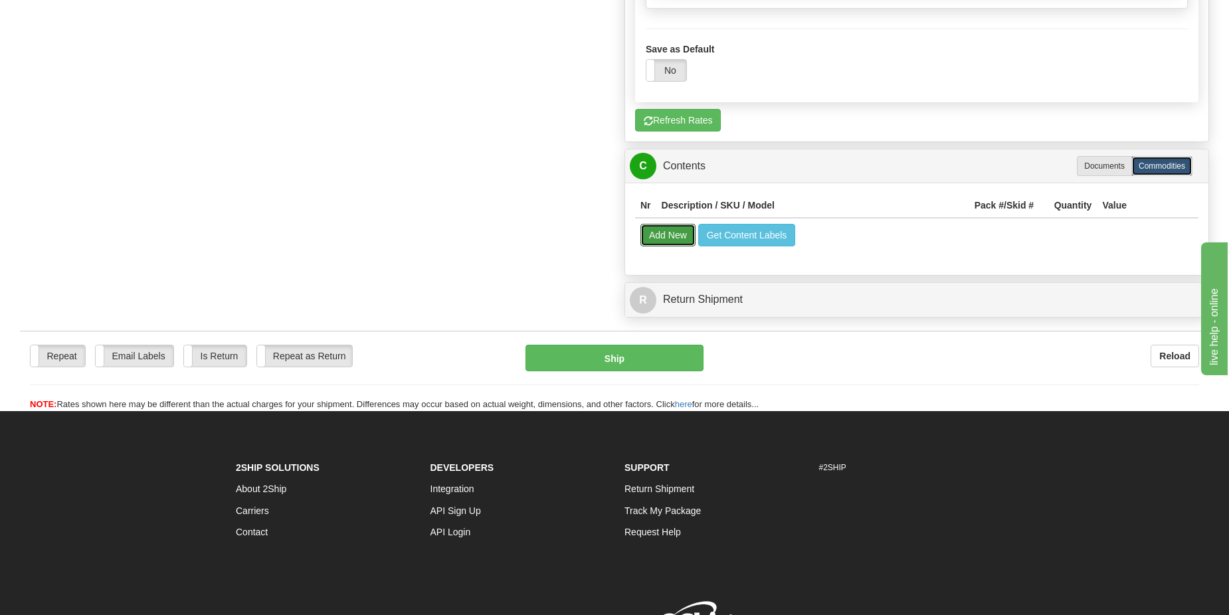
click at [670, 235] on button "Add New" at bounding box center [668, 235] width 55 height 23
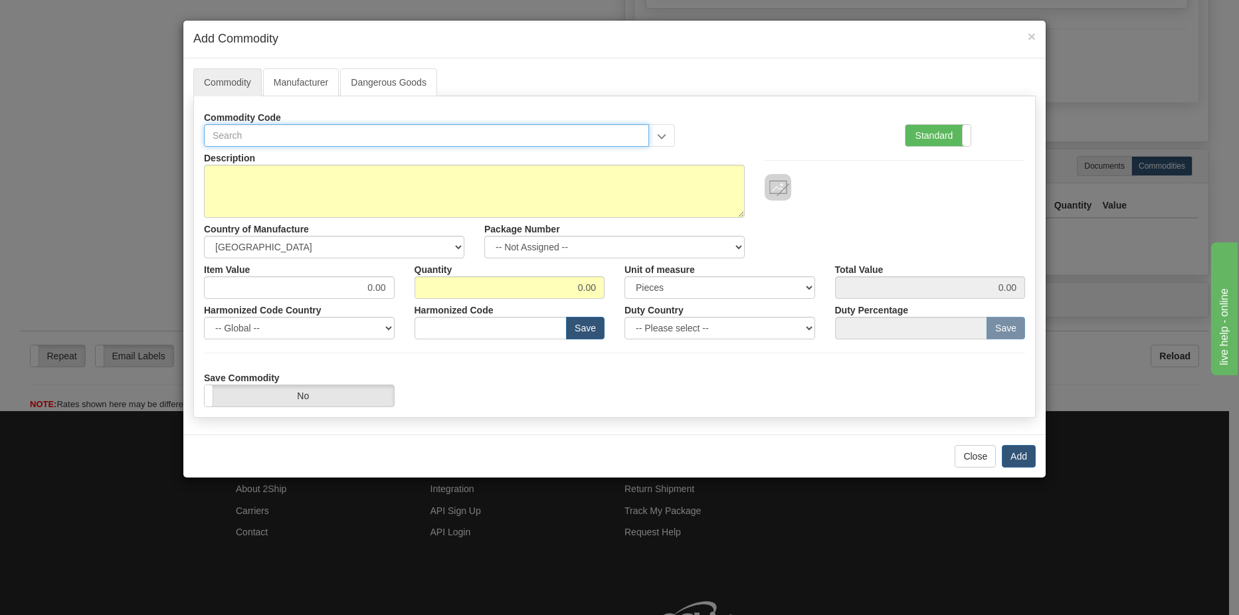
click at [443, 145] on input "text" at bounding box center [426, 135] width 445 height 23
click at [404, 142] on input "text" at bounding box center [426, 135] width 445 height 23
click at [299, 137] on input "text" at bounding box center [426, 135] width 445 height 23
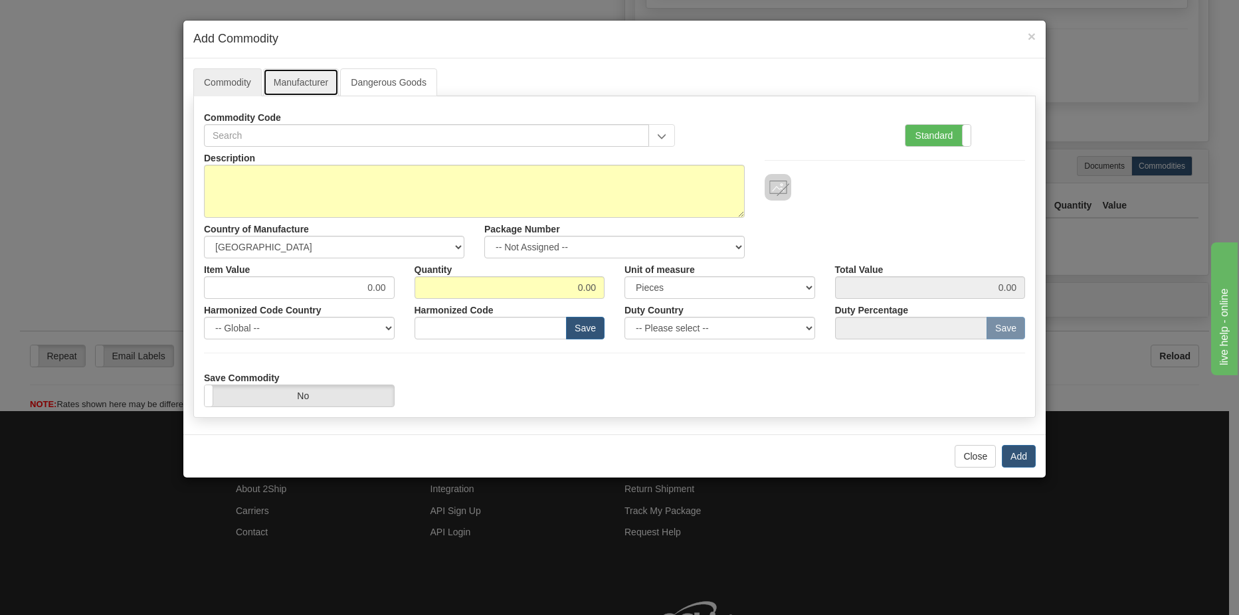
click at [315, 84] on link "Manufacturer" at bounding box center [301, 82] width 76 height 28
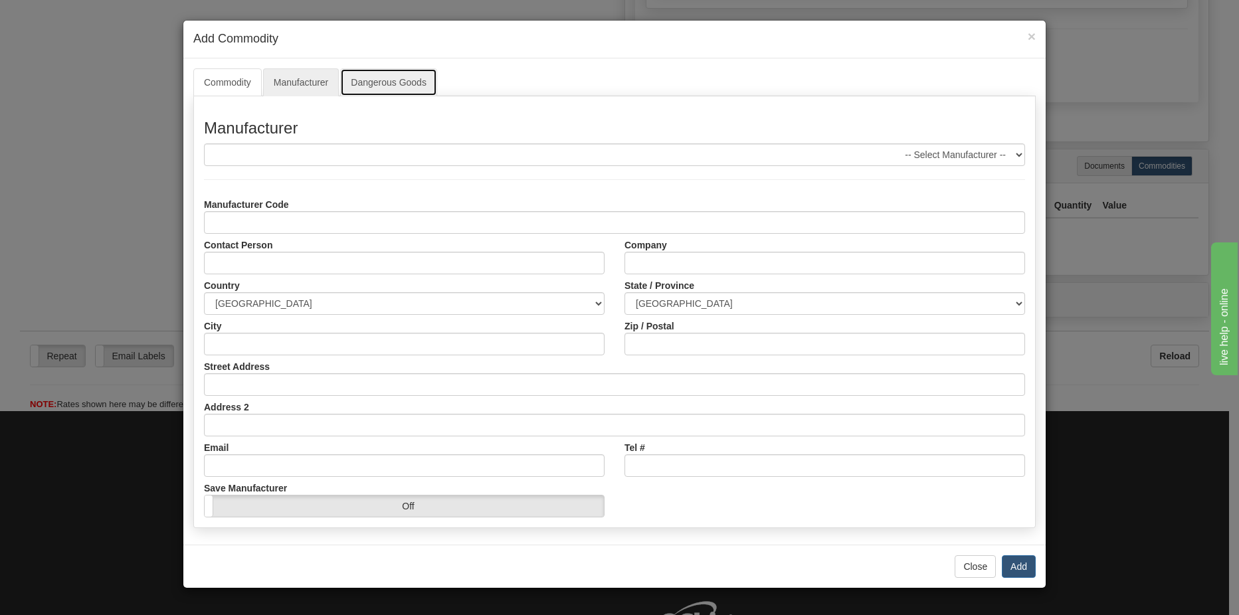
click at [393, 74] on link "Dangerous Goods" at bounding box center [388, 82] width 97 height 28
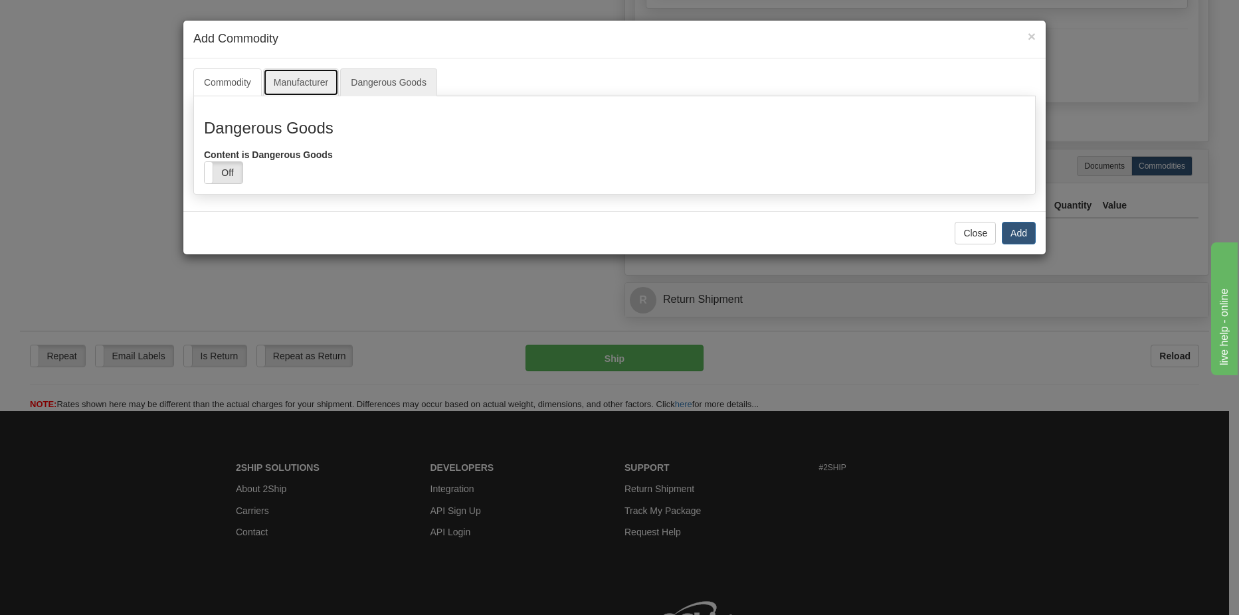
click at [304, 86] on link "Manufacturer" at bounding box center [301, 82] width 76 height 28
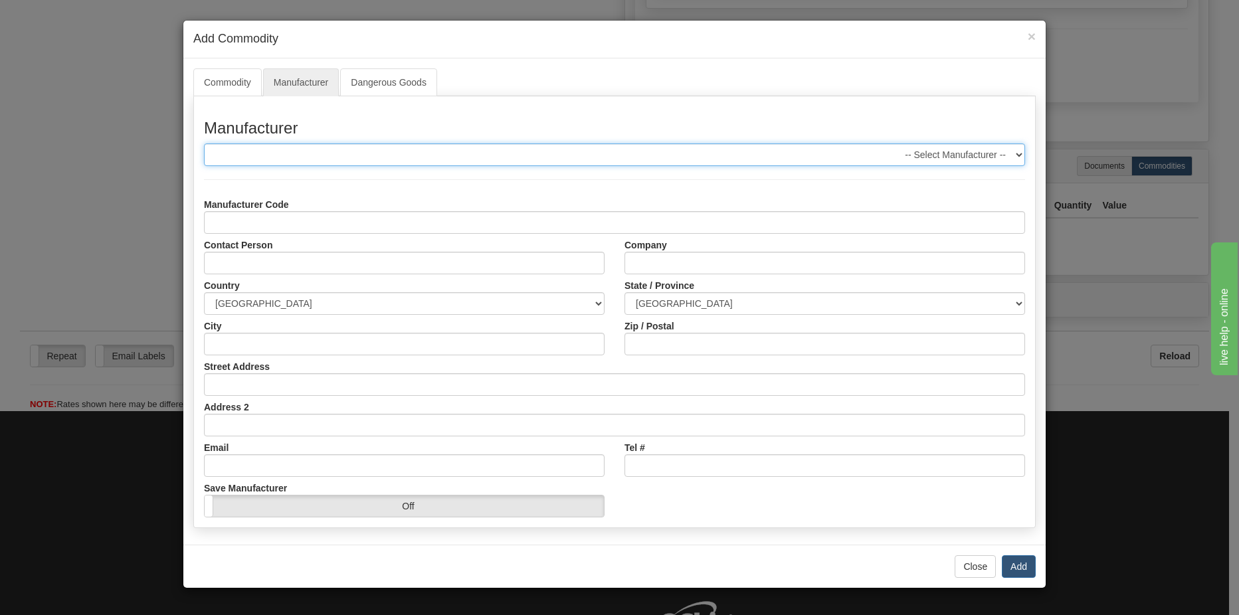
click at [297, 157] on select "-- Select Manufacturer --" at bounding box center [614, 155] width 821 height 23
click at [204, 144] on select "-- Select Manufacturer --" at bounding box center [614, 155] width 821 height 23
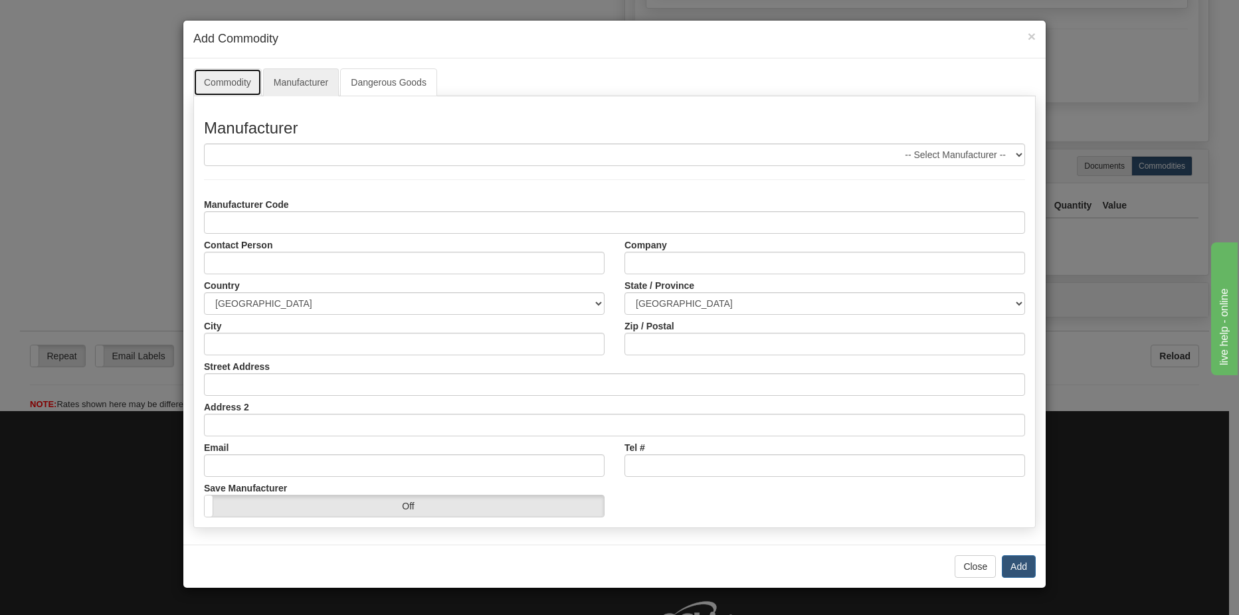
click at [239, 84] on link "Commodity" at bounding box center [227, 82] width 68 height 28
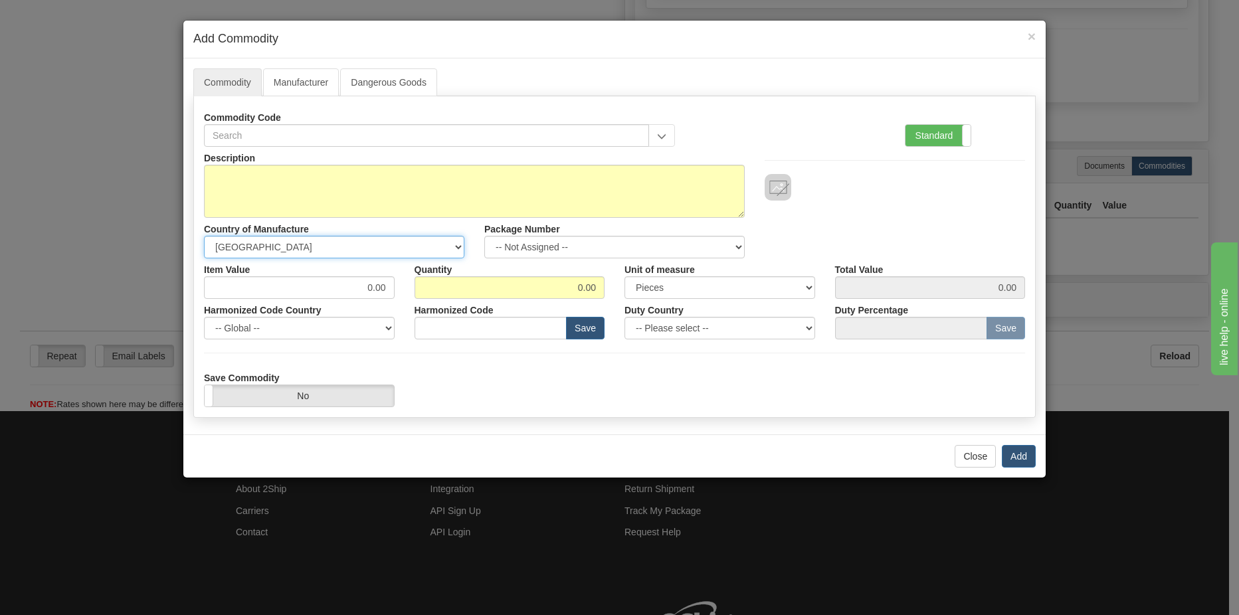
click at [331, 248] on select "-- Unknown -- [GEOGRAPHIC_DATA] [GEOGRAPHIC_DATA] [GEOGRAPHIC_DATA] [GEOGRAPHIC…" at bounding box center [334, 247] width 260 height 23
click at [332, 247] on select "-- Unknown -- [GEOGRAPHIC_DATA] [GEOGRAPHIC_DATA] [GEOGRAPHIC_DATA] [GEOGRAPHIC…" at bounding box center [334, 247] width 260 height 23
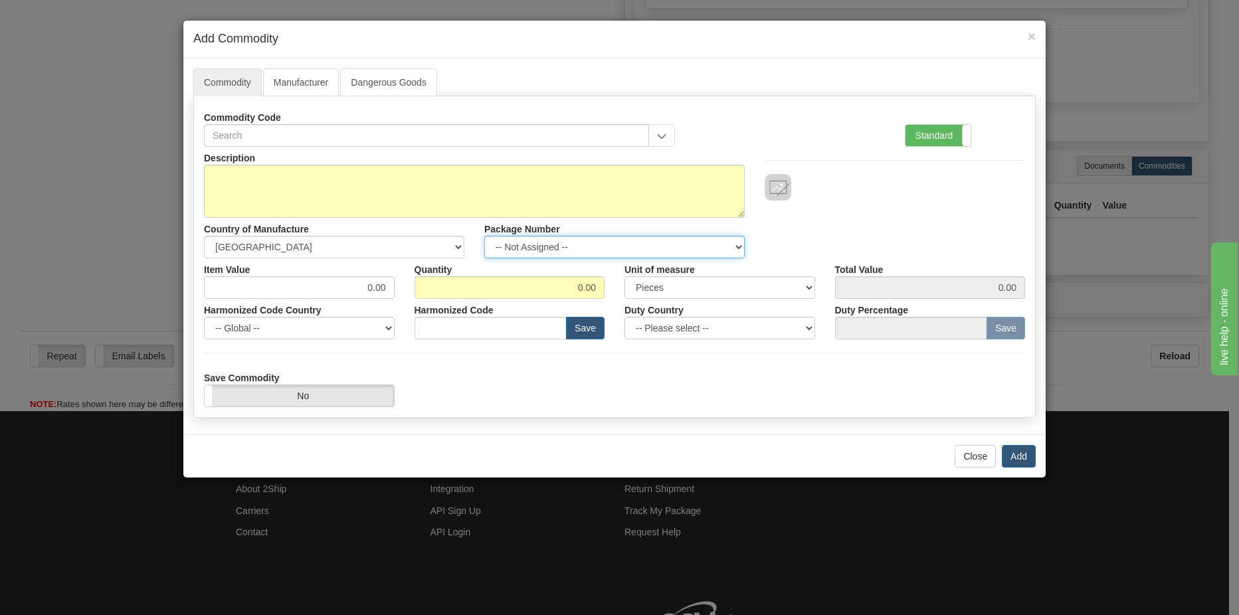
click at [527, 243] on select "-- Not Assigned -- Item 1" at bounding box center [614, 247] width 260 height 23
click at [578, 249] on select "-- Not Assigned -- Item 1" at bounding box center [614, 247] width 260 height 23
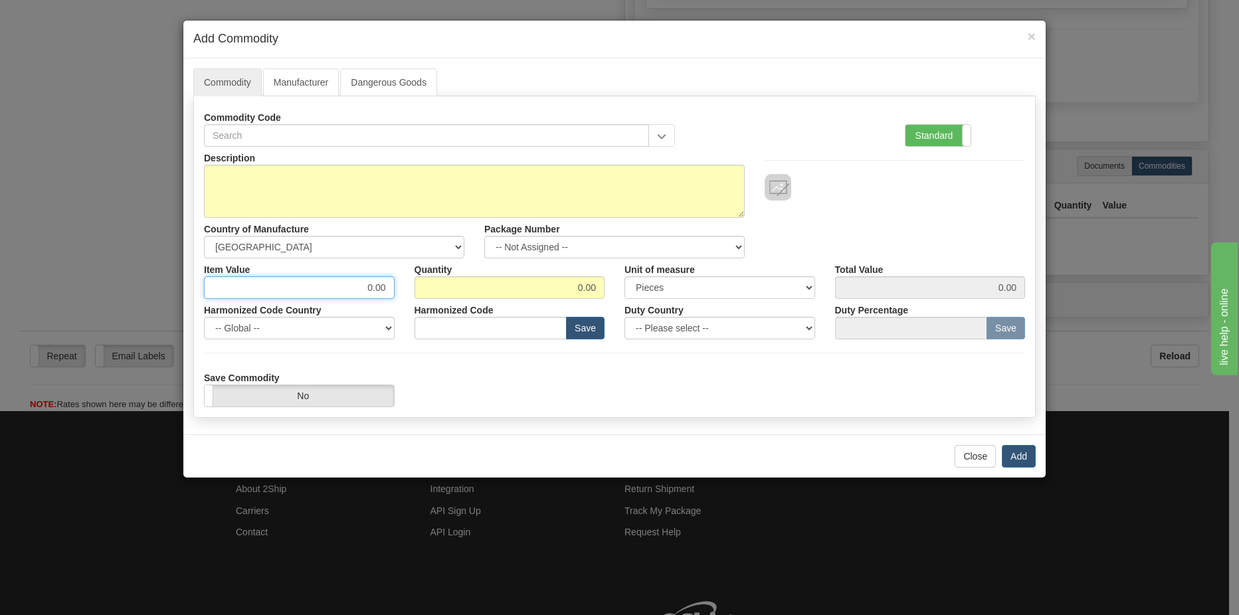
click at [349, 285] on input "0.00" at bounding box center [299, 287] width 191 height 23
